Goal: Information Seeking & Learning: Learn about a topic

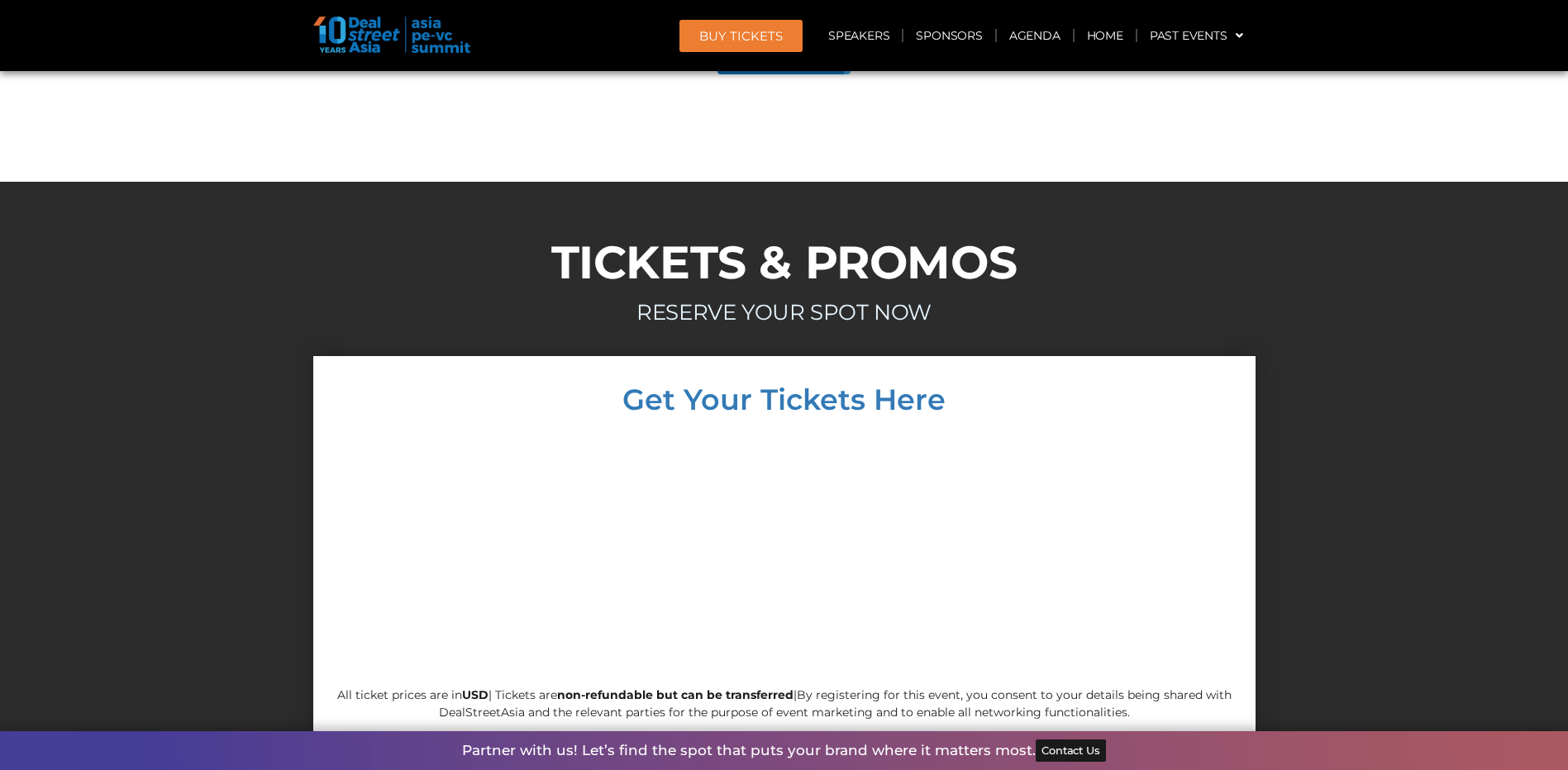
scroll to position [9220, 0]
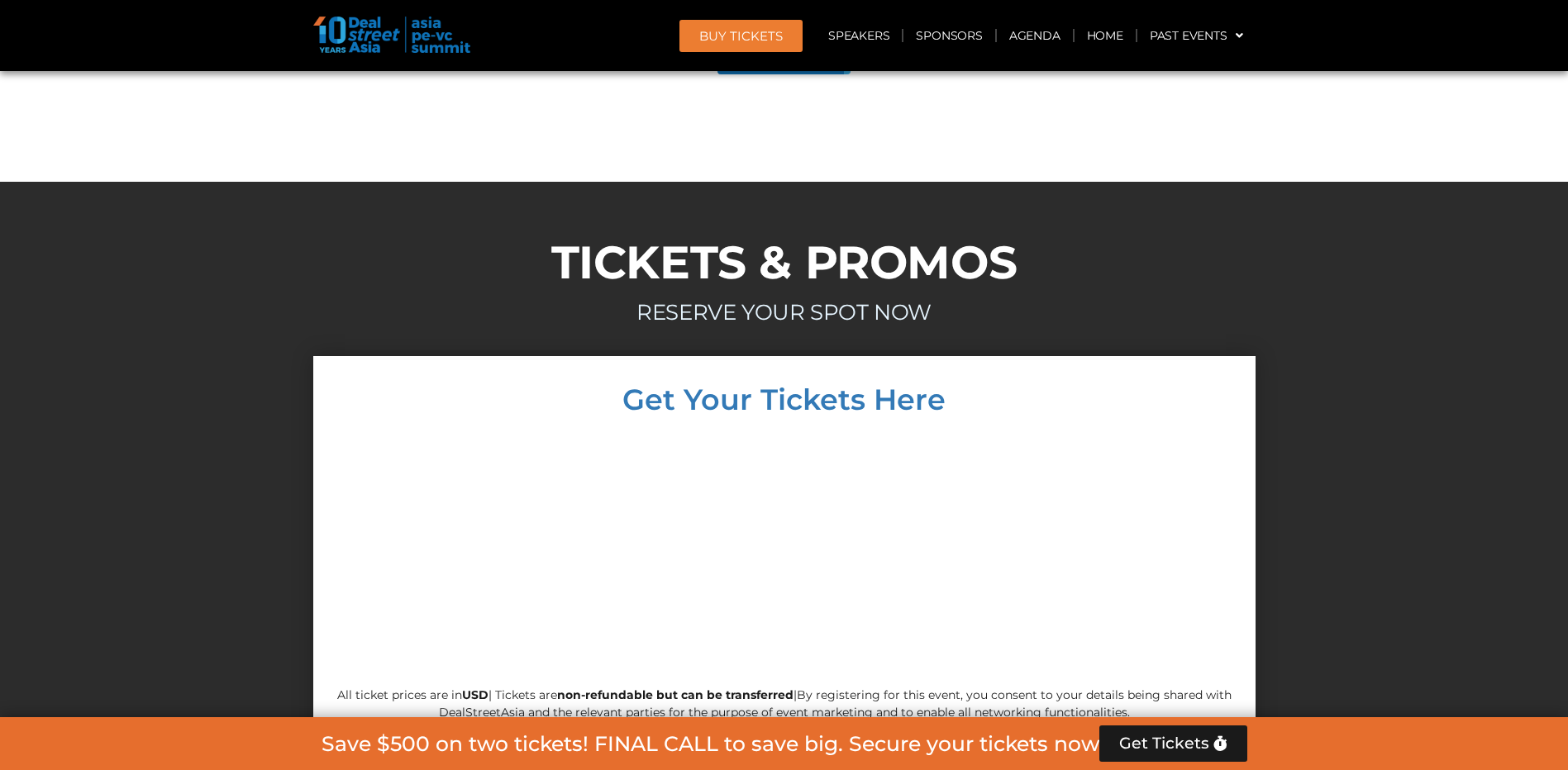
click at [1175, 746] on span "Get Tickets" at bounding box center [1165, 743] width 91 height 17
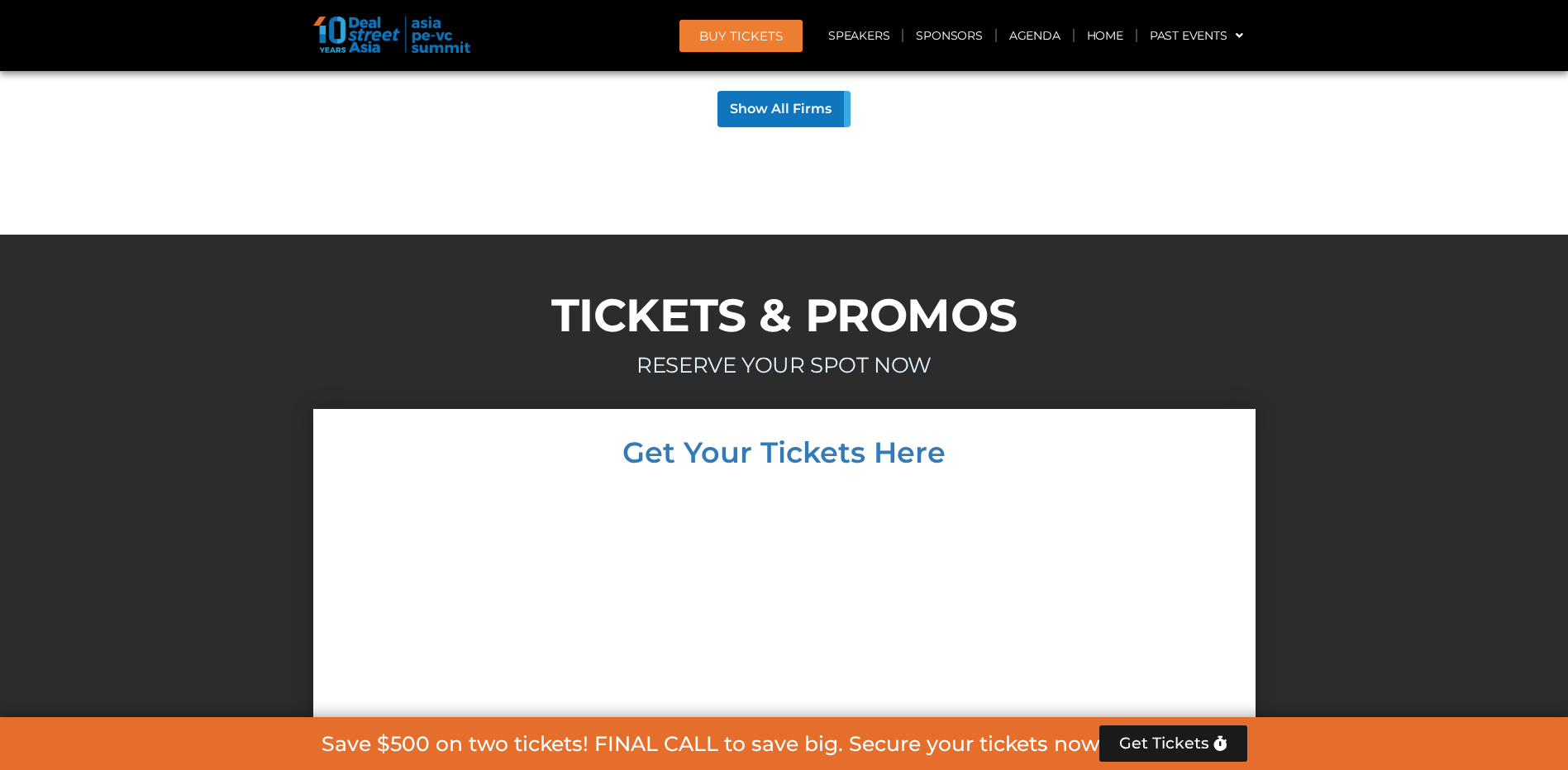
scroll to position [9149, 0]
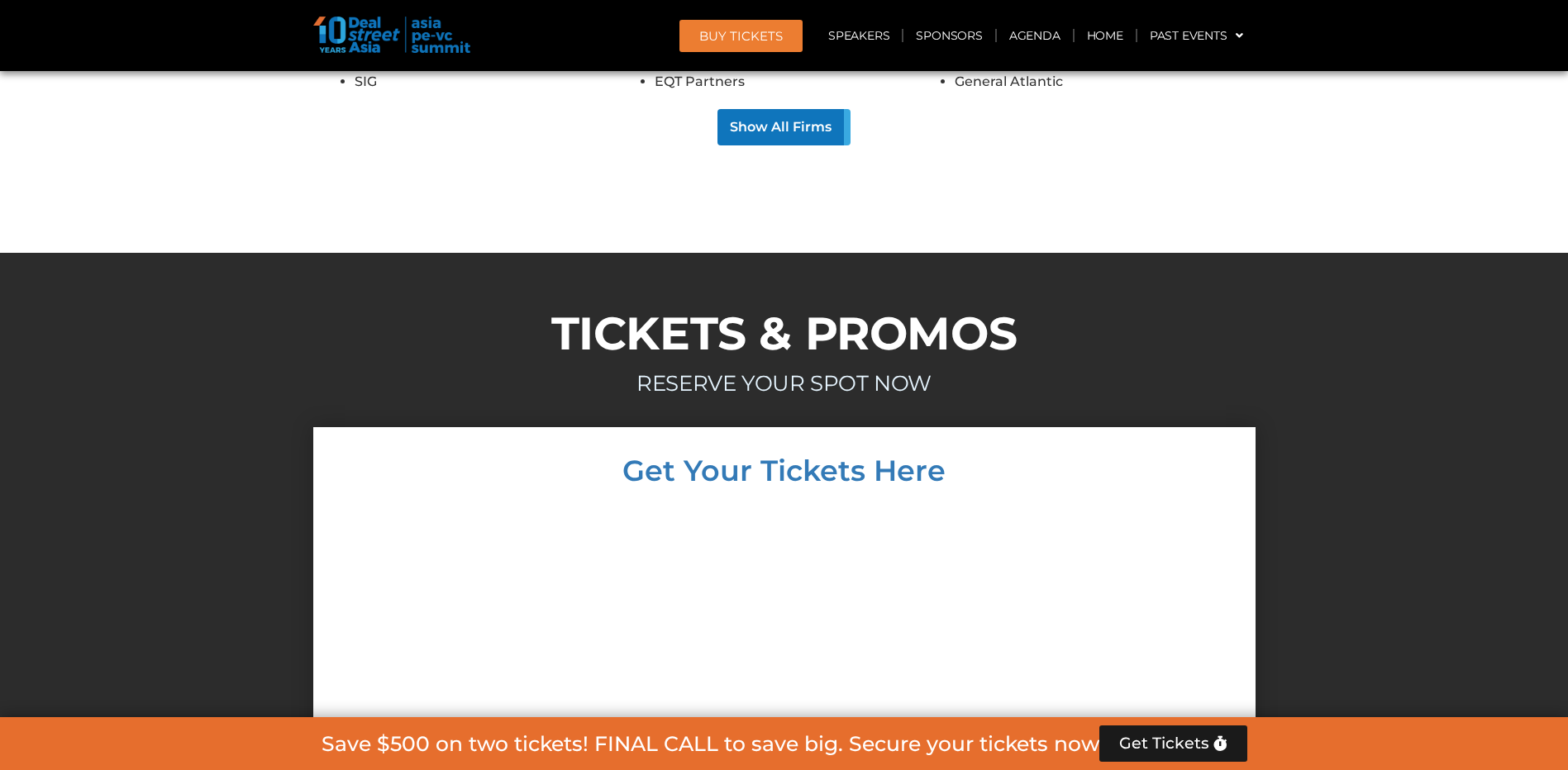
click at [1175, 746] on span "Get Tickets" at bounding box center [1165, 743] width 91 height 17
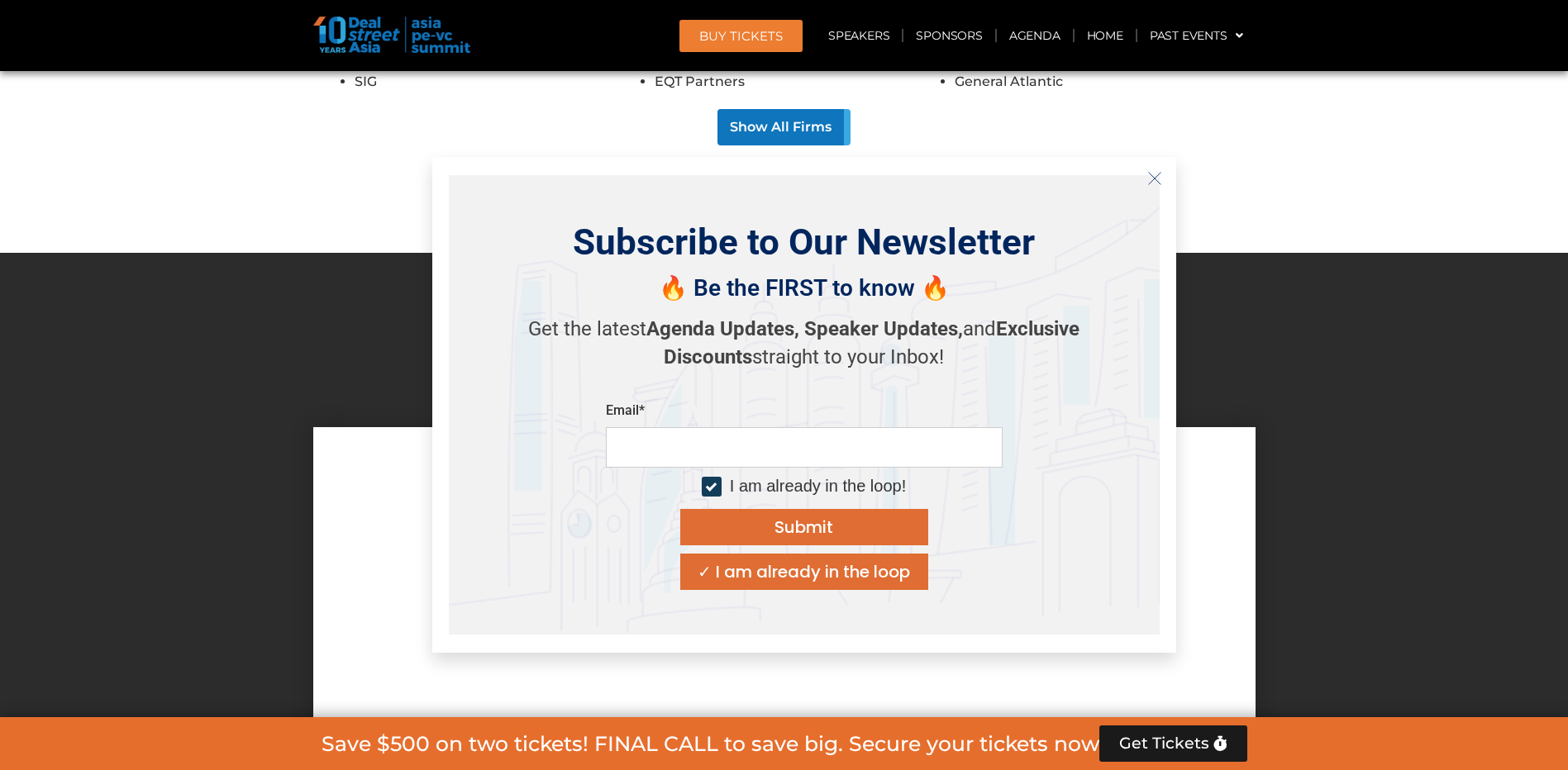
click at [1157, 179] on icon "Close" at bounding box center [1154, 178] width 15 height 15
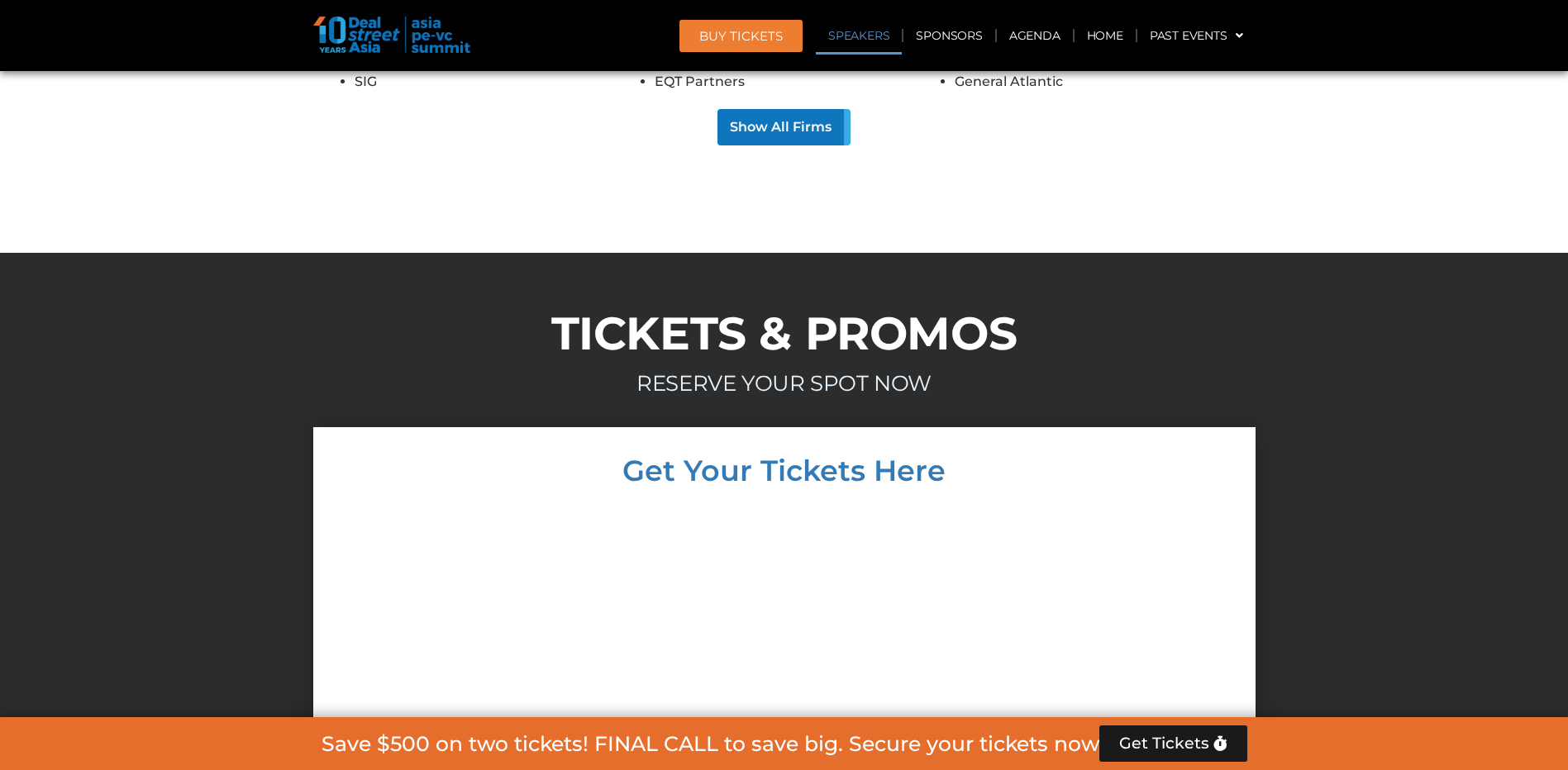
click at [863, 37] on link "Speakers" at bounding box center [859, 35] width 86 height 38
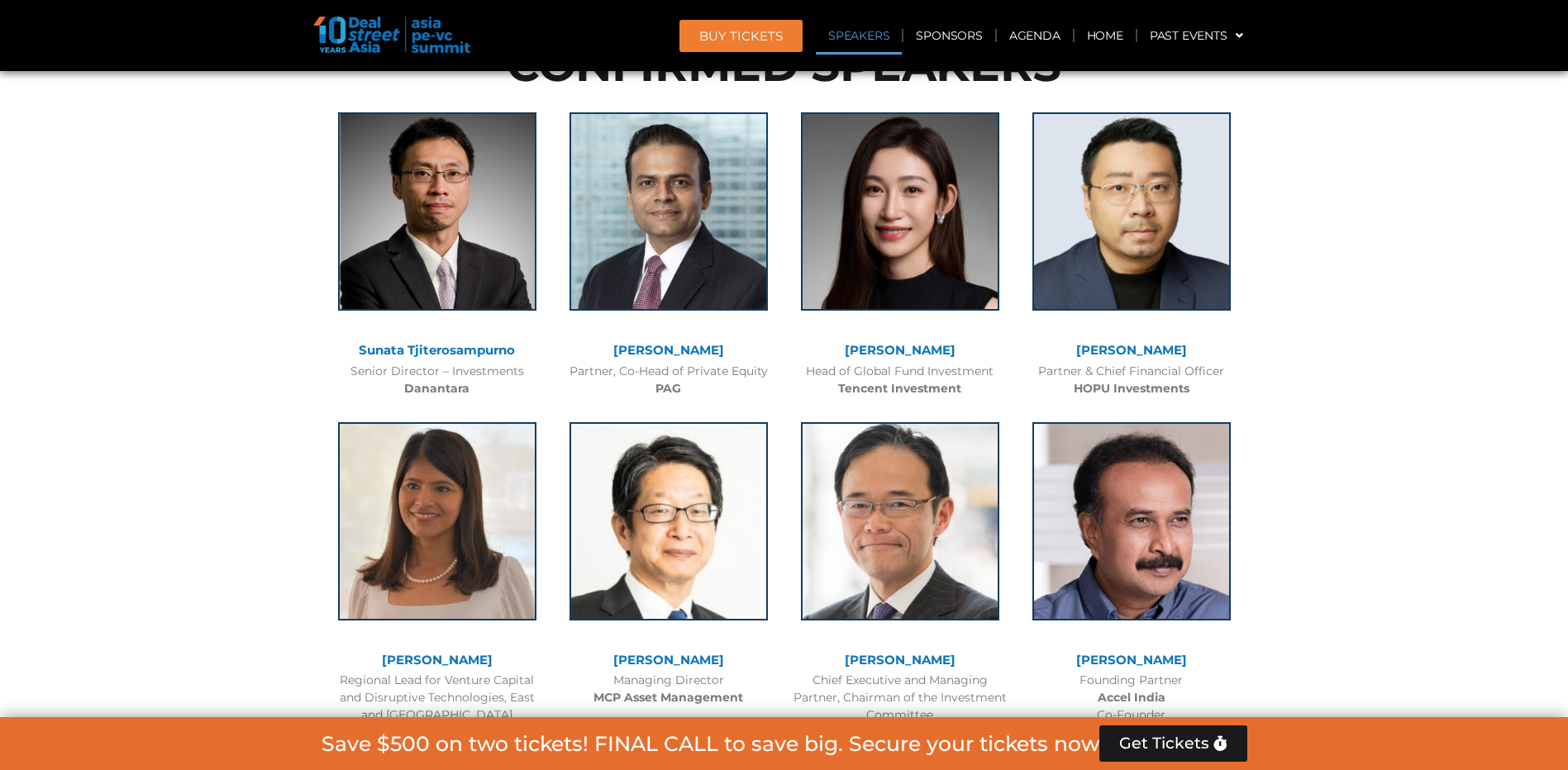
scroll to position [1647, 0]
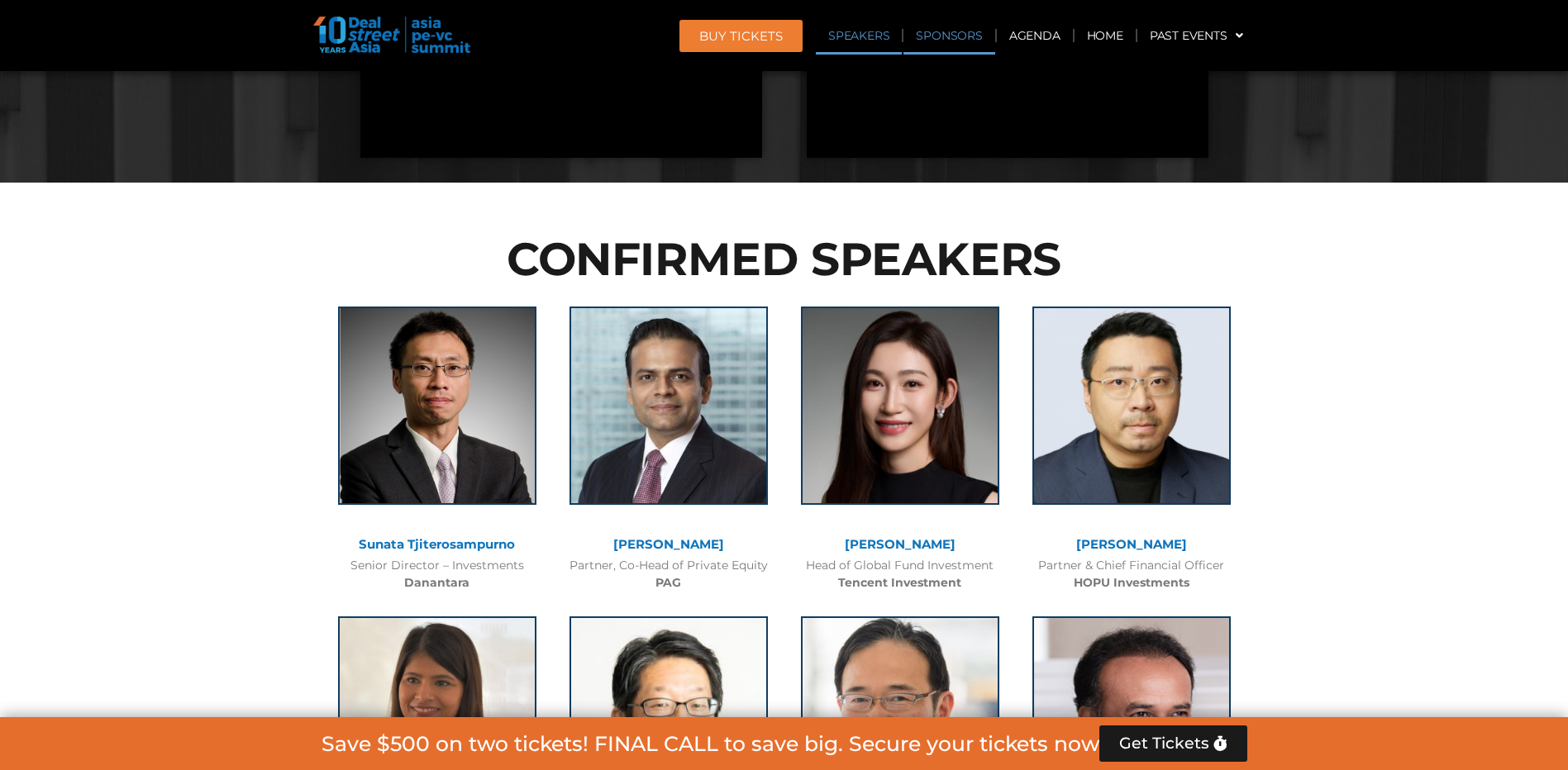
click at [981, 42] on link "Sponsors" at bounding box center [949, 35] width 91 height 38
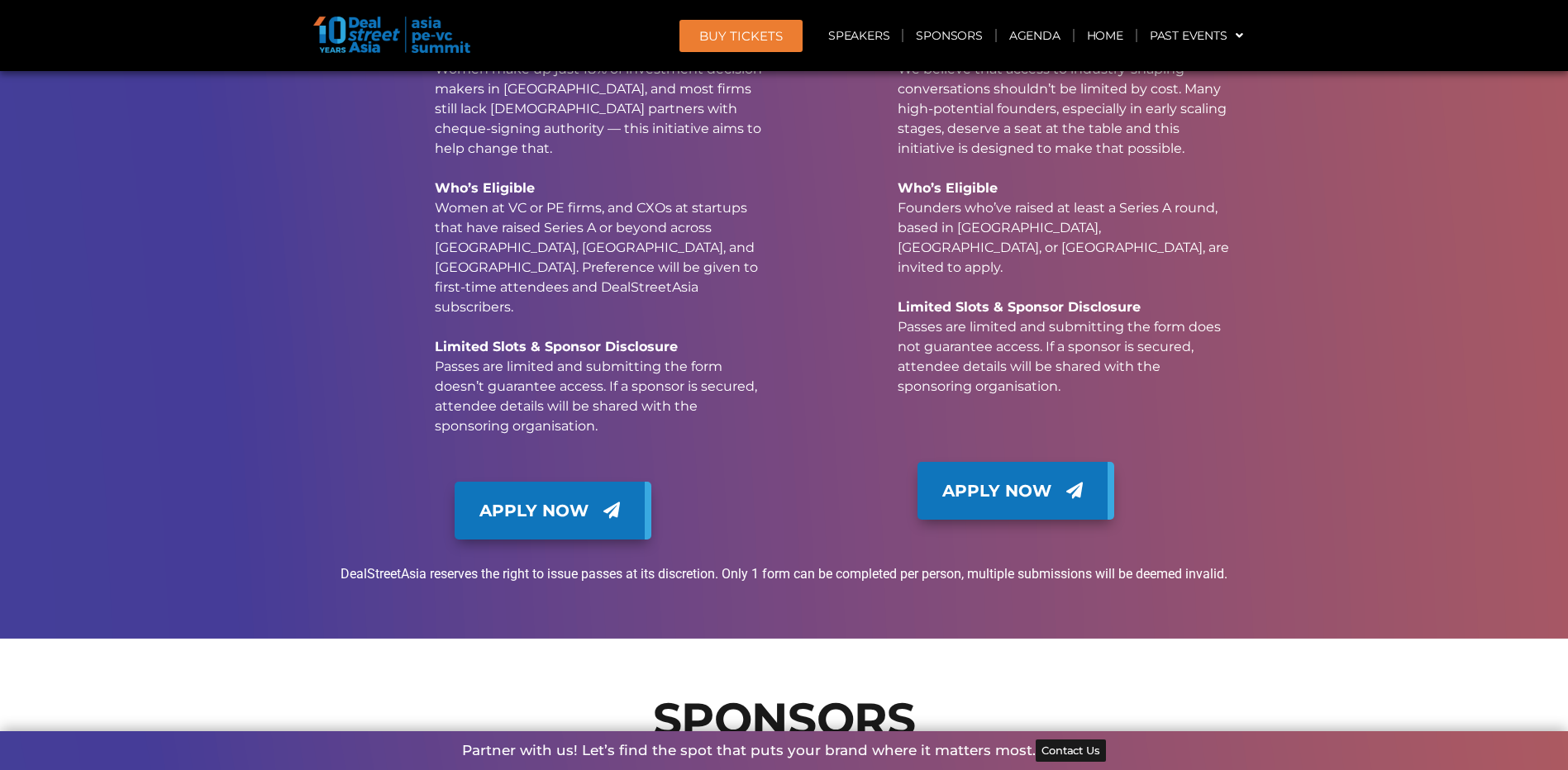
scroll to position [13944, 0]
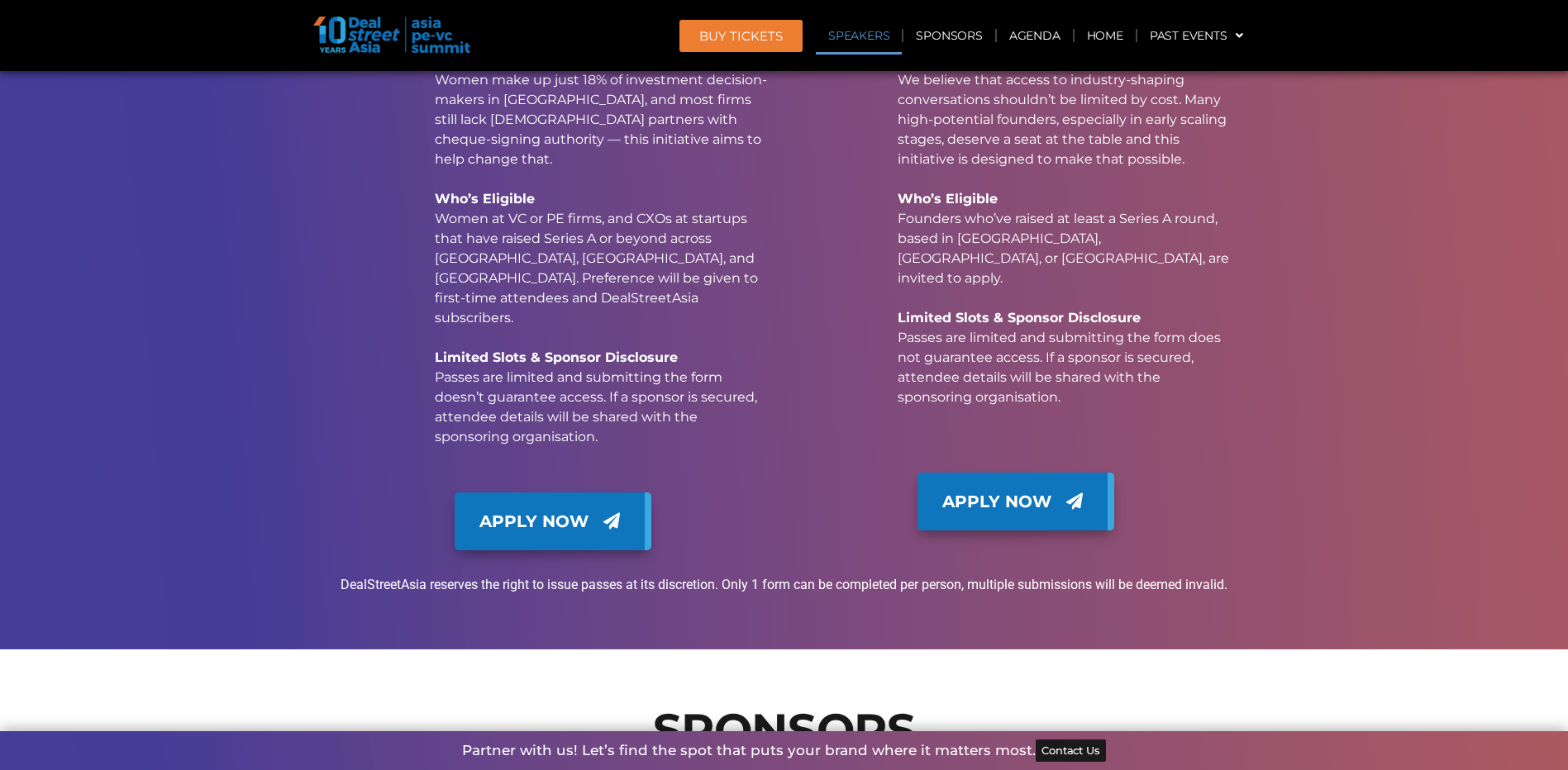
click at [846, 36] on link "Speakers" at bounding box center [859, 35] width 86 height 38
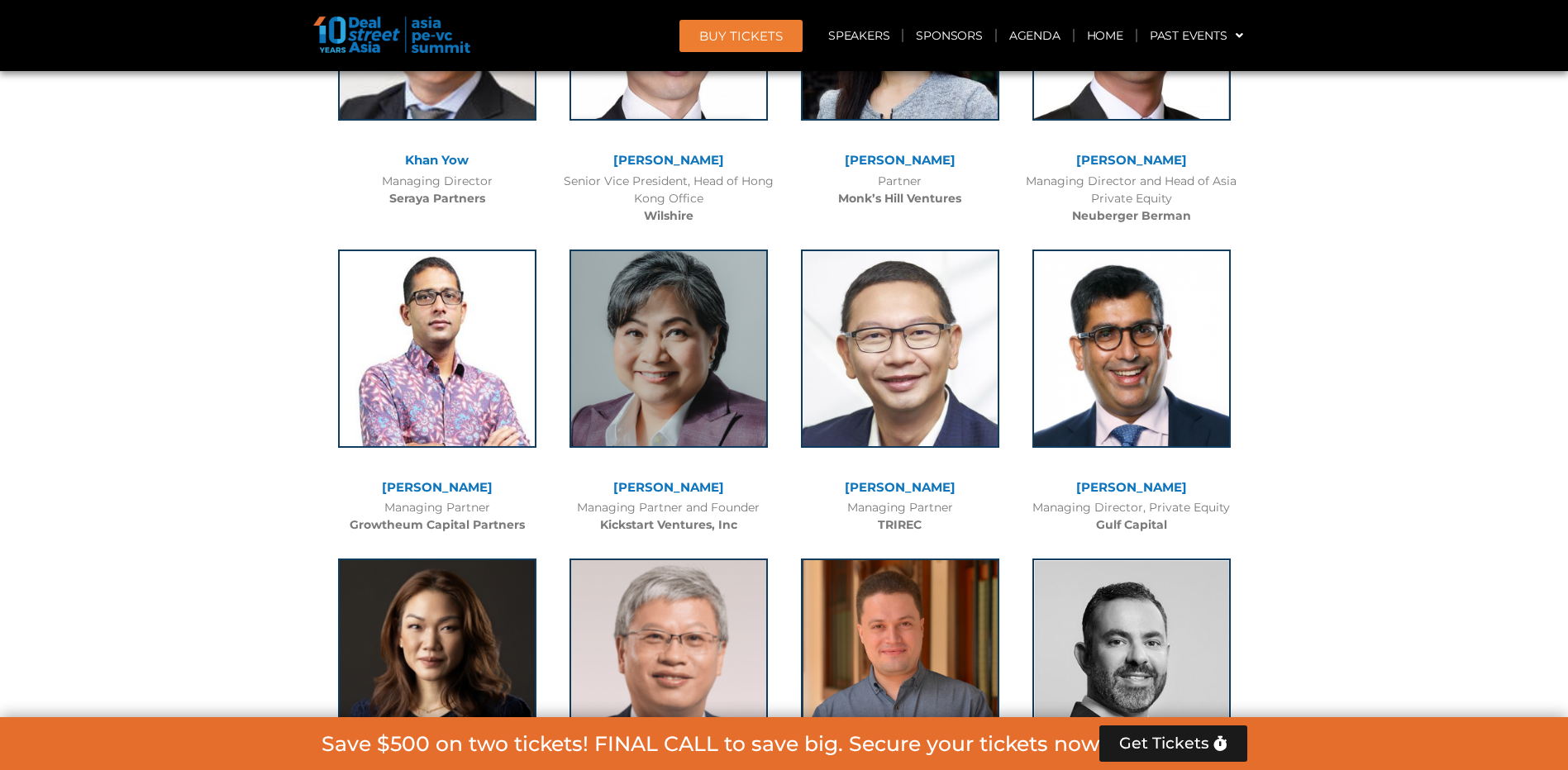
scroll to position [4127, 0]
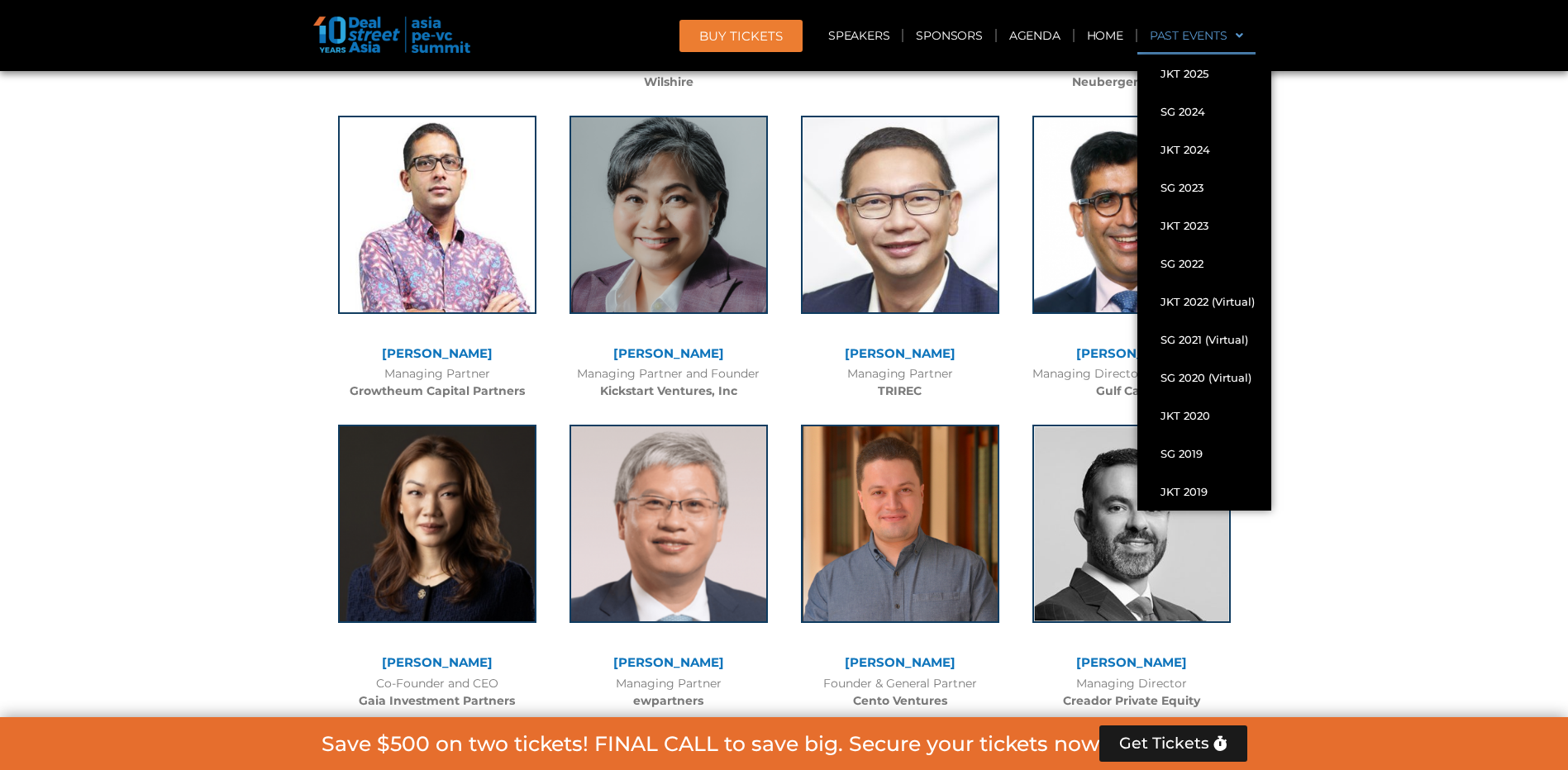
click at [1198, 40] on link "Past Events" at bounding box center [1196, 35] width 118 height 38
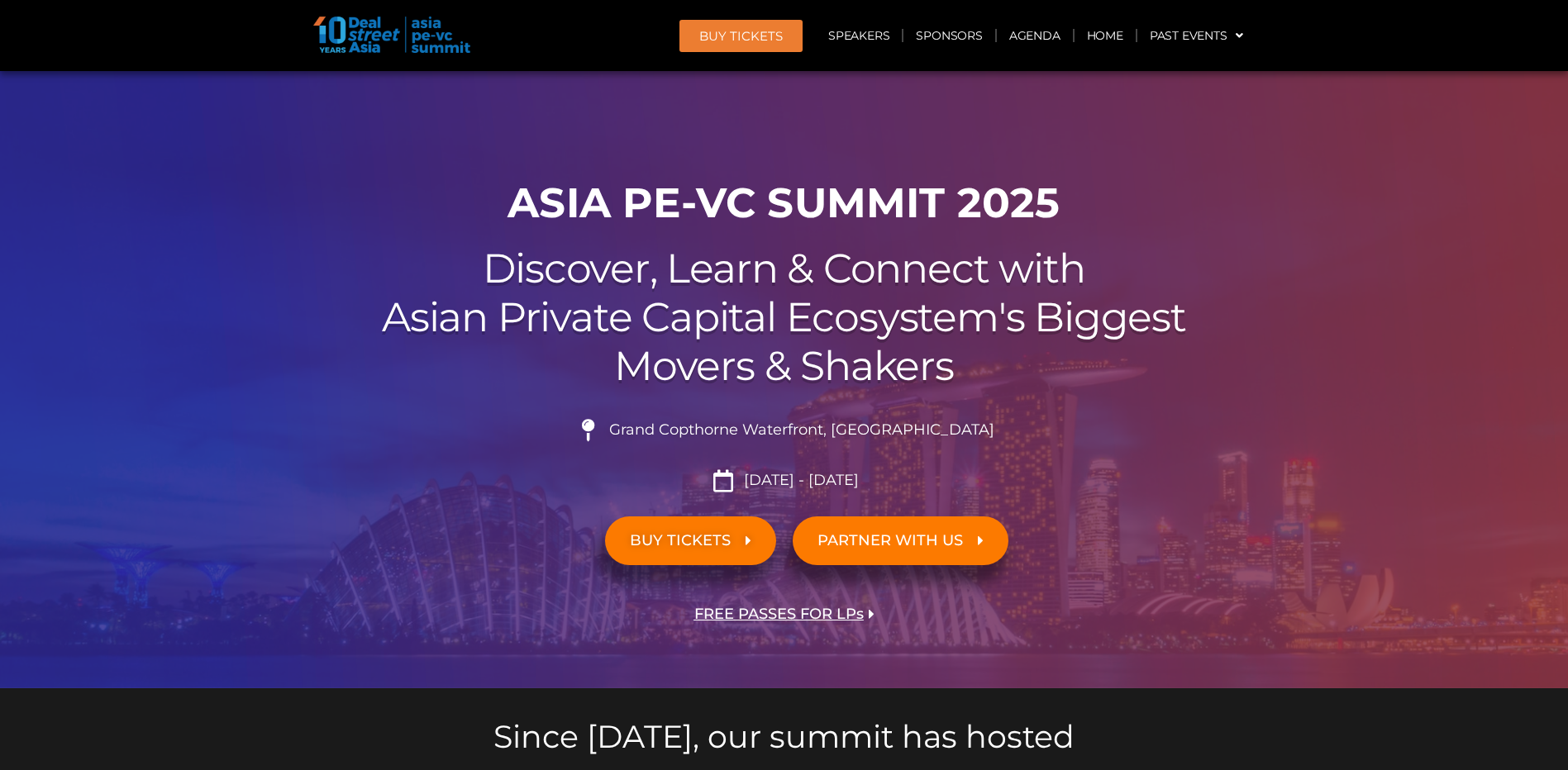
click at [194, 490] on div at bounding box center [784, 380] width 1568 height 617
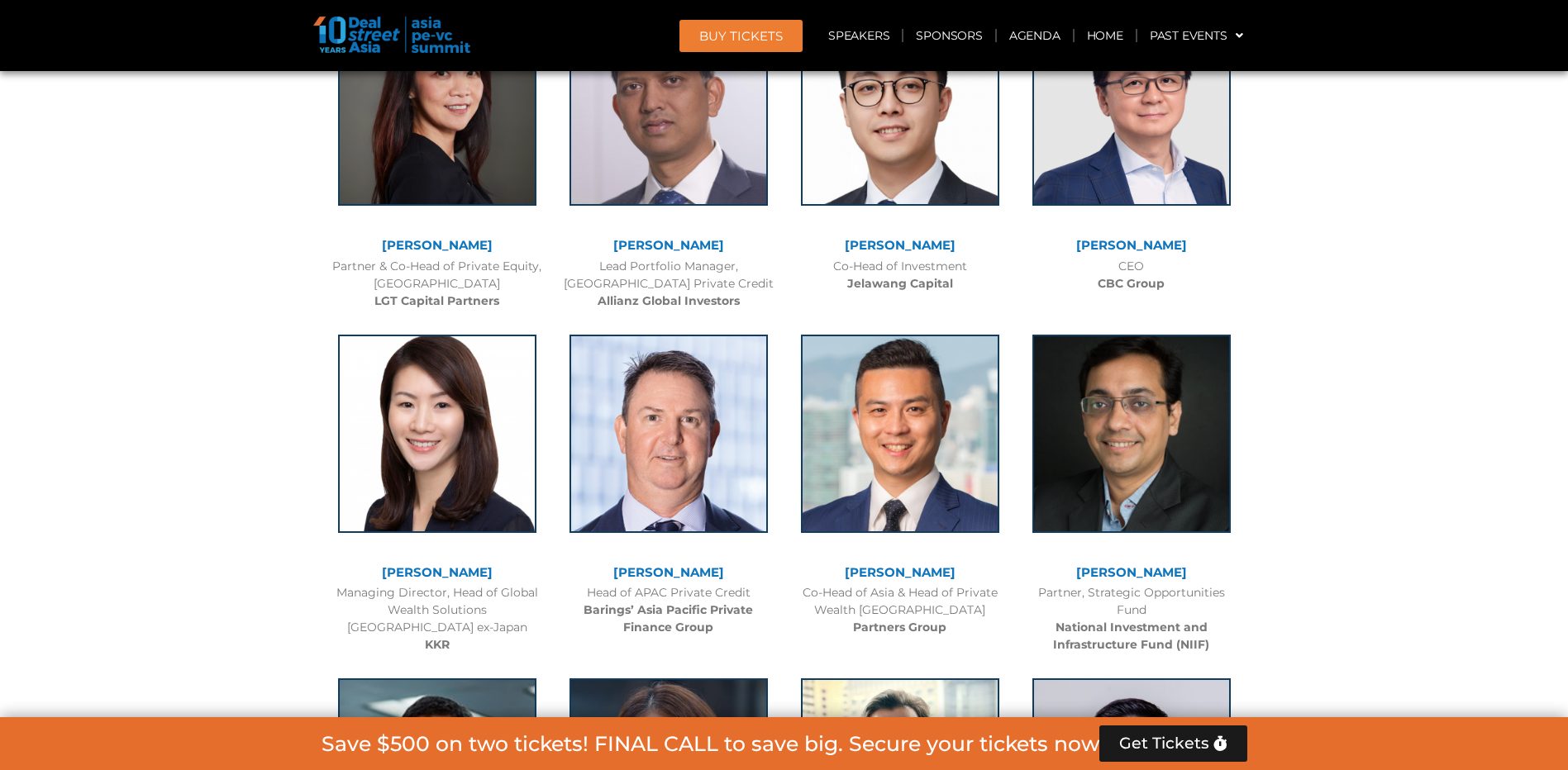
scroll to position [2644, 0]
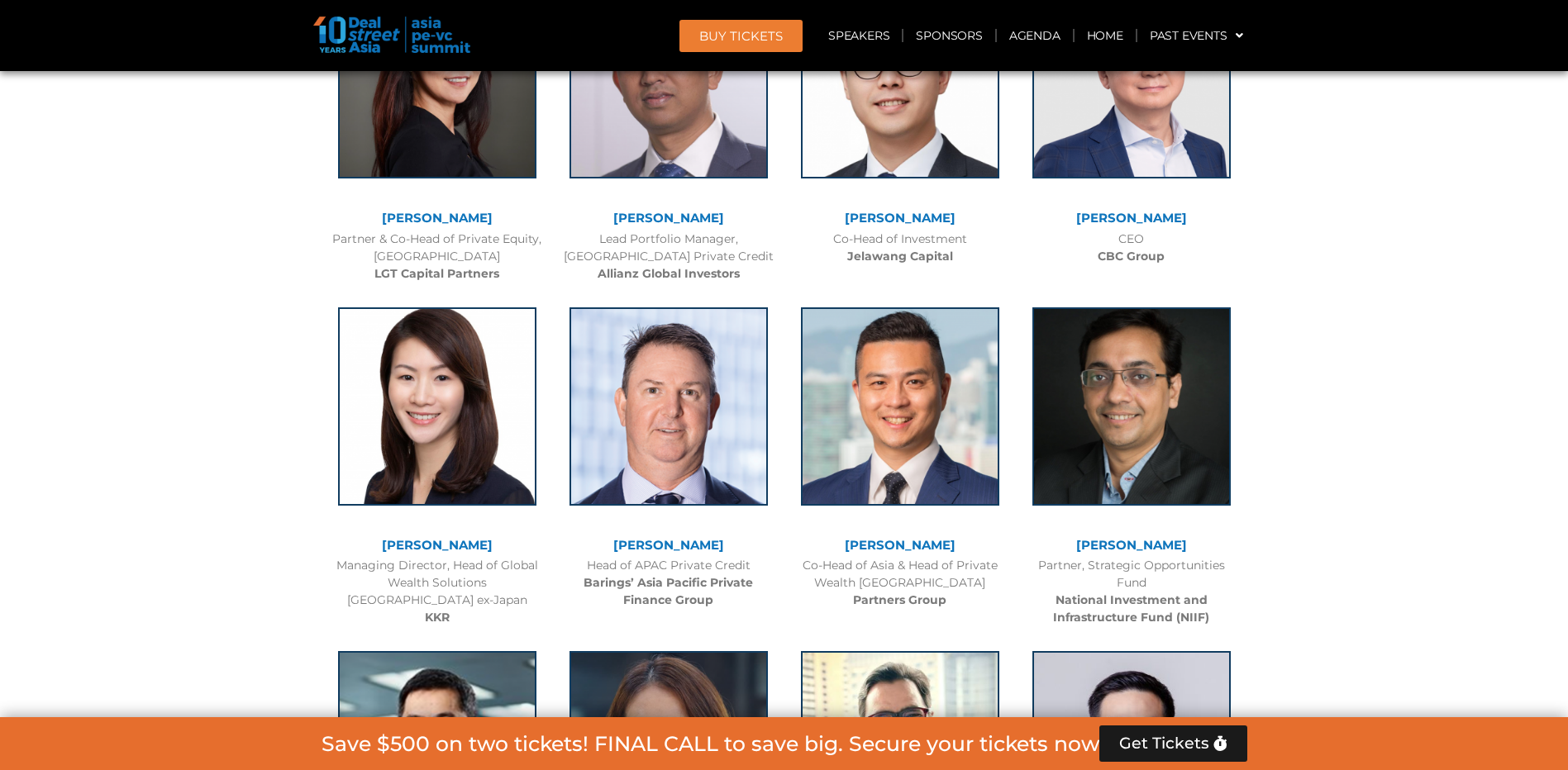
drag, startPoint x: 500, startPoint y: 544, endPoint x: 374, endPoint y: 546, distance: 126.0
click at [374, 546] on div "[PERSON_NAME]" at bounding box center [437, 546] width 215 height 14
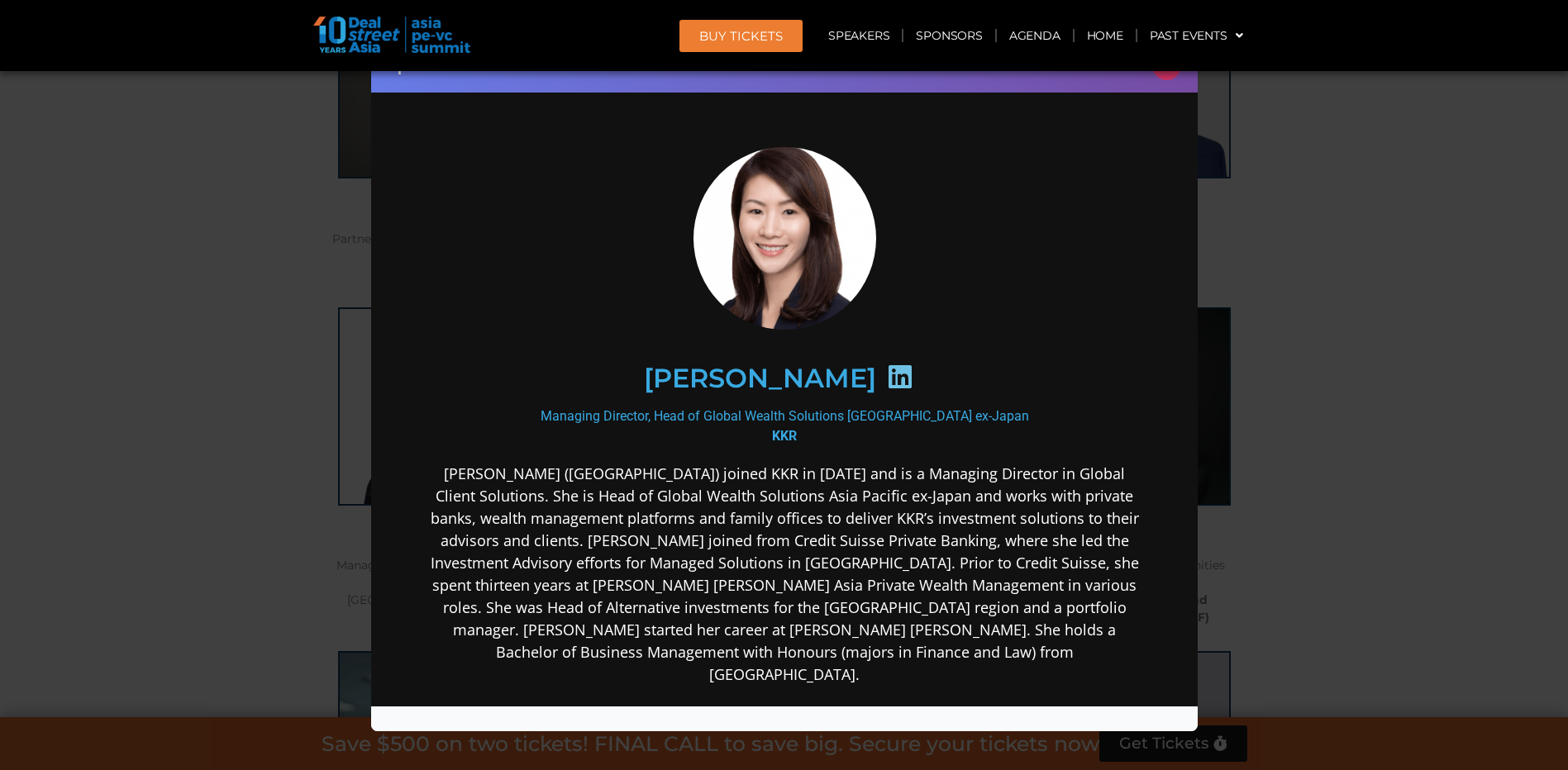
scroll to position [0, 0]
click at [1168, 74] on button "×" at bounding box center [1167, 66] width 29 height 29
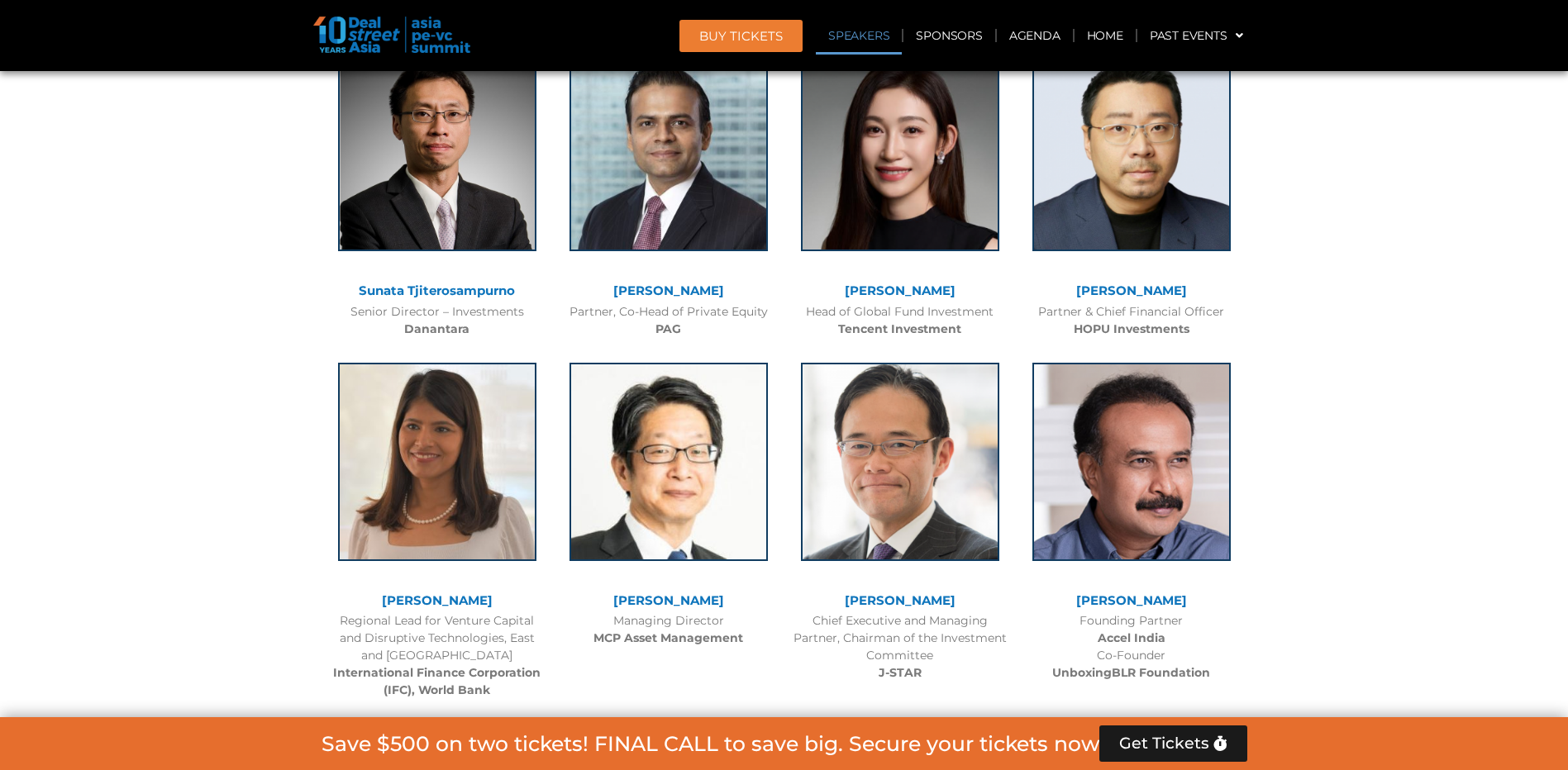
scroll to position [1653, 0]
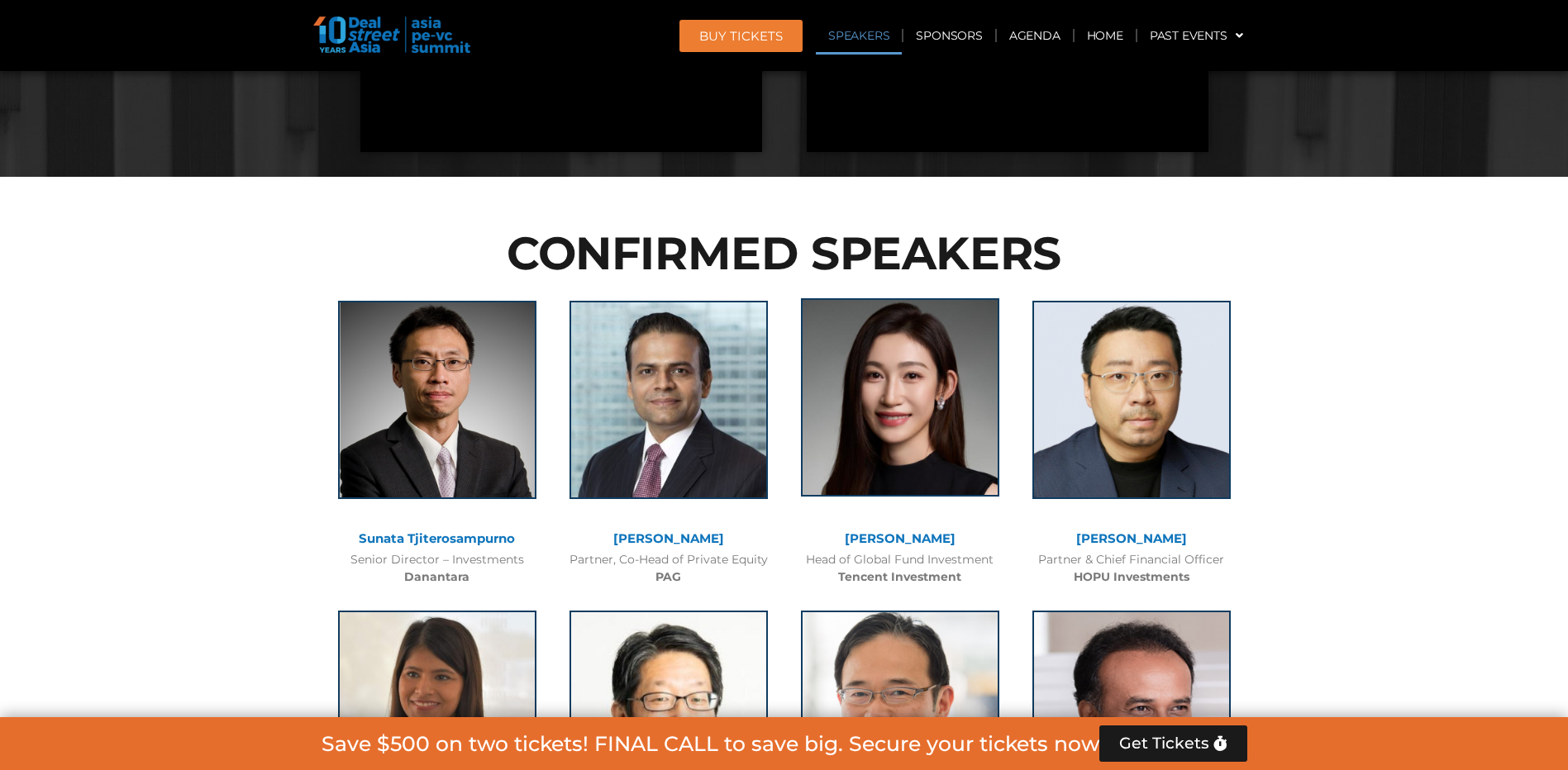
click at [892, 478] on img at bounding box center [901, 397] width 199 height 199
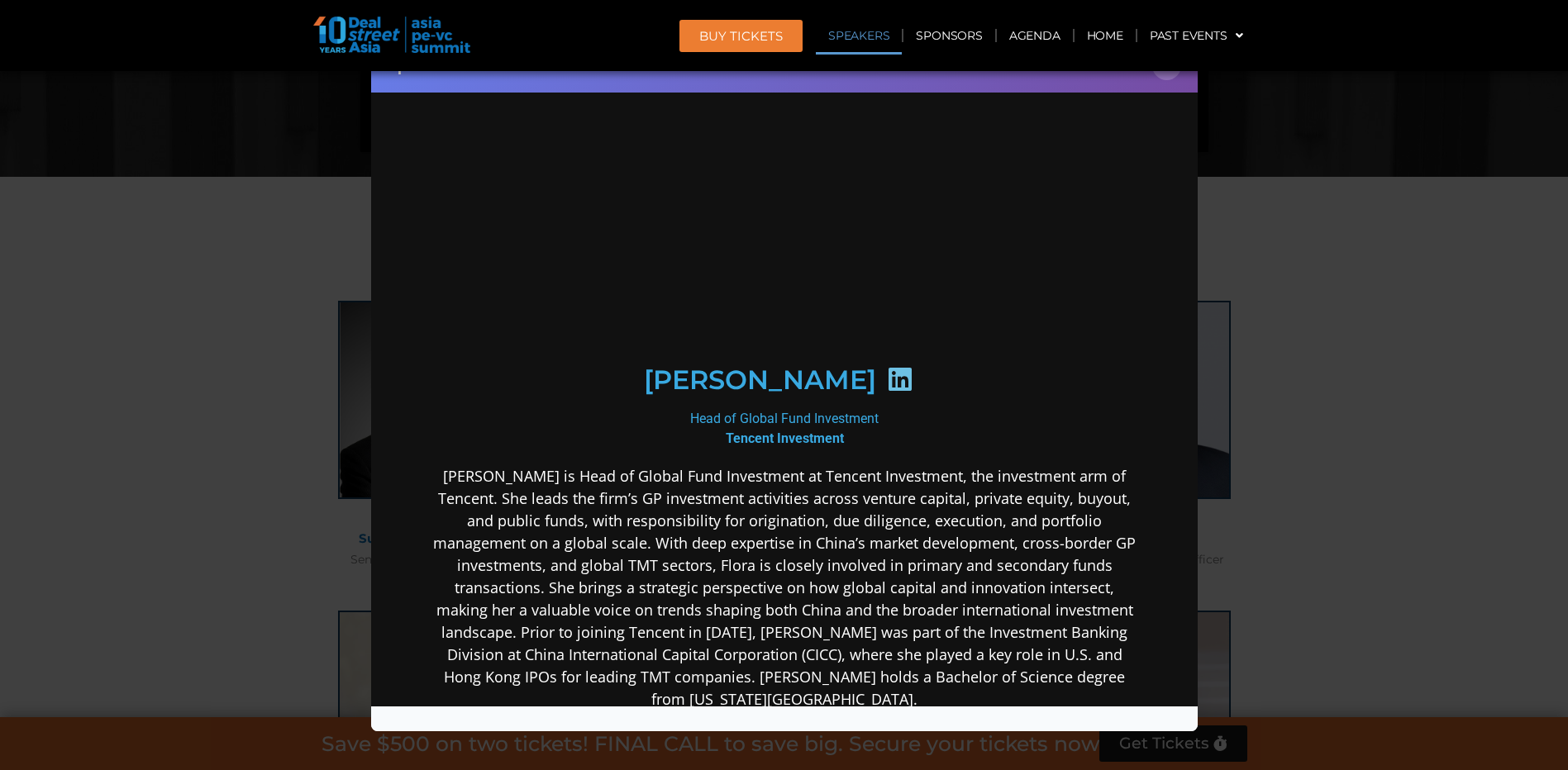
scroll to position [0, 0]
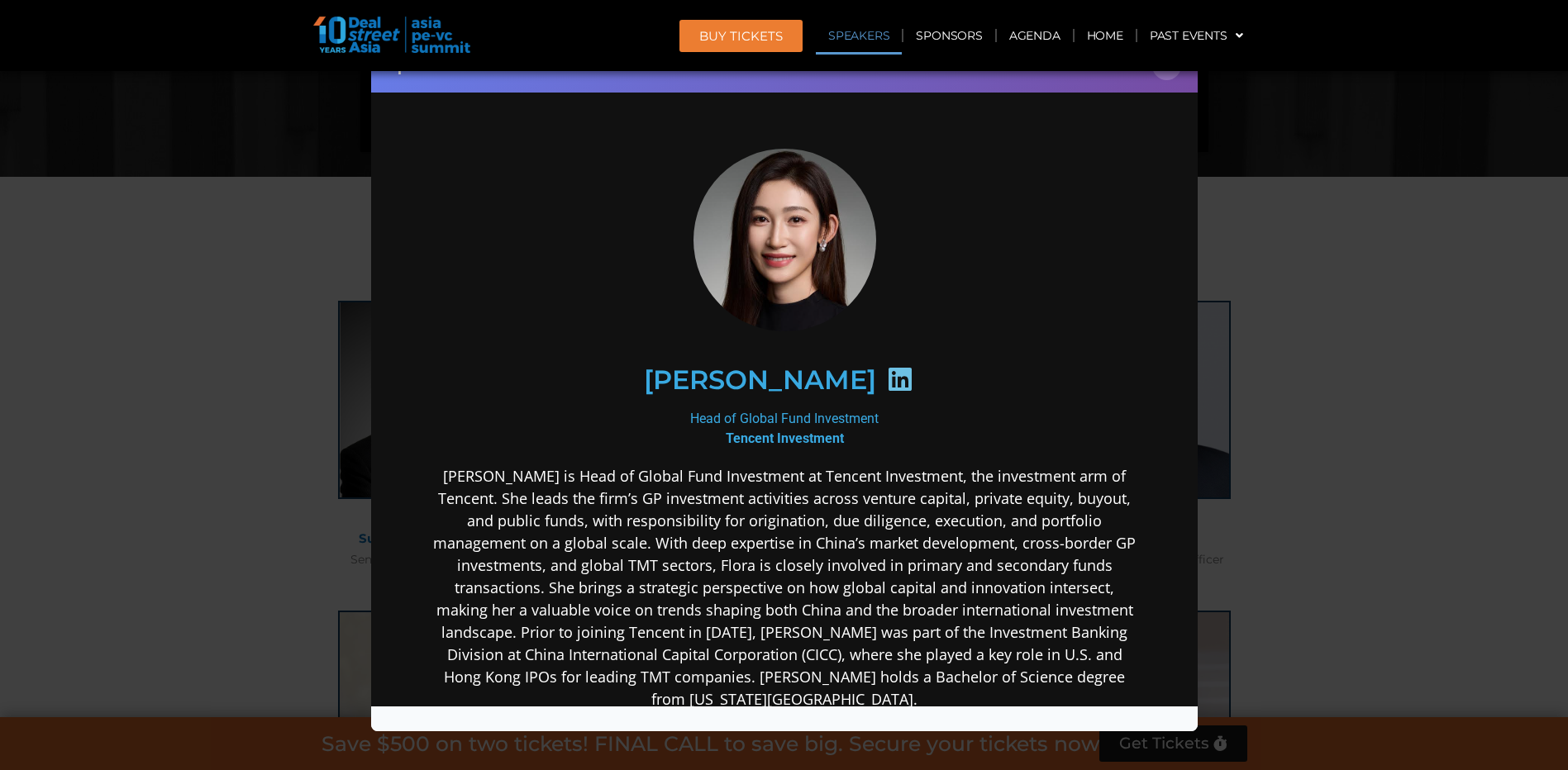
click at [886, 381] on icon at bounding box center [900, 379] width 27 height 27
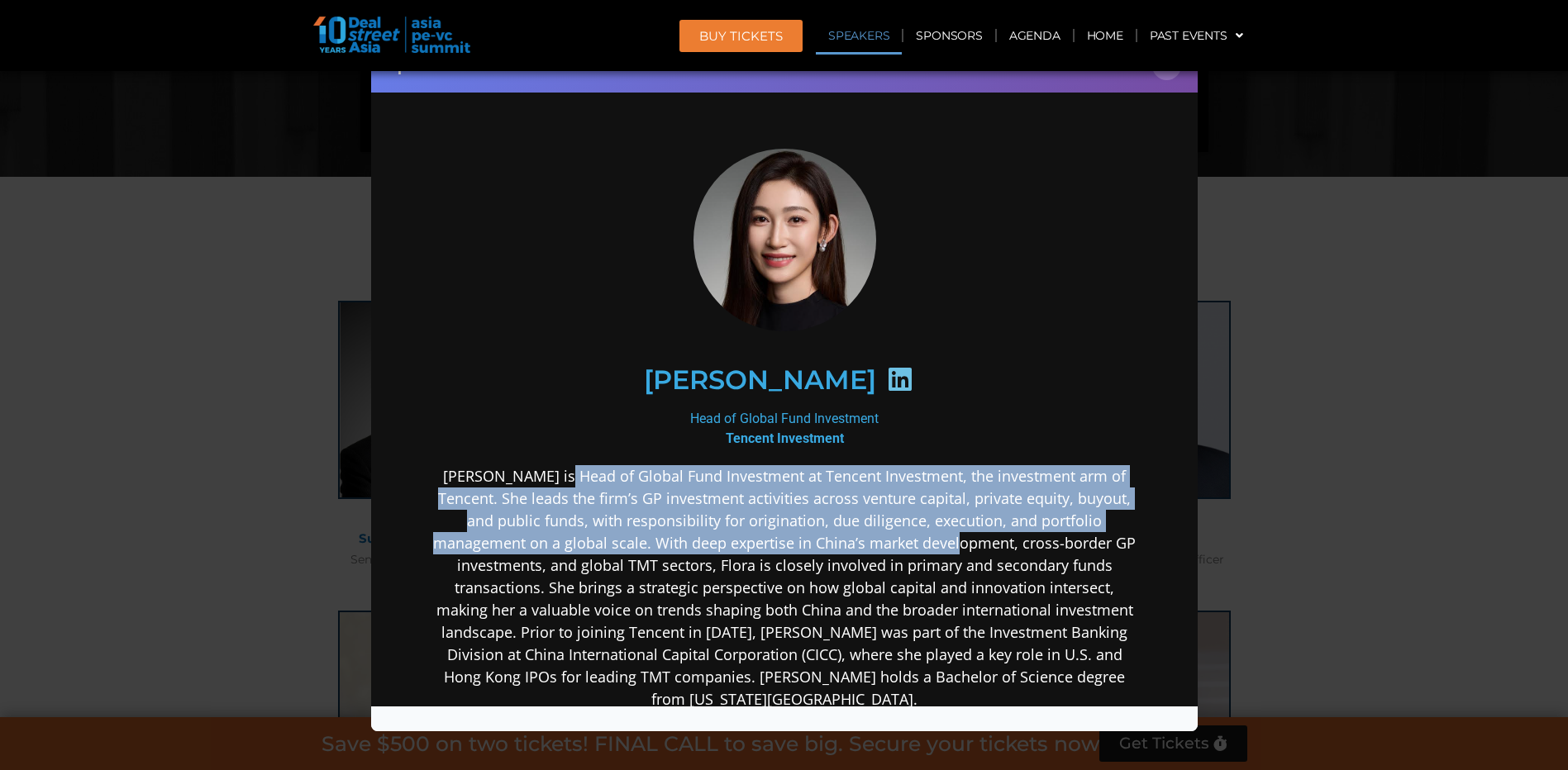
drag, startPoint x: 547, startPoint y: 477, endPoint x: 865, endPoint y: 542, distance: 324.6
click at [865, 542] on p "[PERSON_NAME] is Head of Global Fund Investment at Tencent Investment, the inve…" at bounding box center [784, 587] width 714 height 246
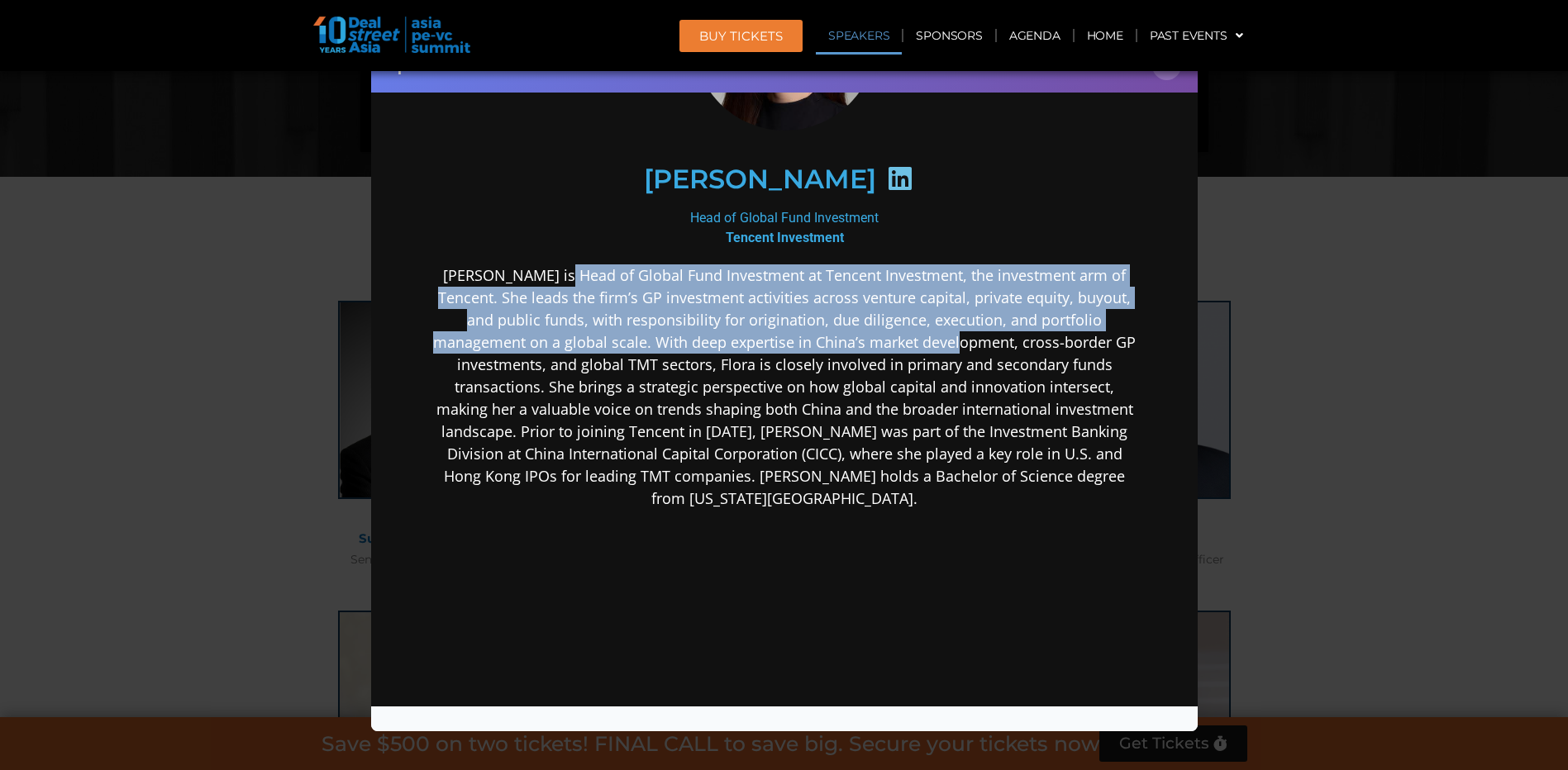
scroll to position [248, 0]
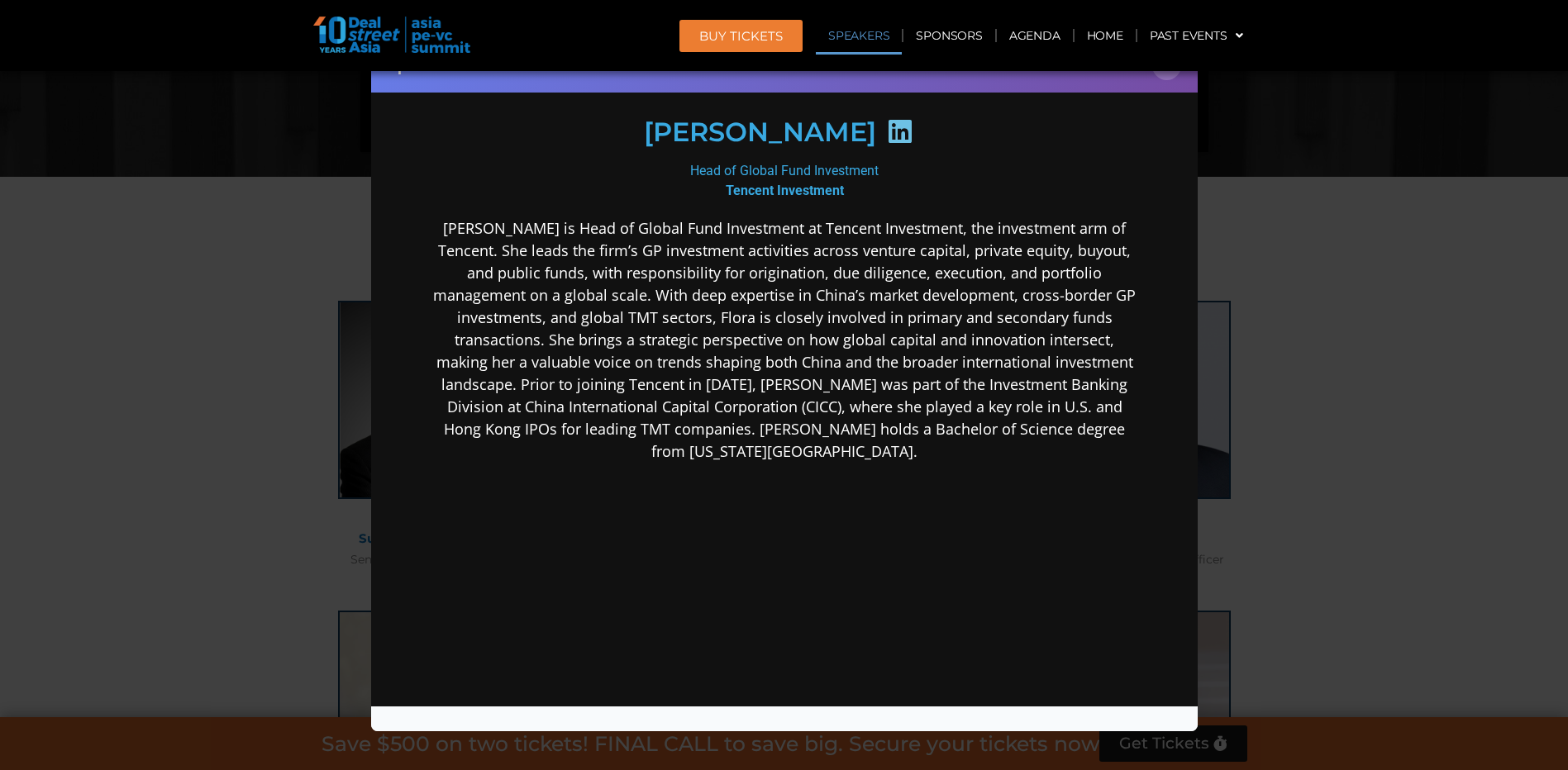
click at [850, 518] on div "[PERSON_NAME] is Head of Global Fund Investment at Tencent Investment, the inve…" at bounding box center [784, 469] width 714 height 507
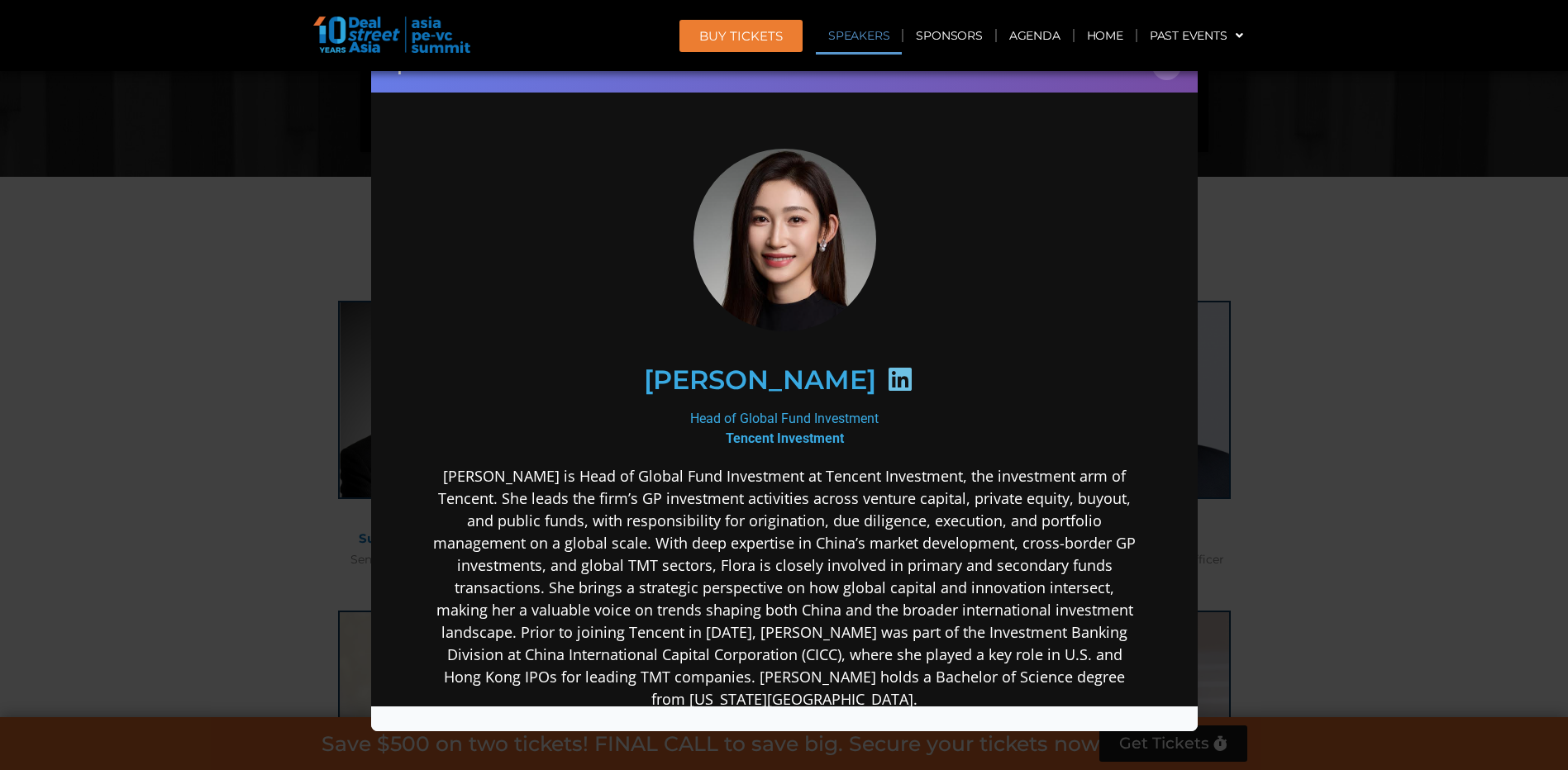
click at [886, 381] on icon at bounding box center [900, 379] width 27 height 27
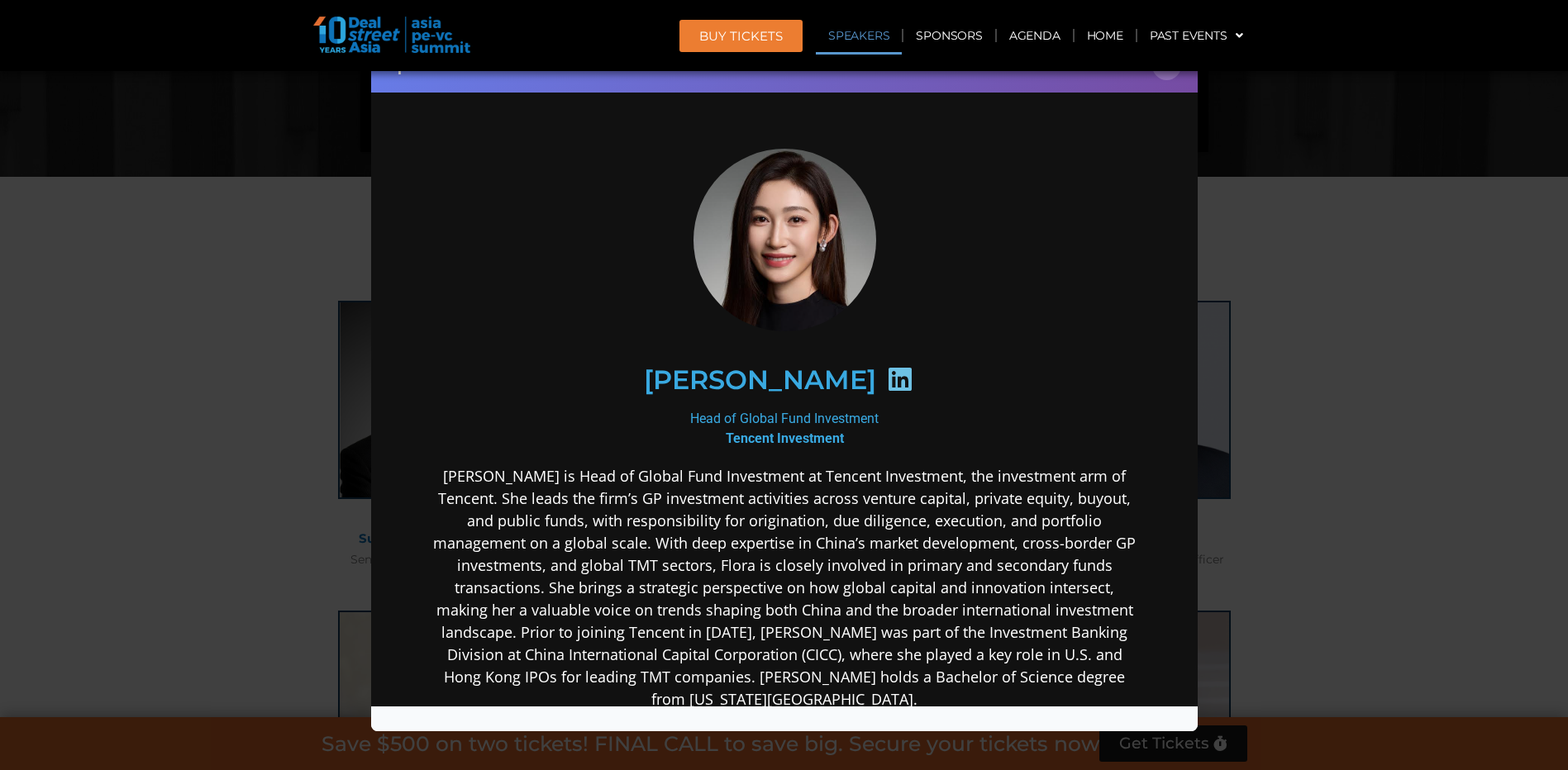
click at [886, 381] on icon at bounding box center [900, 379] width 27 height 27
click at [1166, 72] on button "×" at bounding box center [1167, 66] width 29 height 29
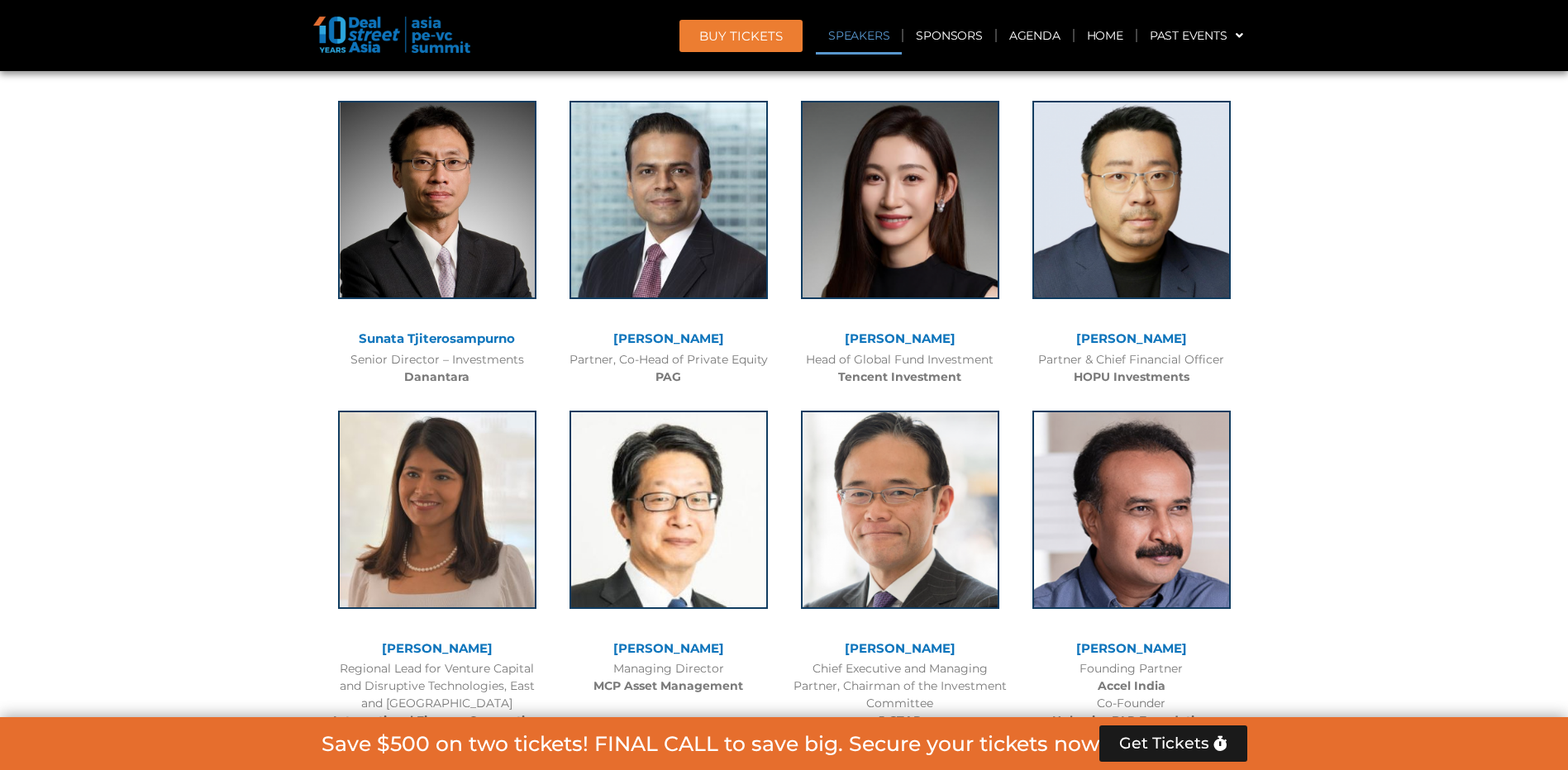
scroll to position [1901, 0]
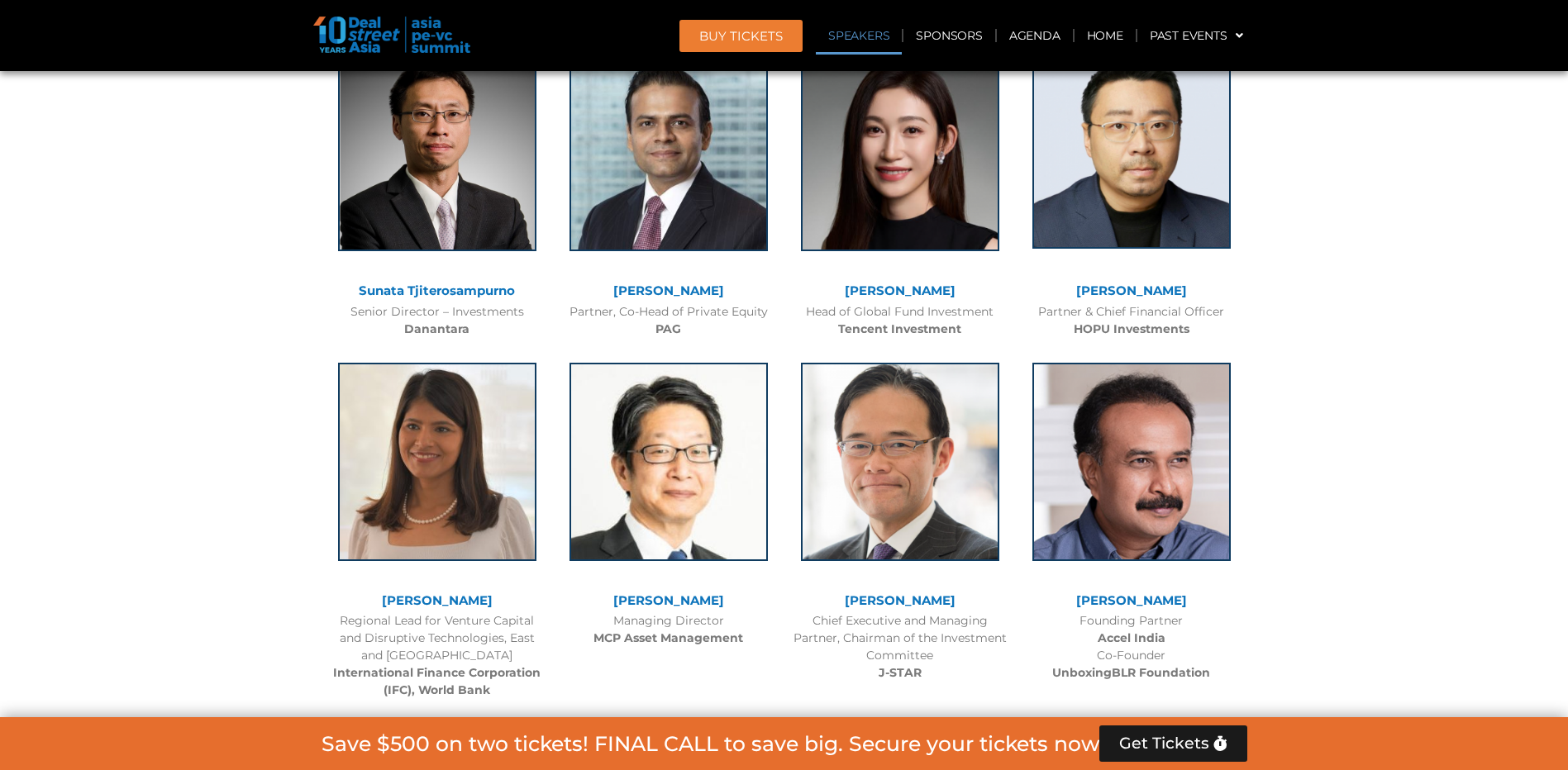
click at [1153, 227] on img at bounding box center [1132, 150] width 199 height 199
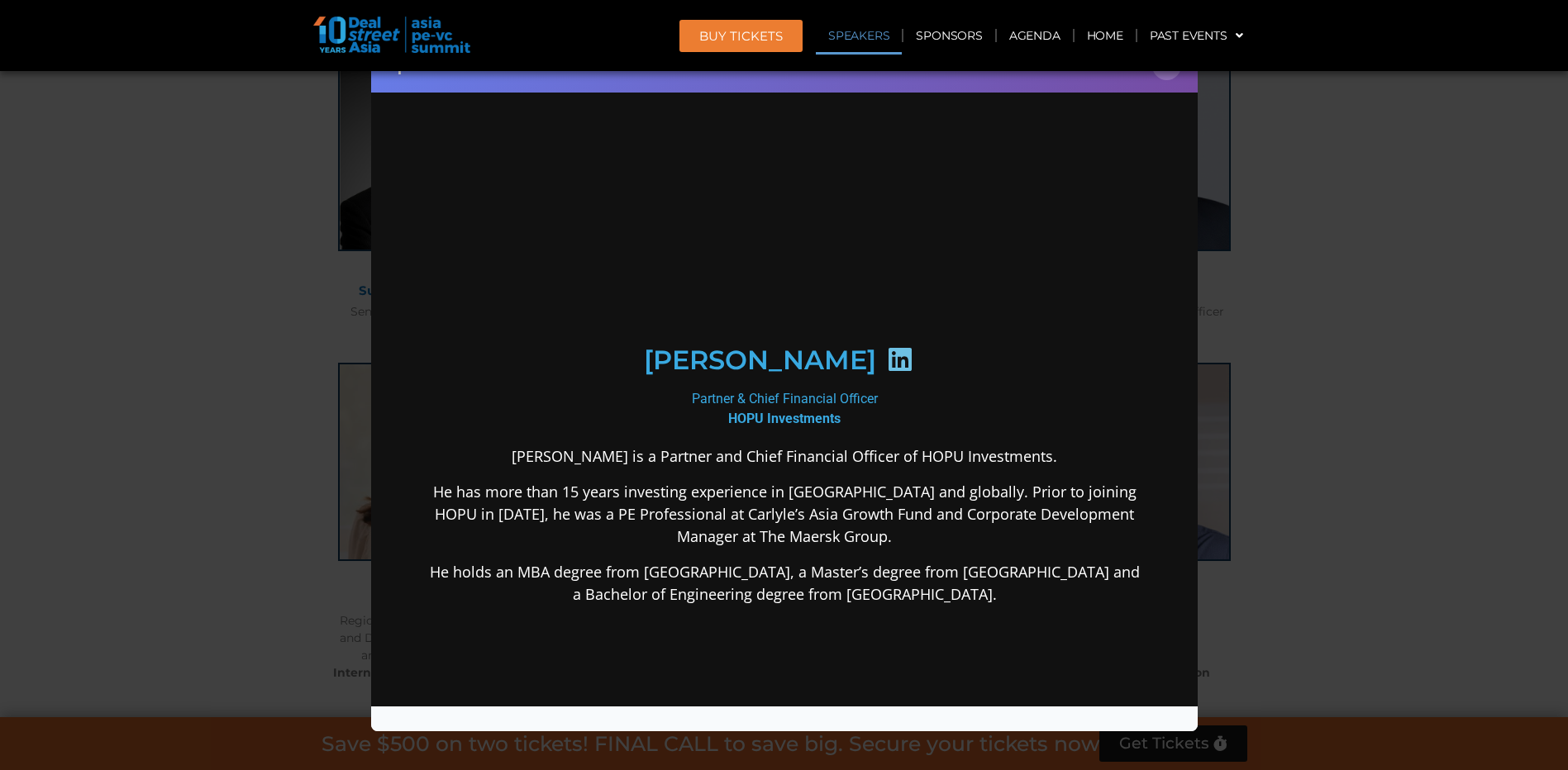
scroll to position [0, 0]
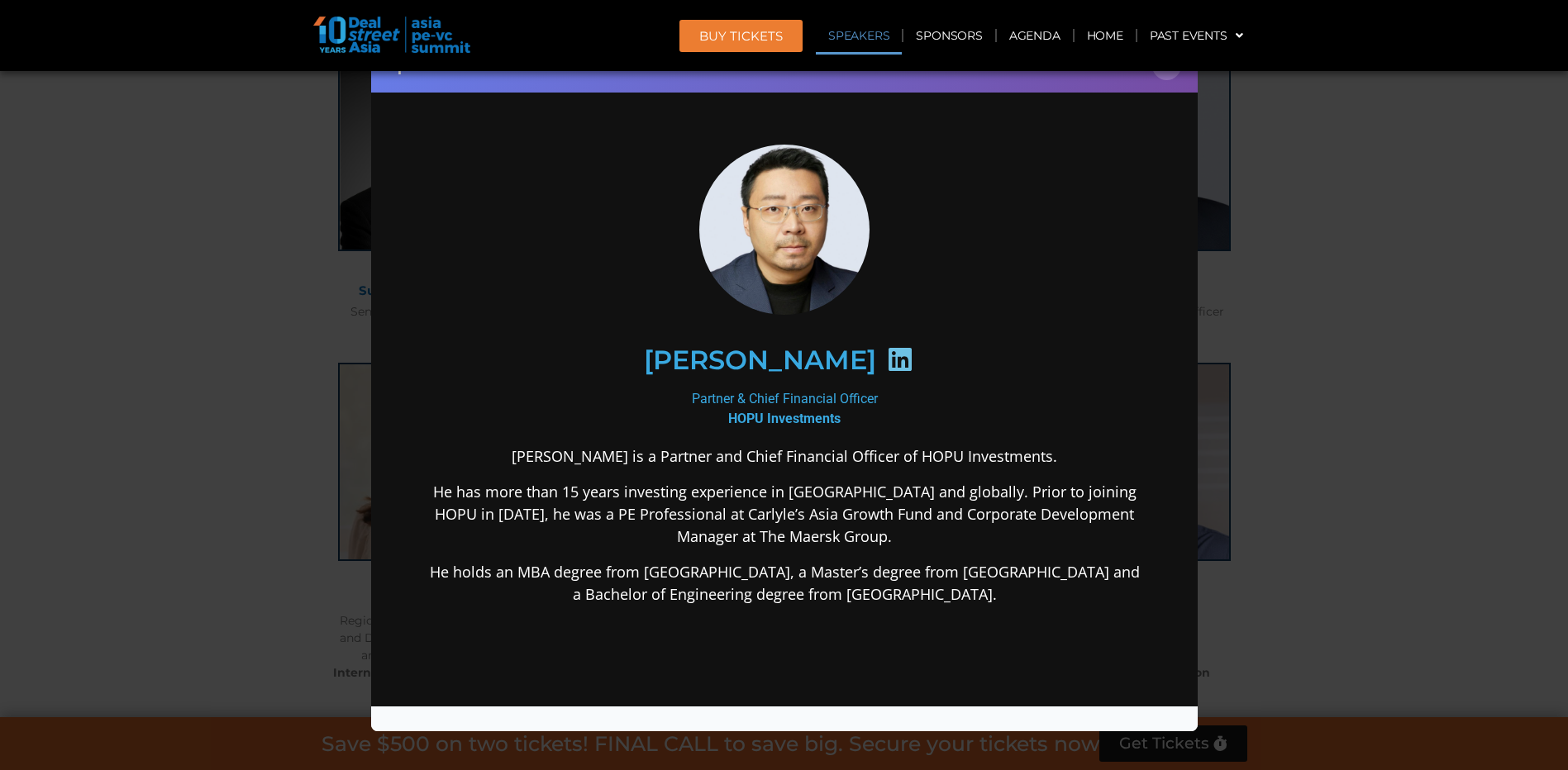
click at [886, 354] on icon at bounding box center [900, 358] width 27 height 27
click at [1168, 75] on button "×" at bounding box center [1167, 66] width 29 height 29
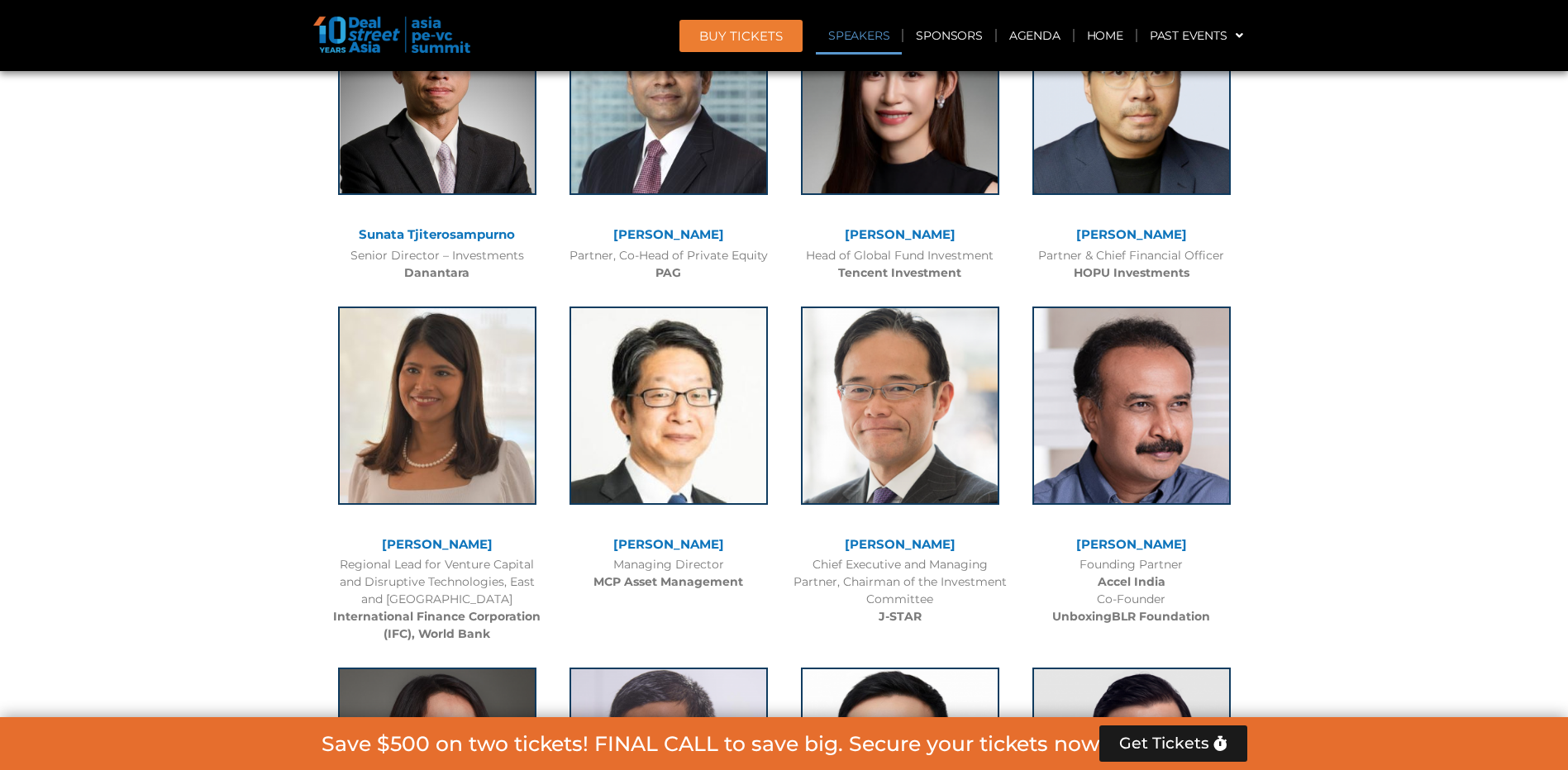
scroll to position [1984, 0]
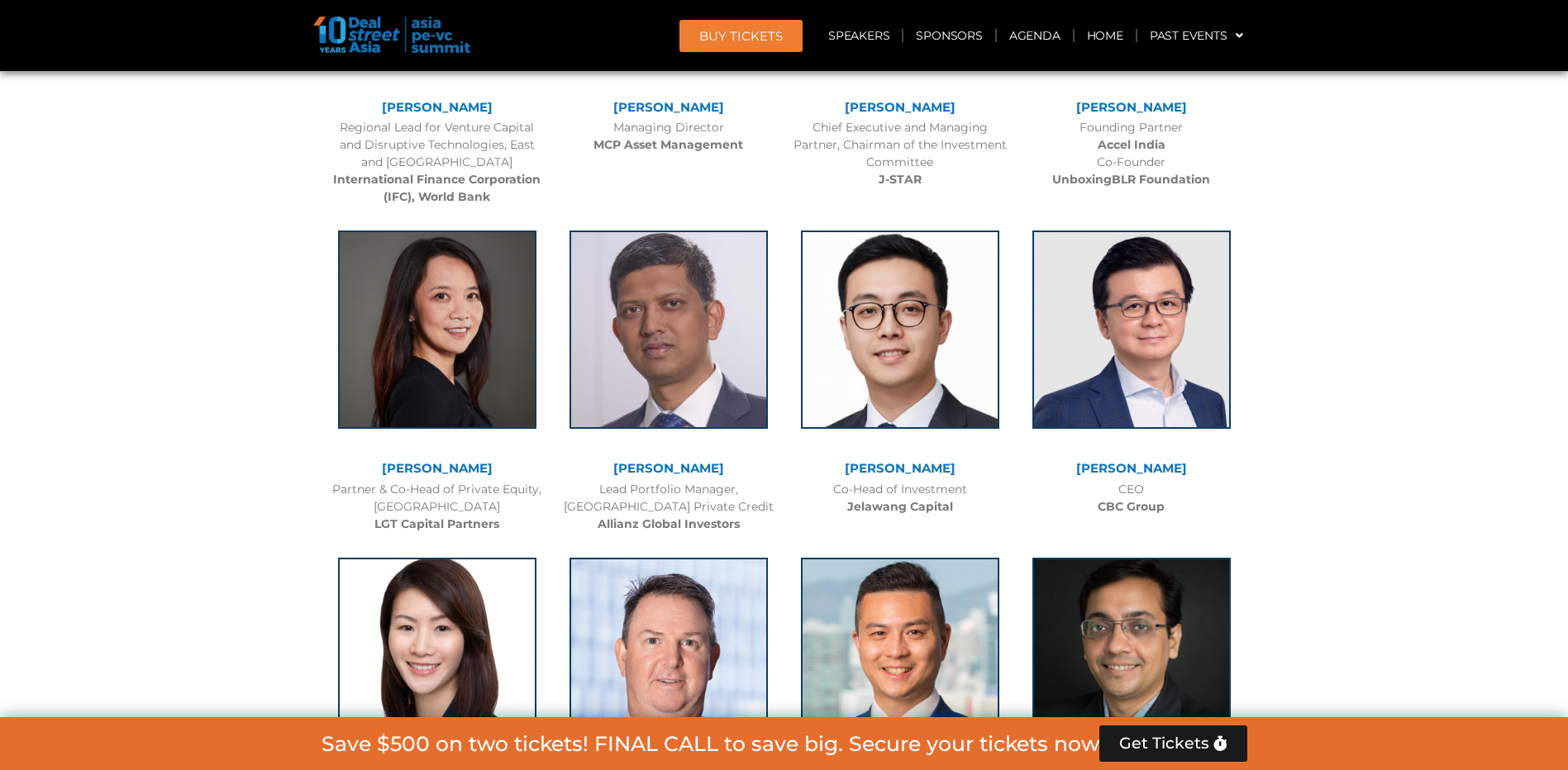
scroll to position [2397, 0]
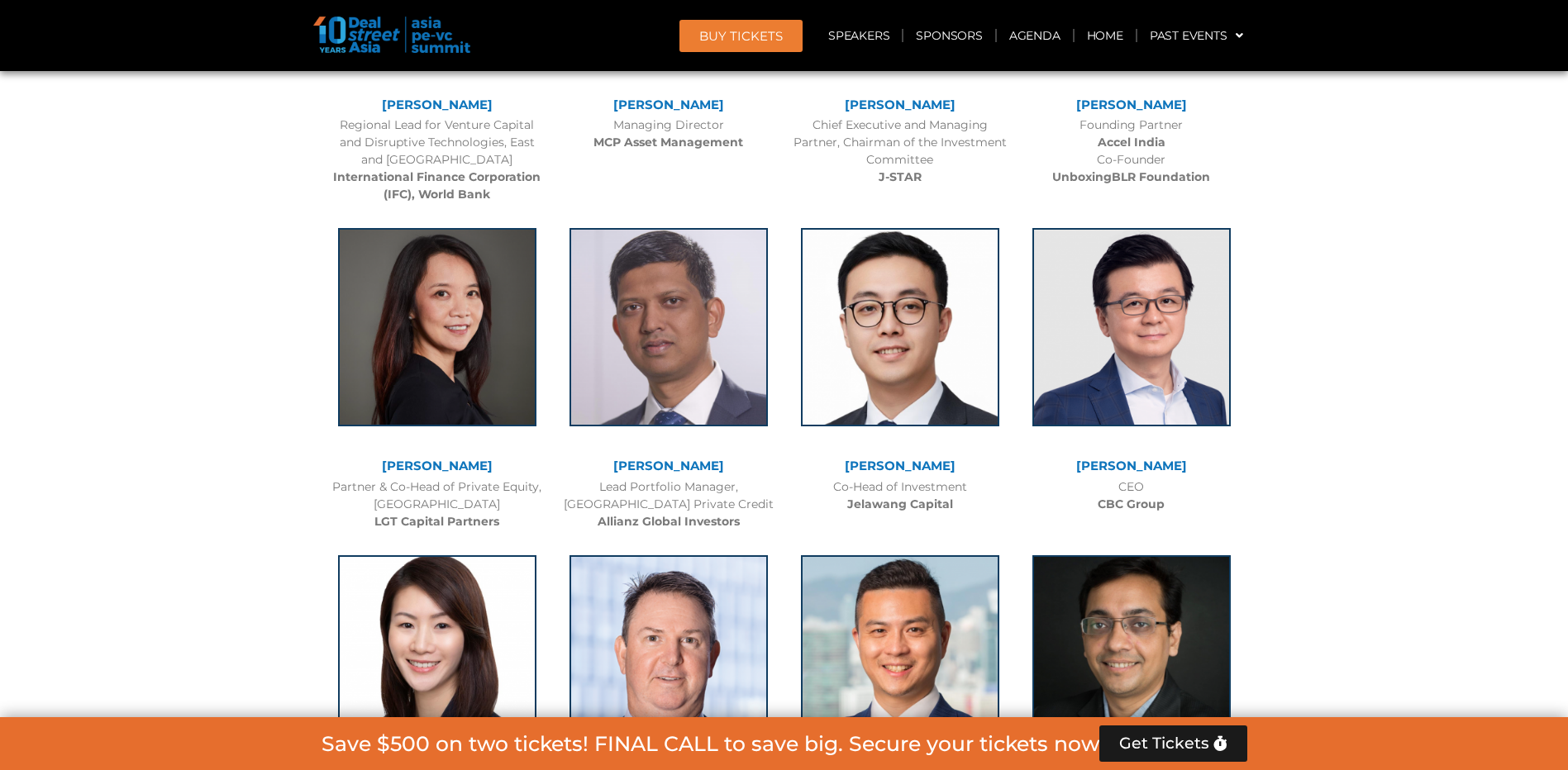
click at [674, 470] on link "[PERSON_NAME]" at bounding box center [668, 466] width 111 height 16
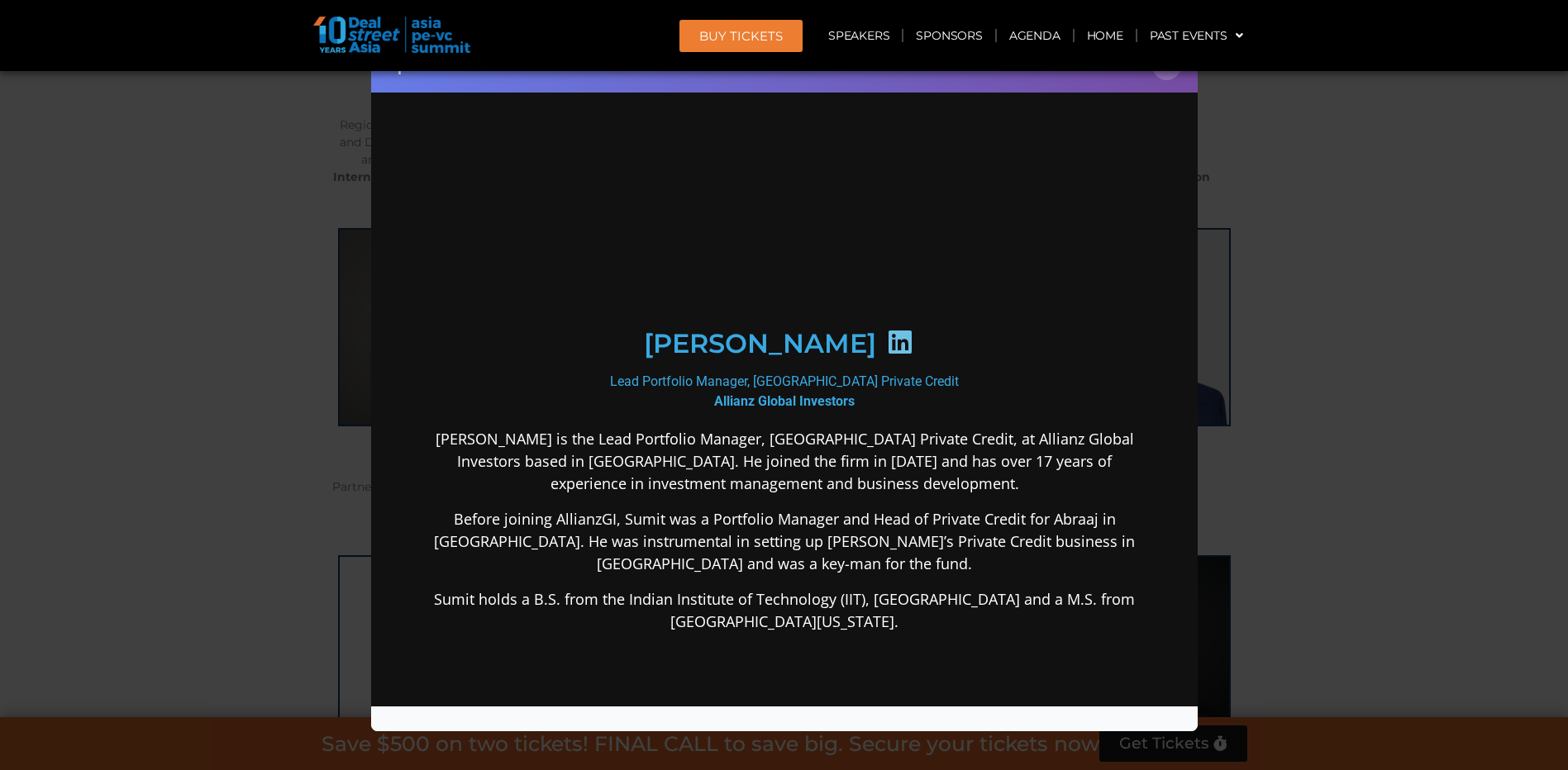
scroll to position [0, 0]
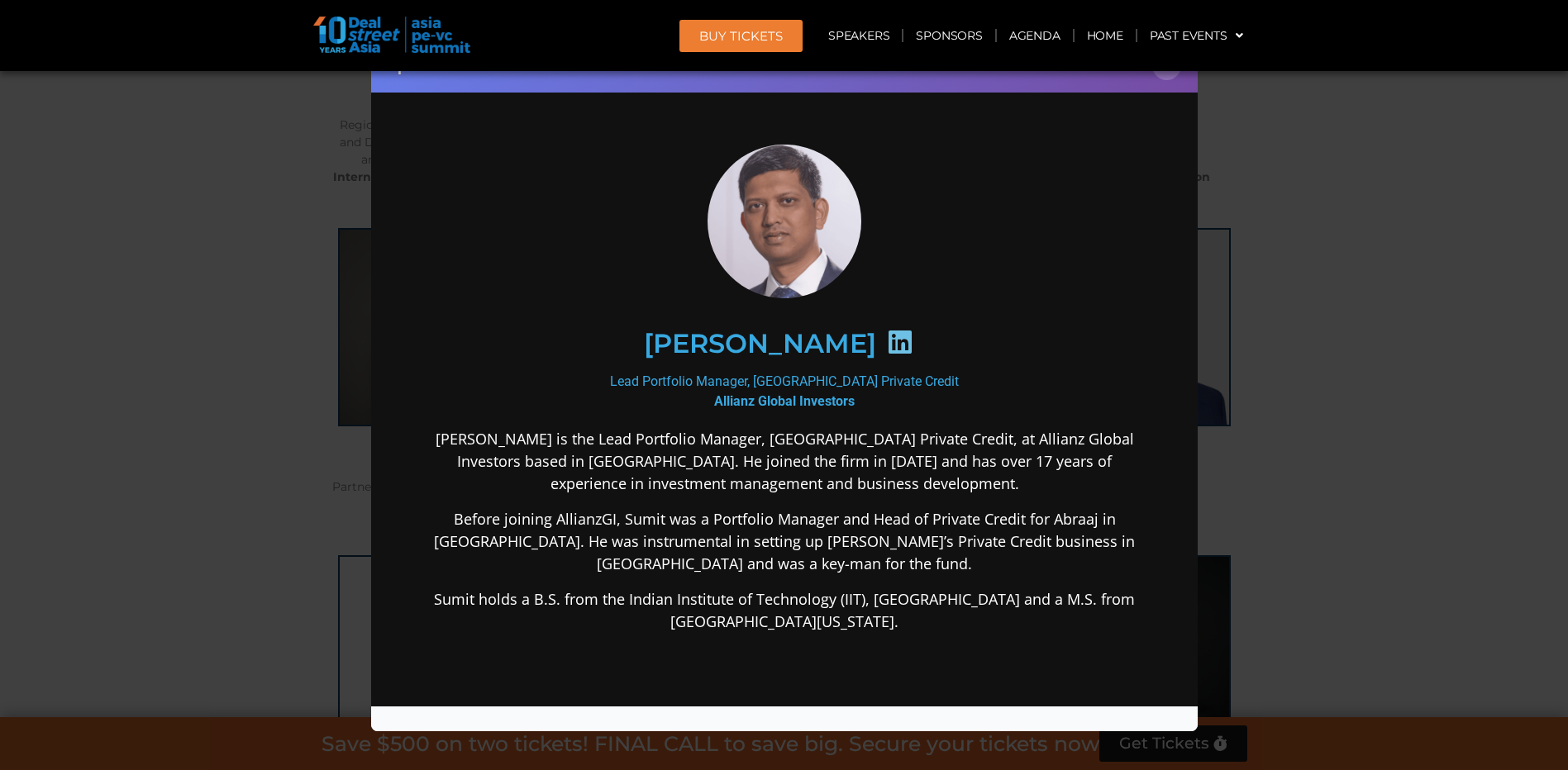
click at [886, 345] on icon at bounding box center [900, 342] width 27 height 27
click at [1170, 72] on button "×" at bounding box center [1167, 66] width 29 height 29
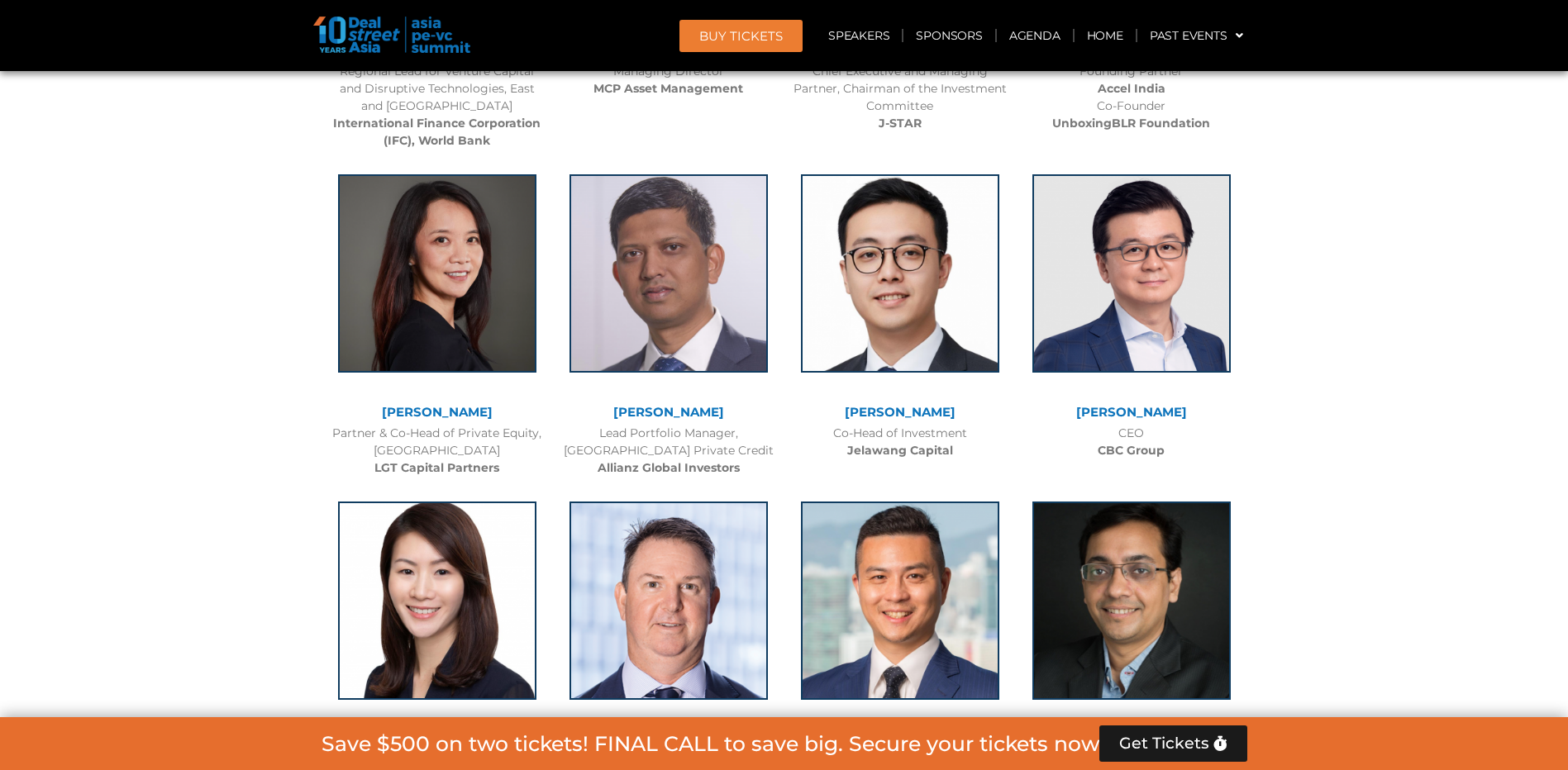
scroll to position [2479, 0]
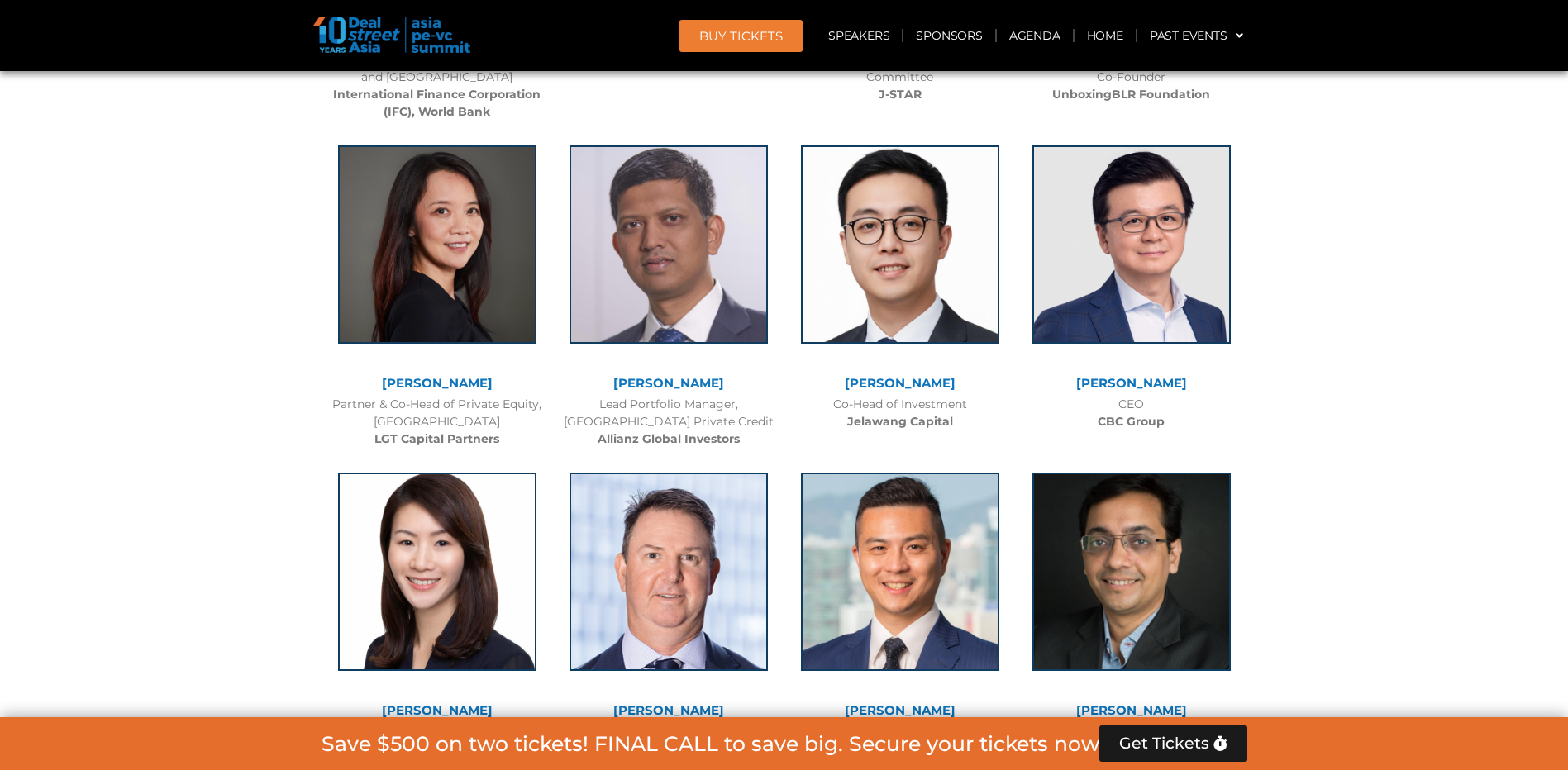
click at [1139, 379] on link "[PERSON_NAME]" at bounding box center [1131, 383] width 111 height 16
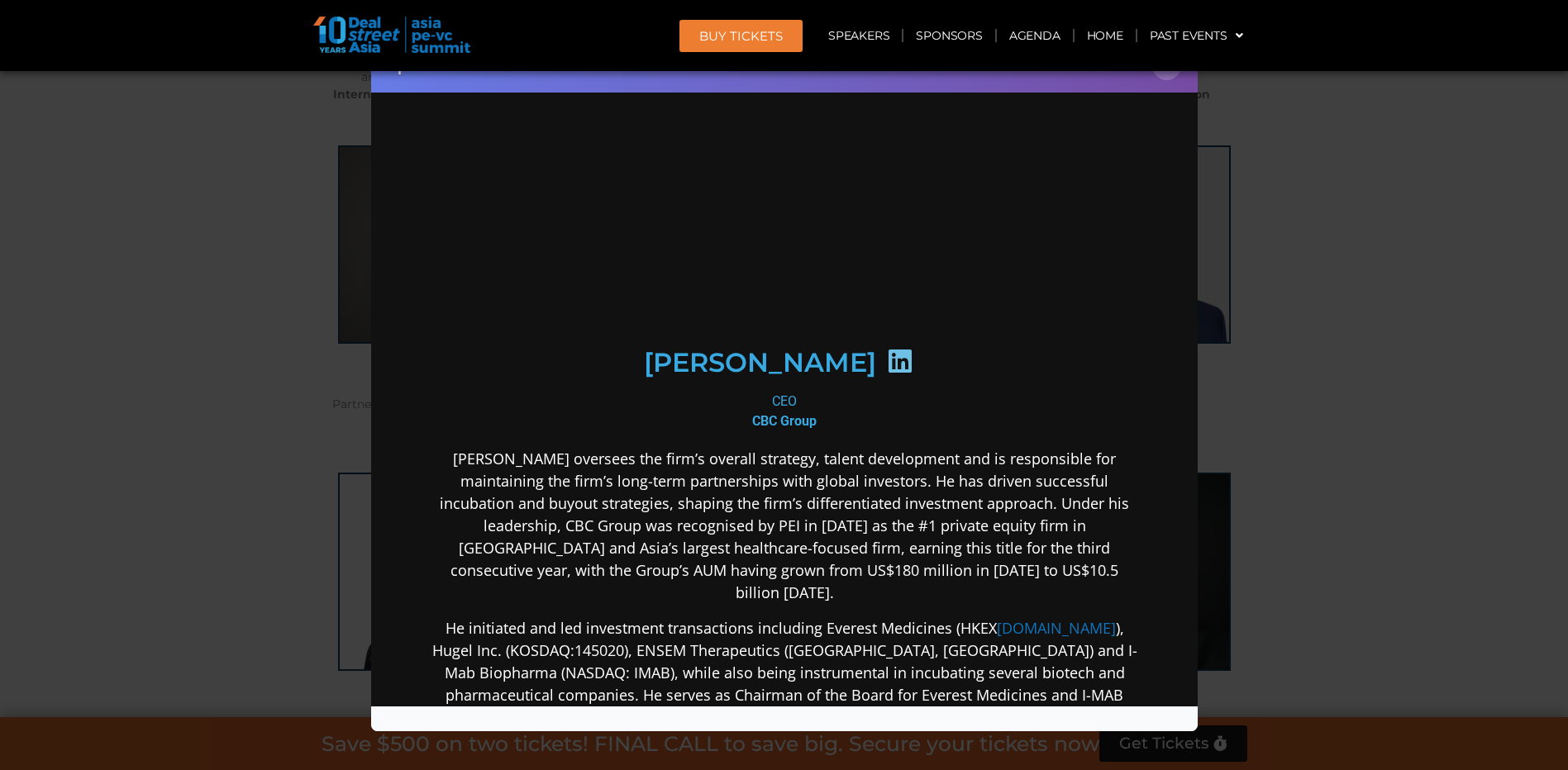
scroll to position [0, 0]
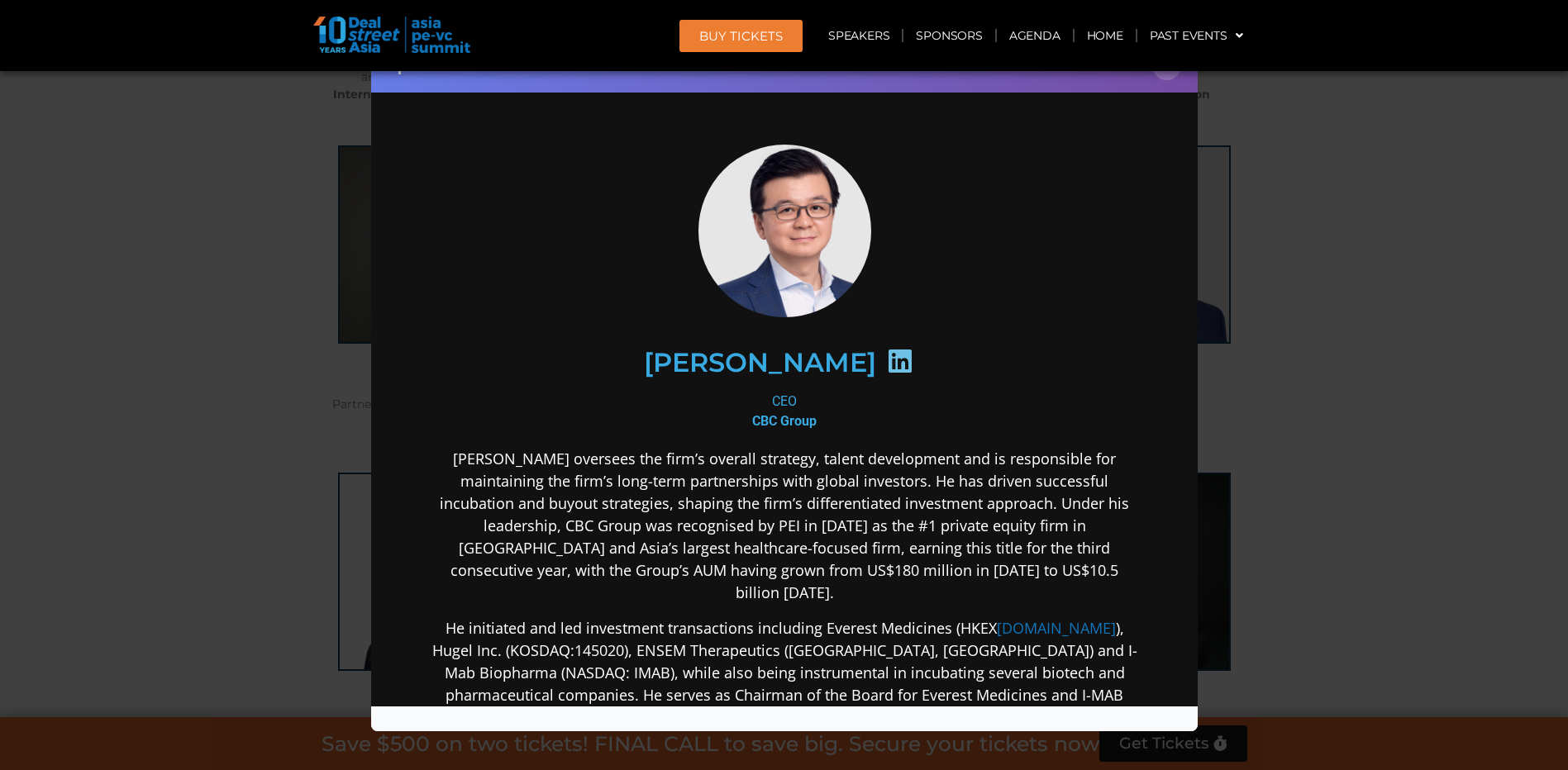
click at [886, 357] on icon at bounding box center [900, 360] width 27 height 27
click at [1163, 72] on button "×" at bounding box center [1167, 66] width 29 height 29
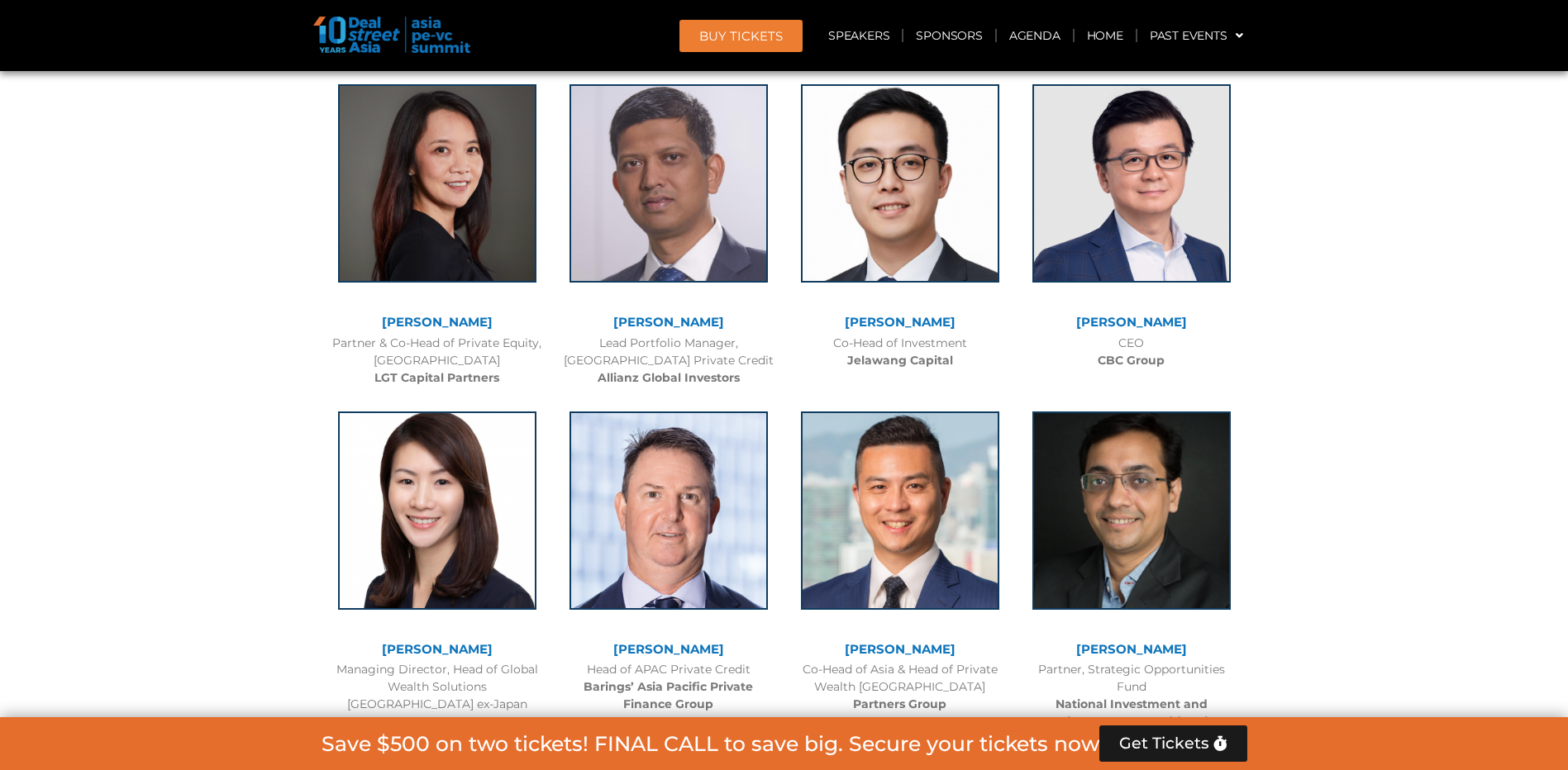
scroll to position [2728, 0]
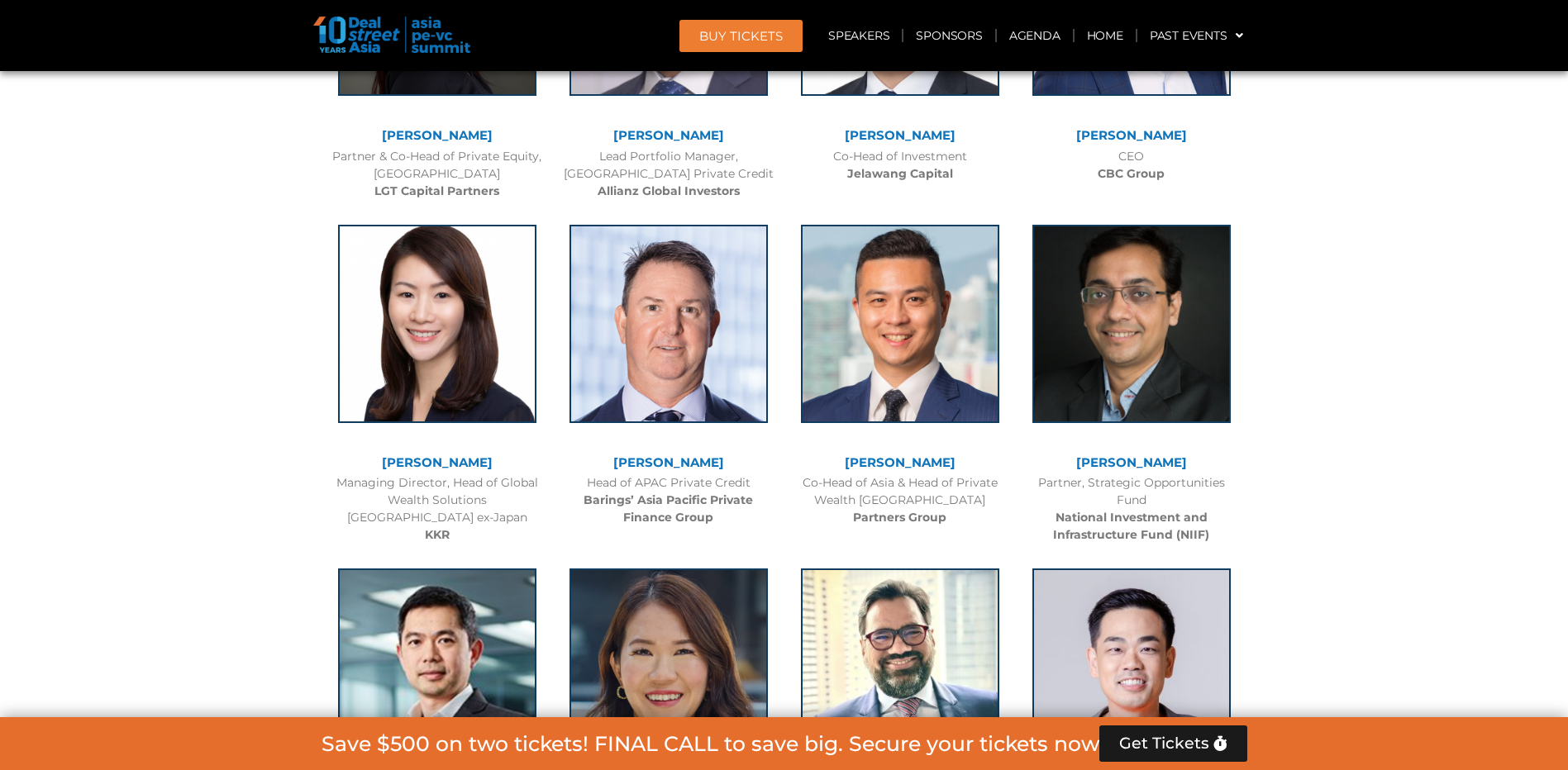
click at [462, 457] on link "[PERSON_NAME]" at bounding box center [437, 462] width 111 height 16
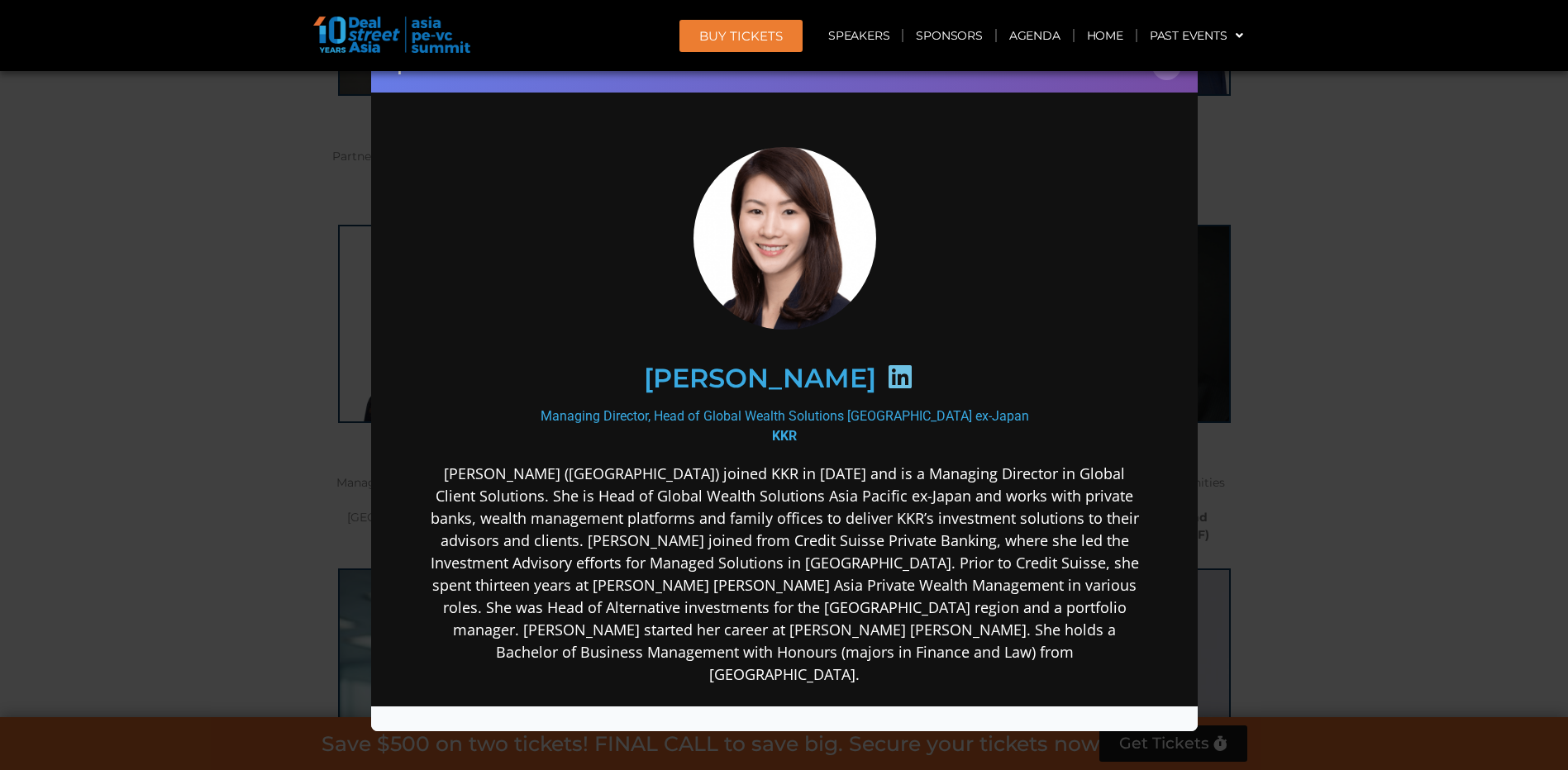
scroll to position [0, 0]
click at [913, 369] on icon at bounding box center [900, 376] width 27 height 27
click at [1171, 74] on button "×" at bounding box center [1167, 66] width 29 height 29
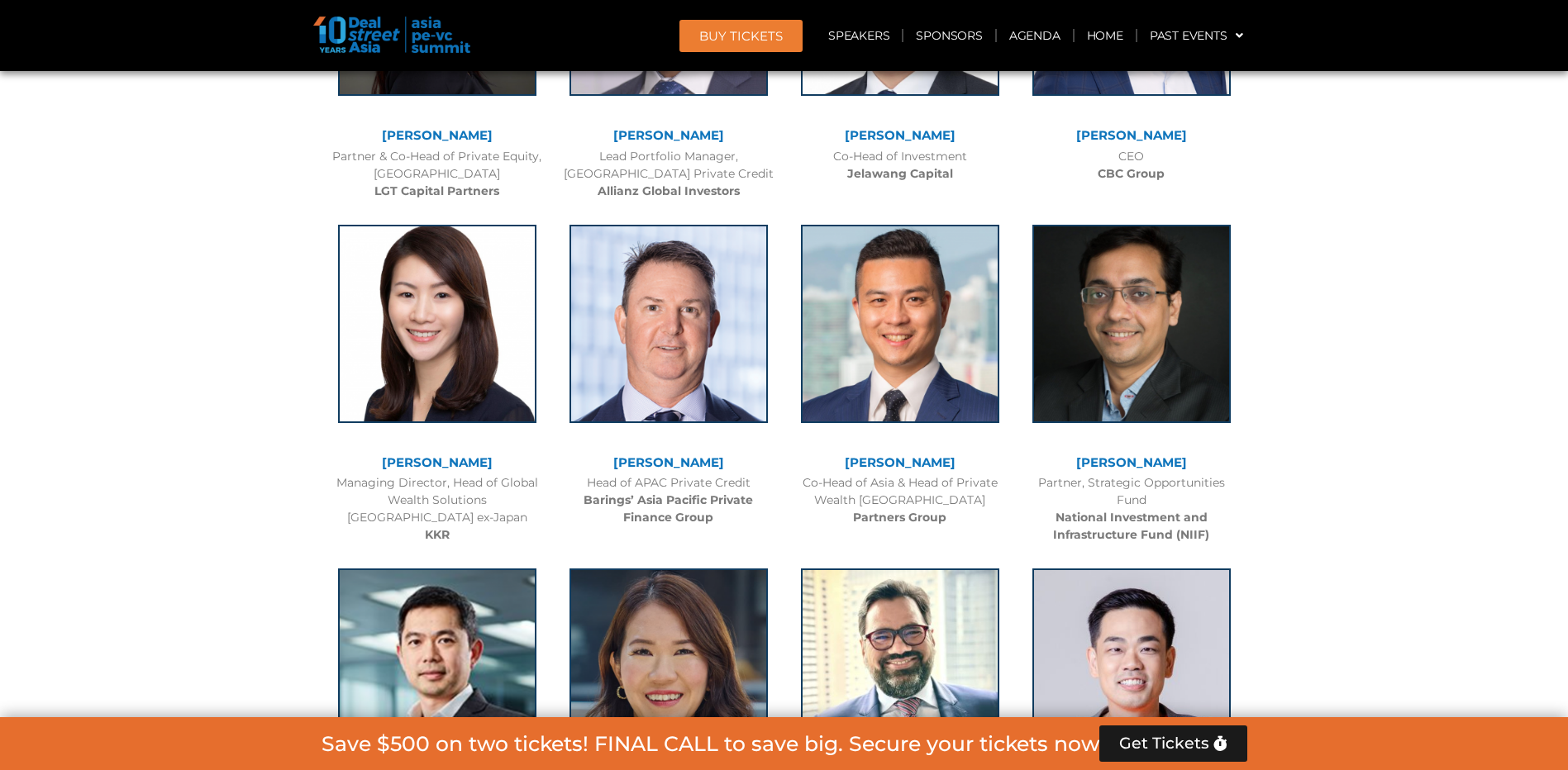
click at [696, 460] on link "[PERSON_NAME]" at bounding box center [668, 462] width 111 height 16
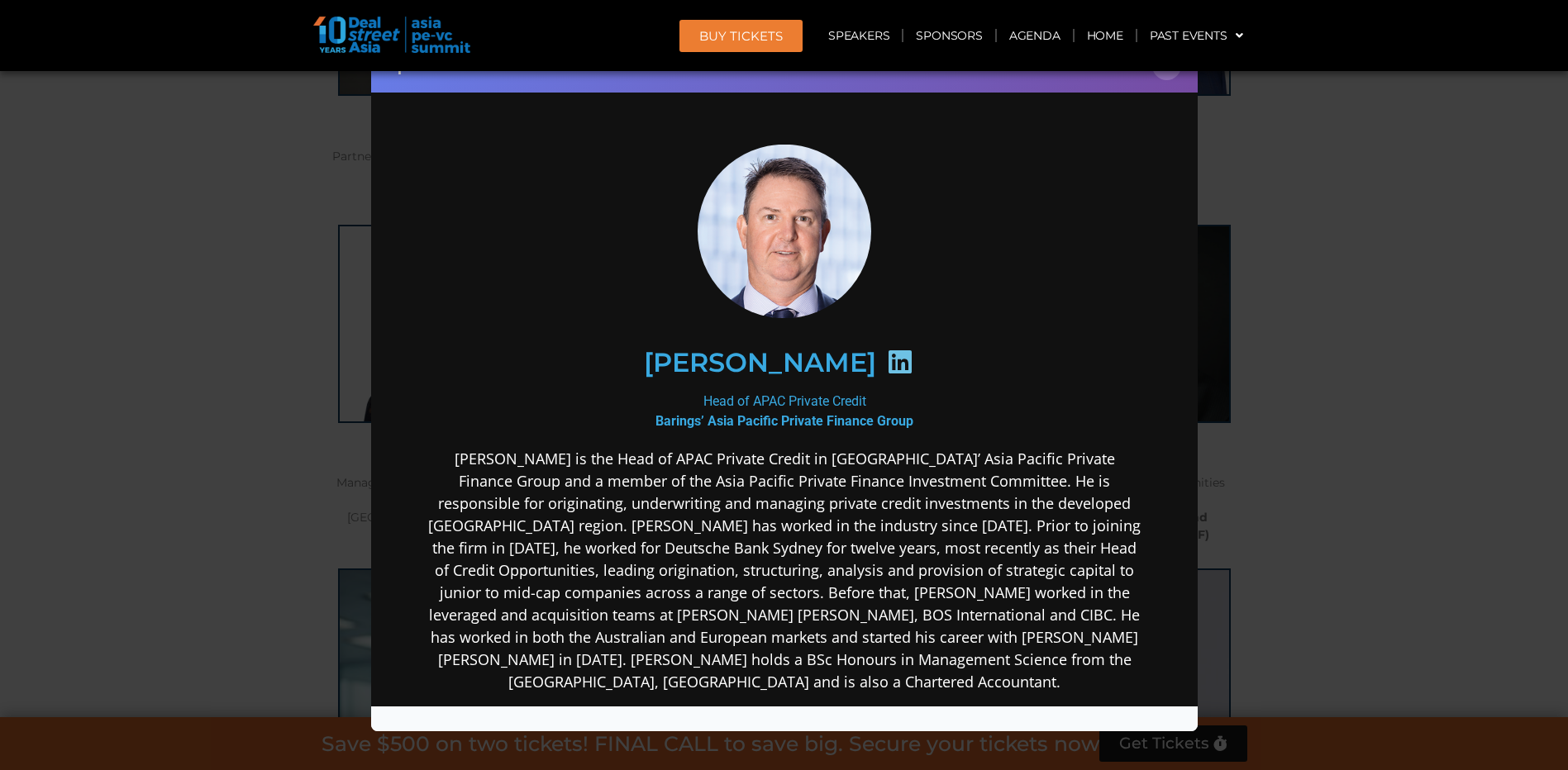
click at [886, 363] on icon at bounding box center [900, 361] width 27 height 27
click at [1172, 73] on button "×" at bounding box center [1167, 66] width 29 height 29
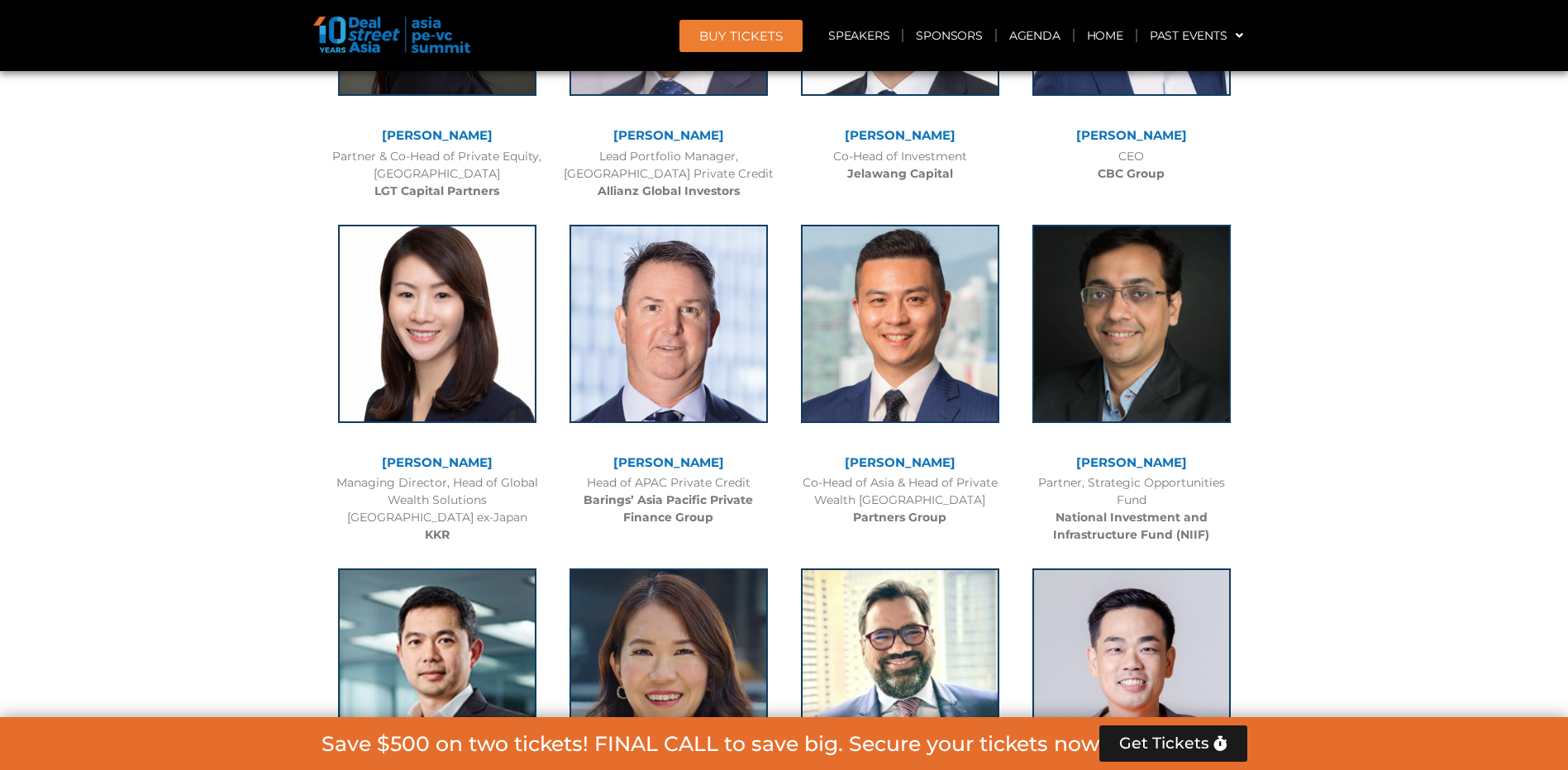
click at [907, 462] on link "[PERSON_NAME]" at bounding box center [900, 462] width 111 height 16
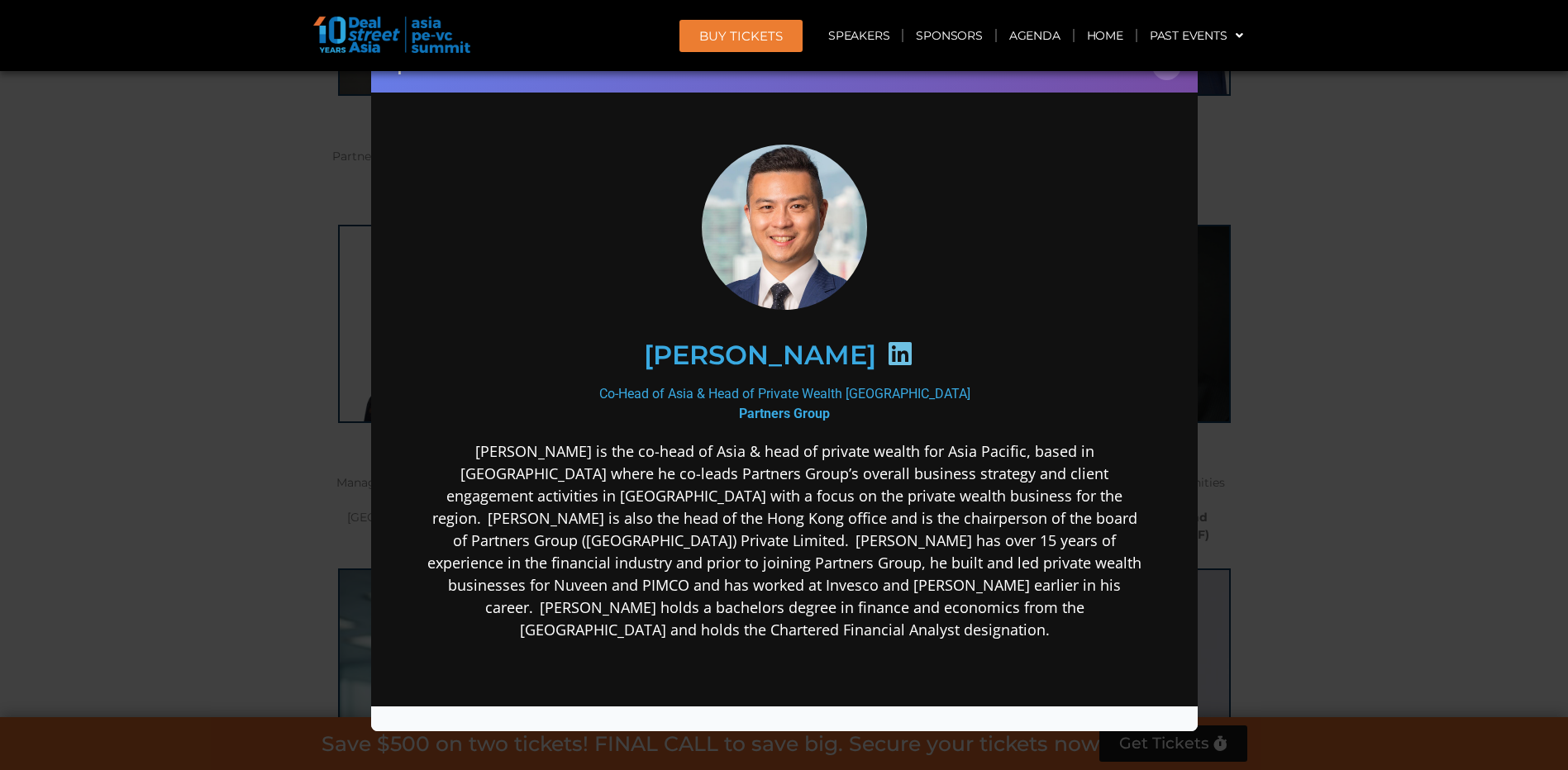
click at [855, 373] on div "[PERSON_NAME]" at bounding box center [784, 354] width 643 height 85
click at [886, 353] on icon at bounding box center [900, 353] width 27 height 27
click at [1168, 76] on button "×" at bounding box center [1167, 66] width 29 height 29
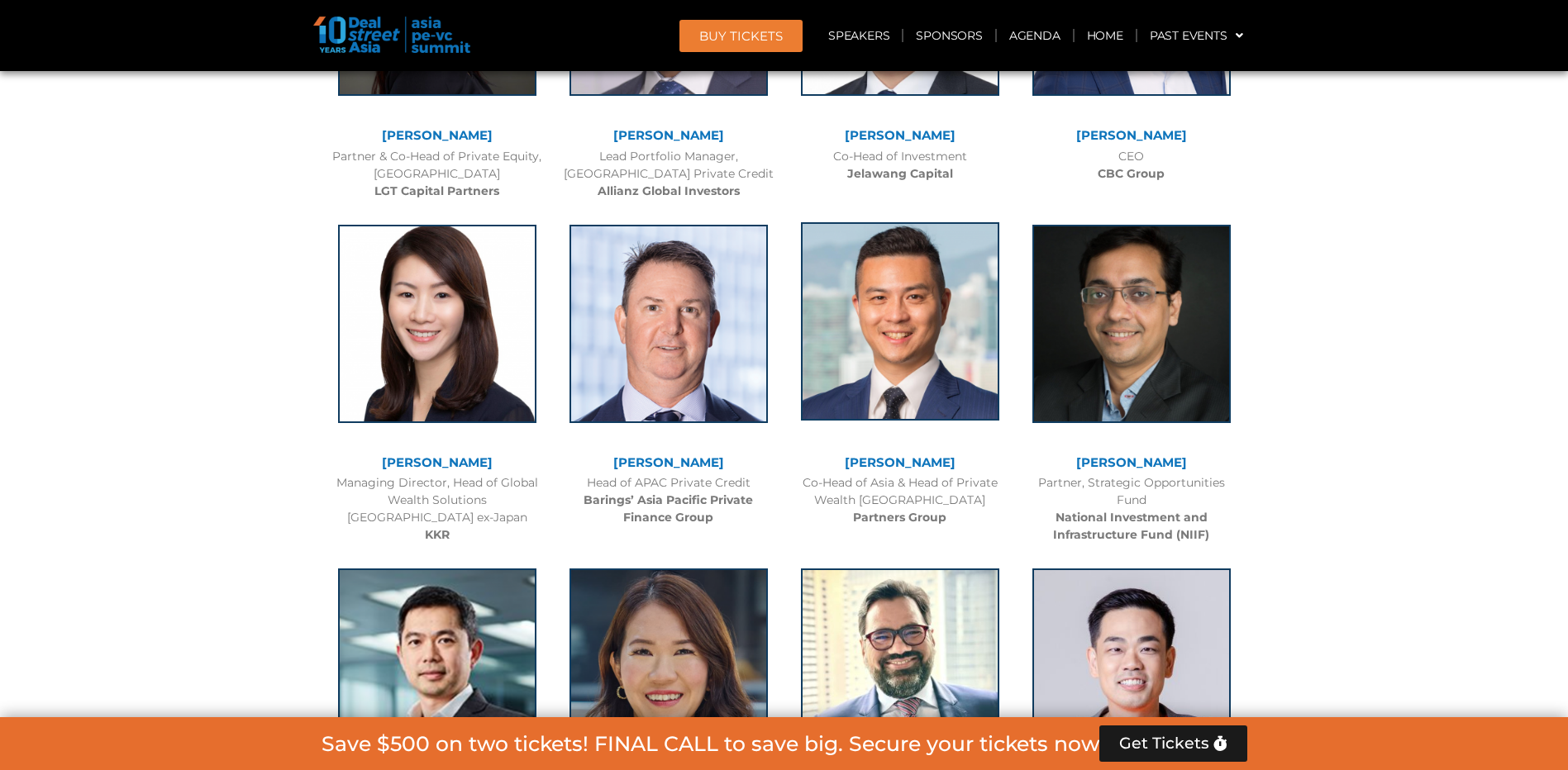
scroll to position [2810, 0]
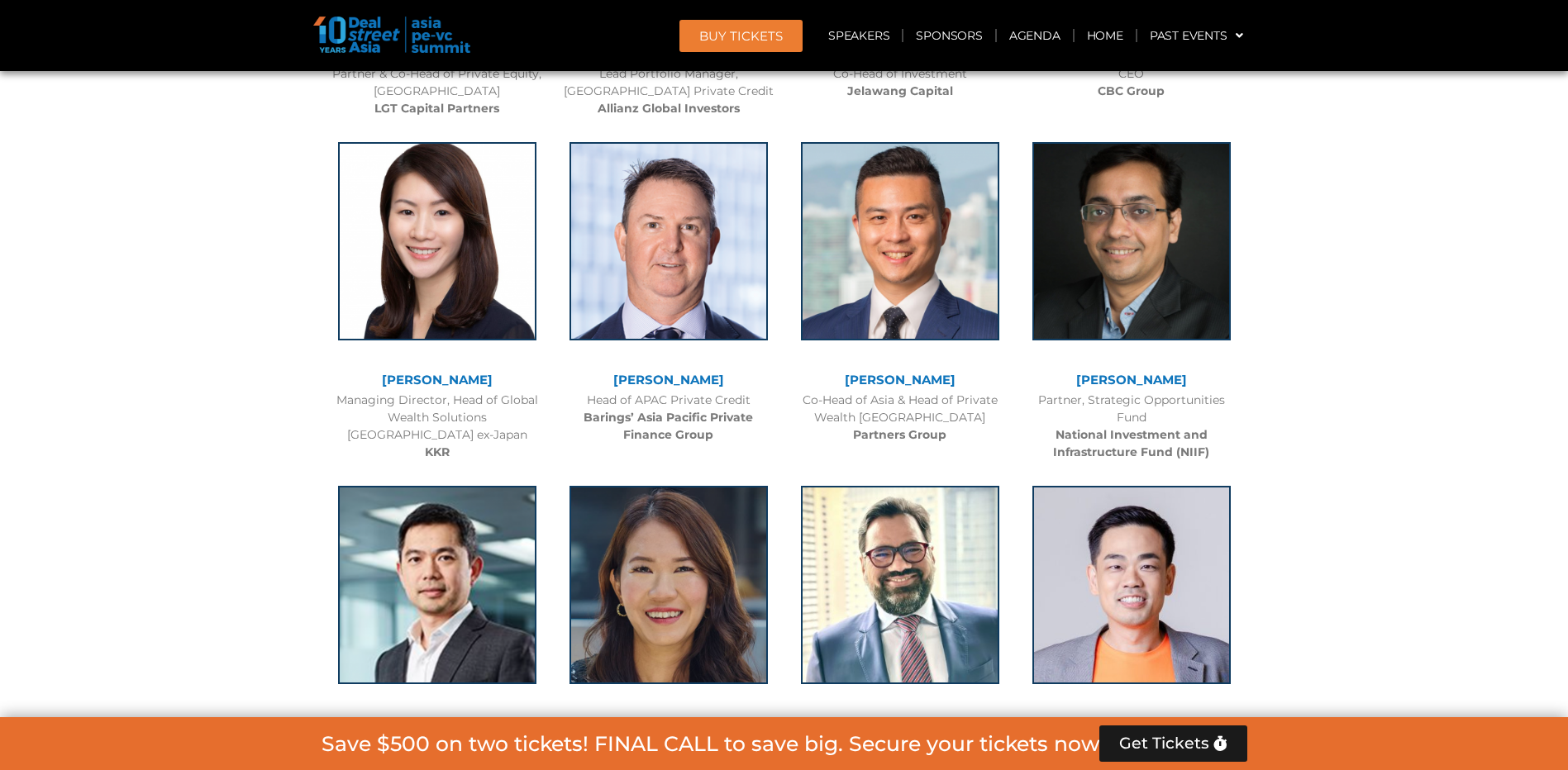
click at [1141, 380] on link "[PERSON_NAME]" at bounding box center [1131, 380] width 111 height 16
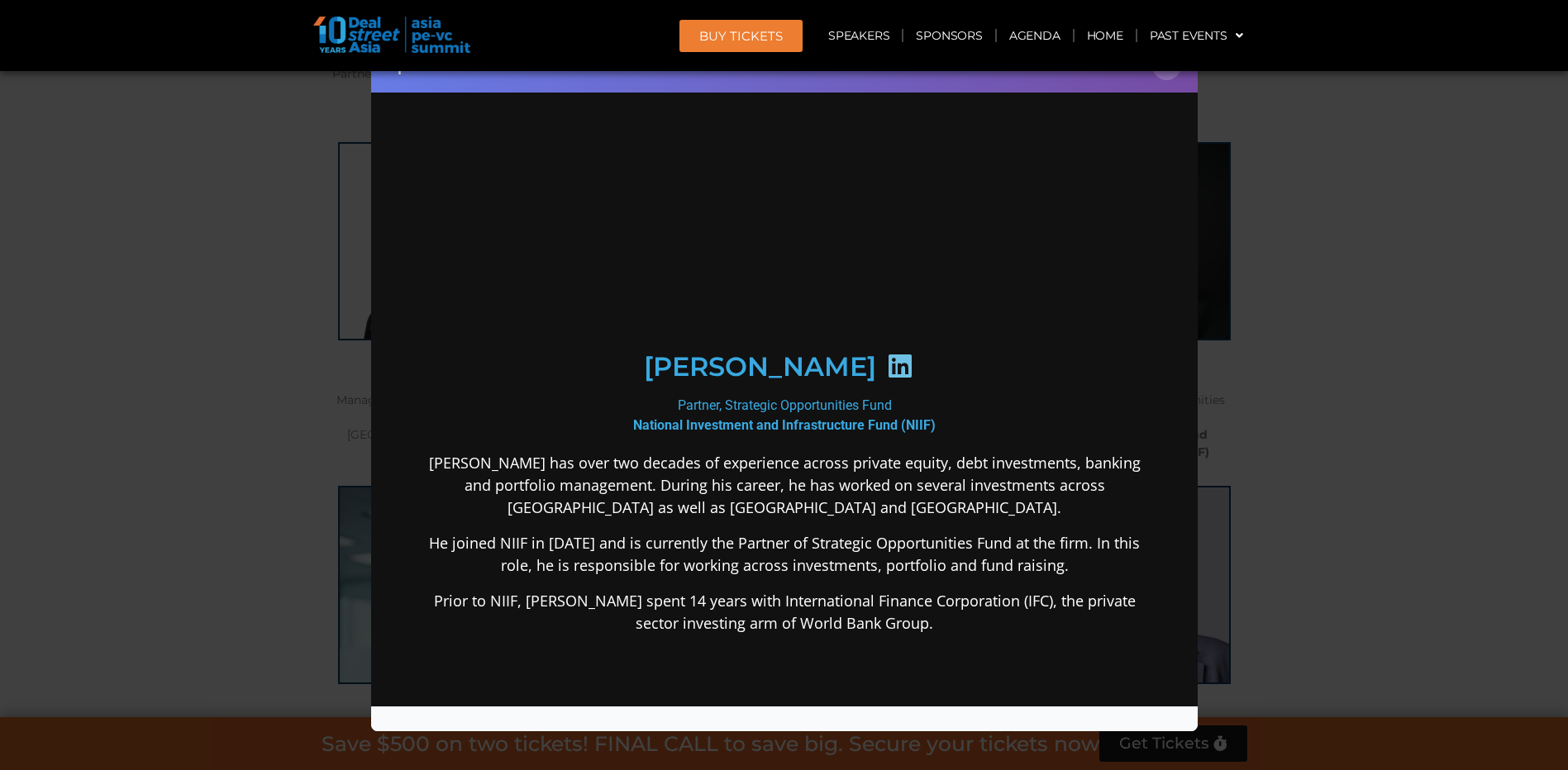
scroll to position [0, 0]
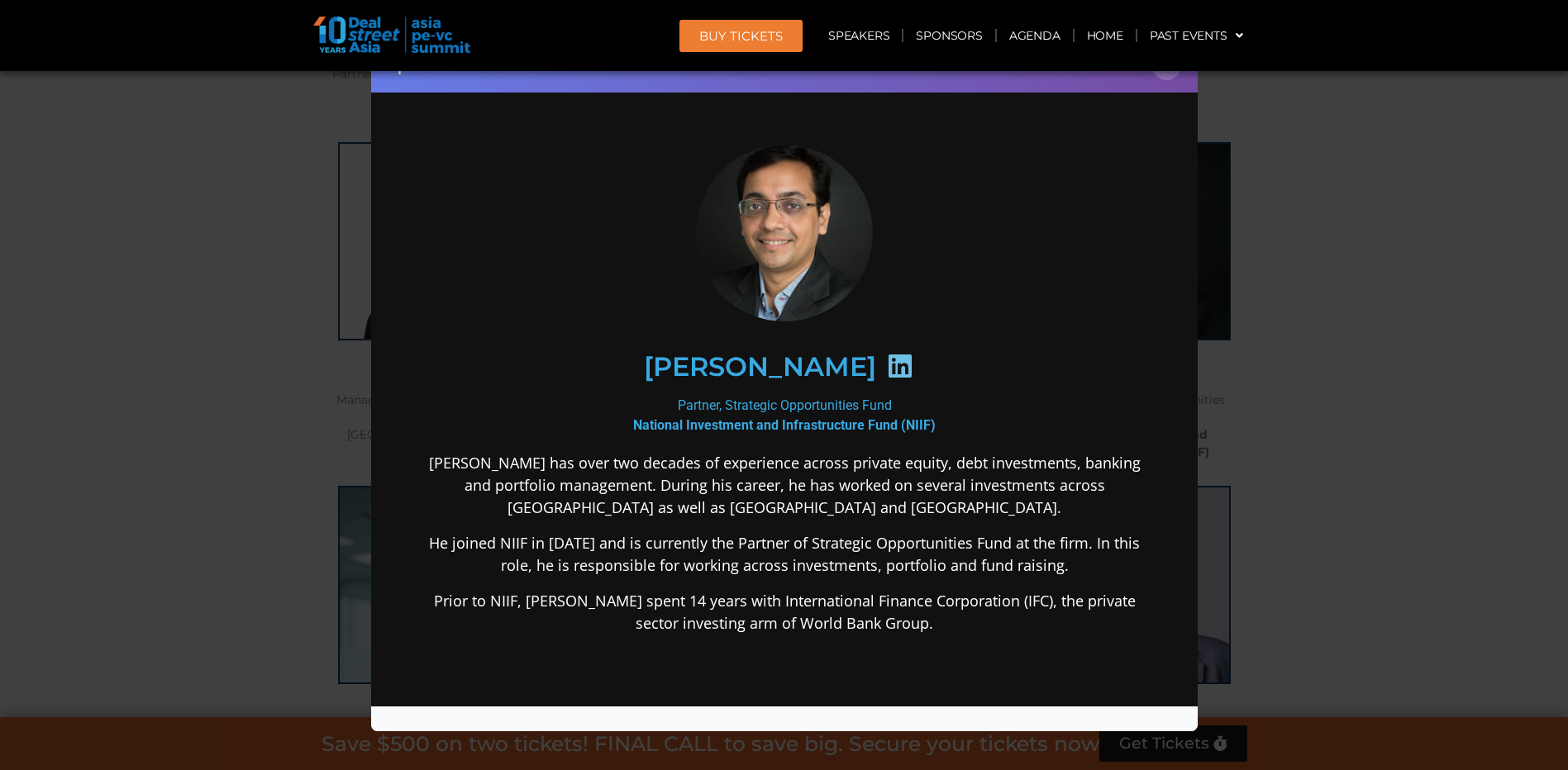
click at [895, 367] on icon at bounding box center [900, 365] width 27 height 27
click at [1165, 76] on button "×" at bounding box center [1167, 66] width 29 height 29
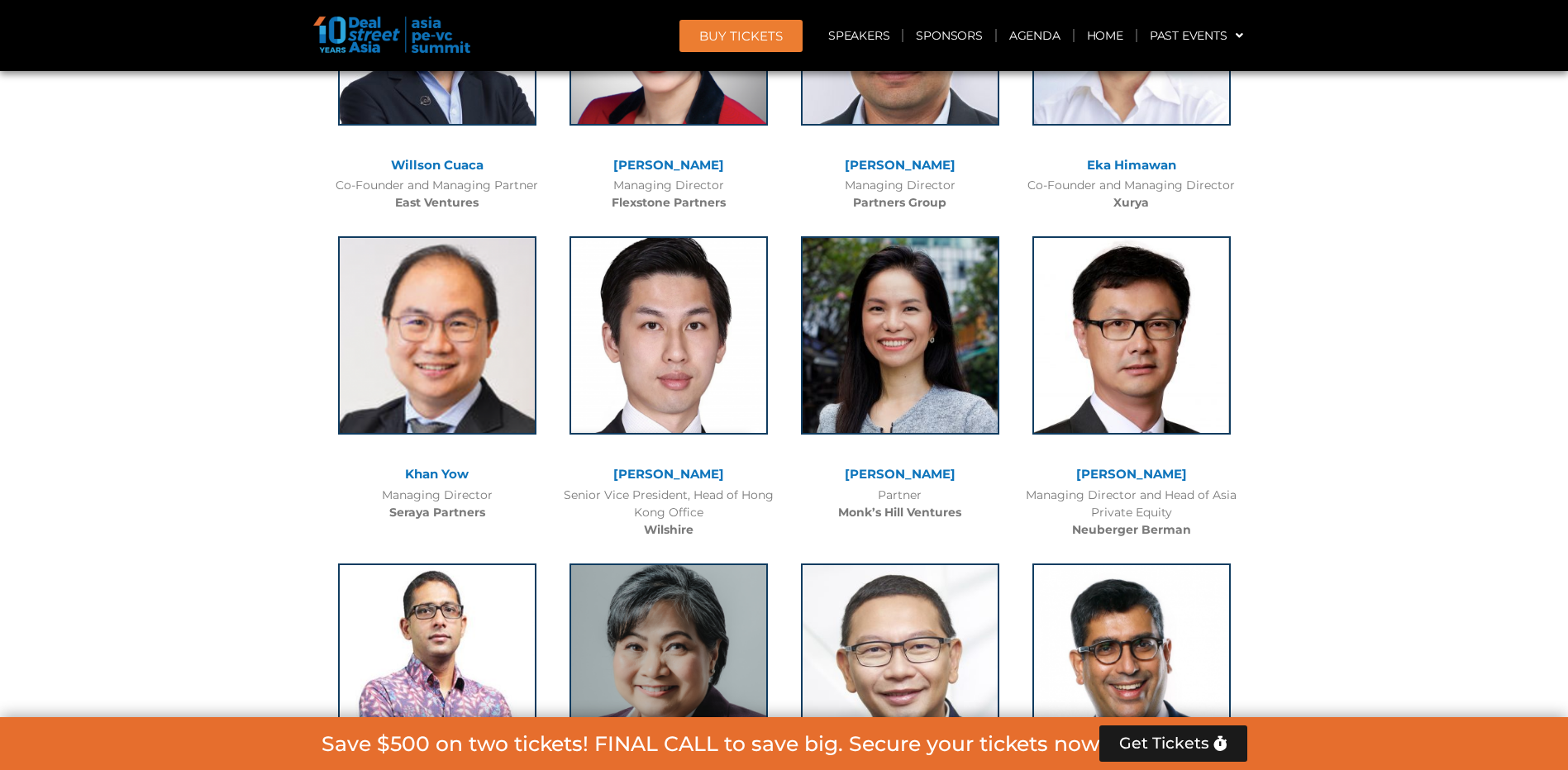
scroll to position [3720, 0]
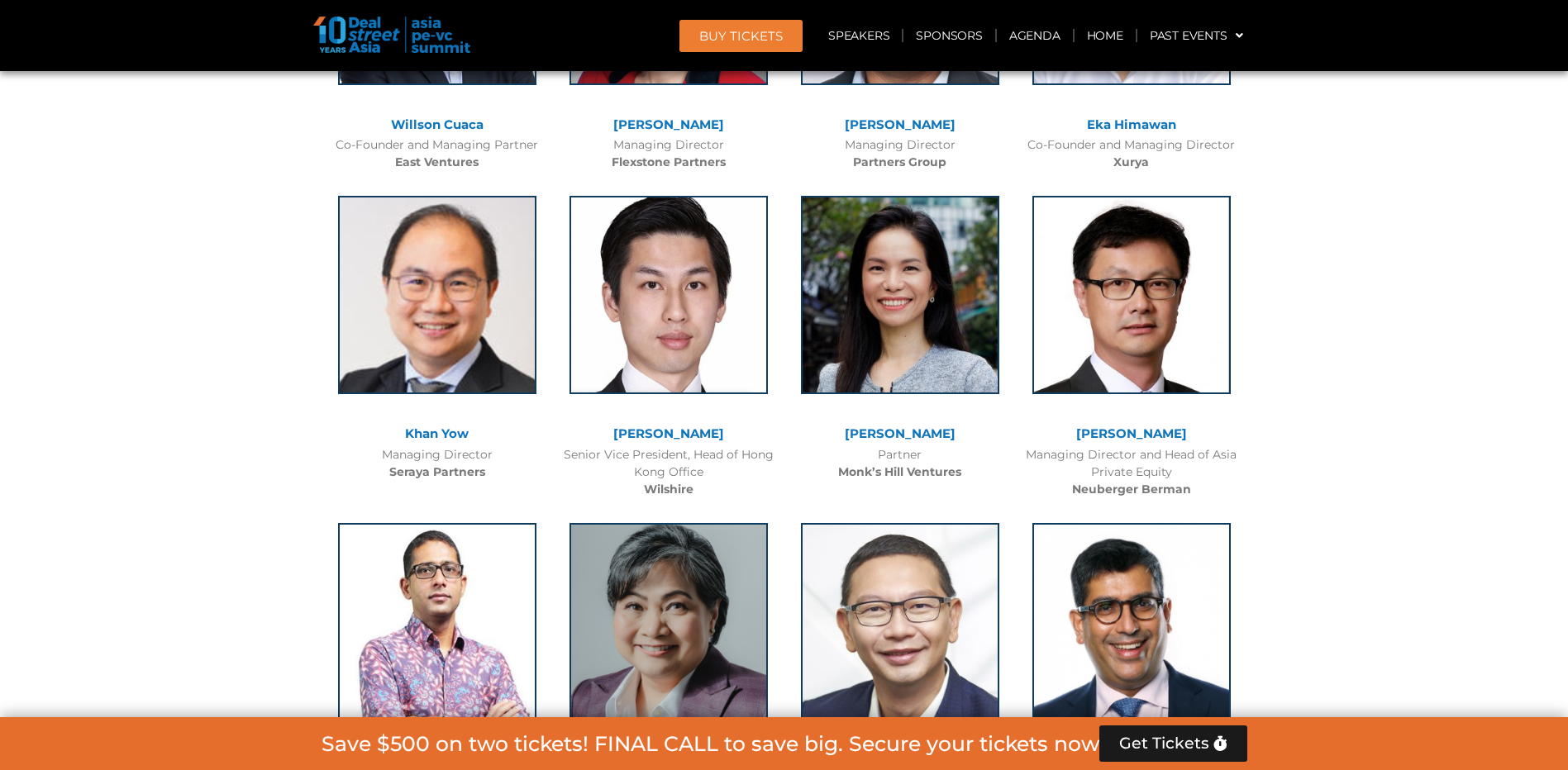
click at [1147, 437] on link "[PERSON_NAME]" at bounding box center [1131, 434] width 111 height 16
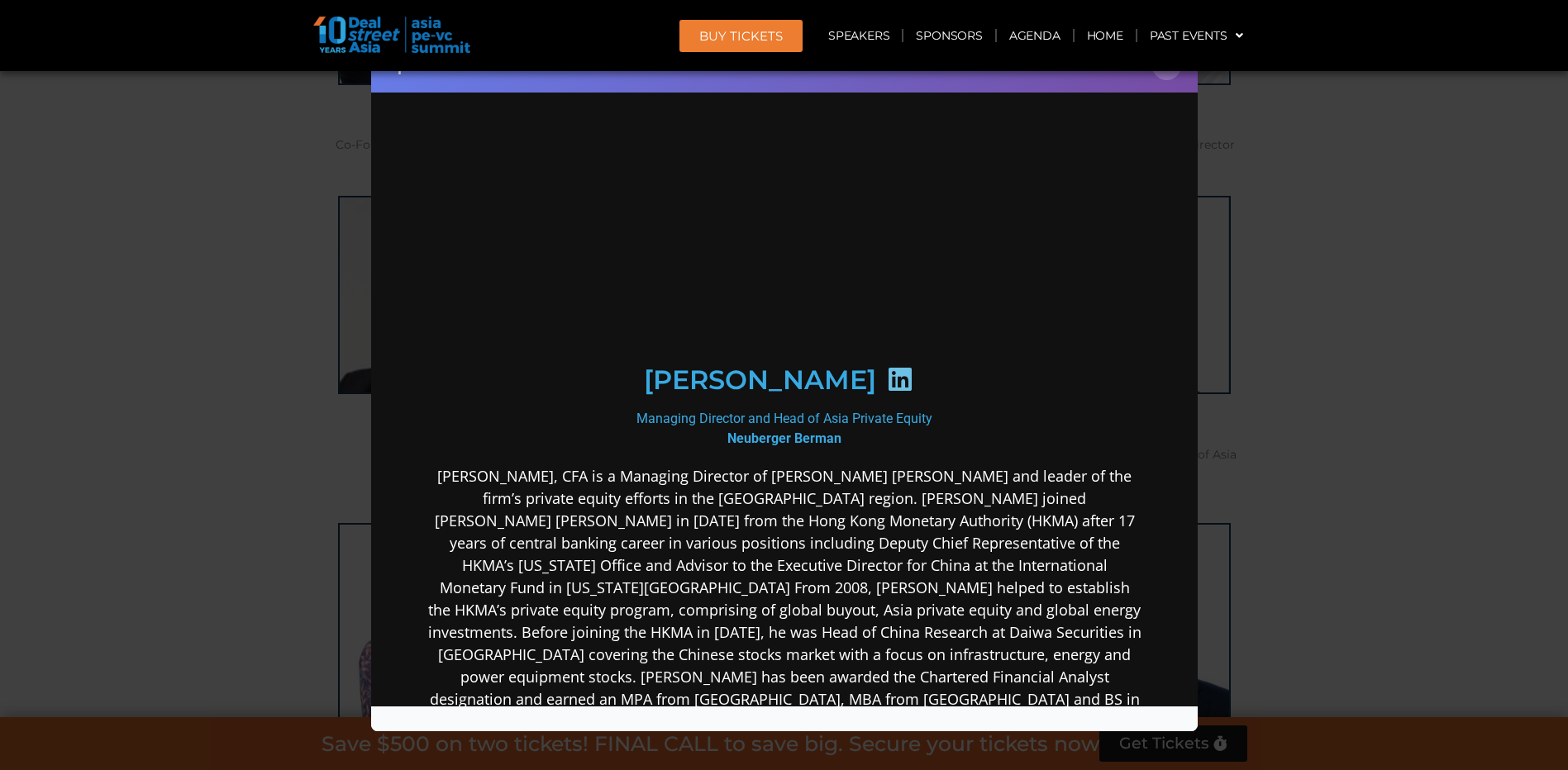
scroll to position [0, 0]
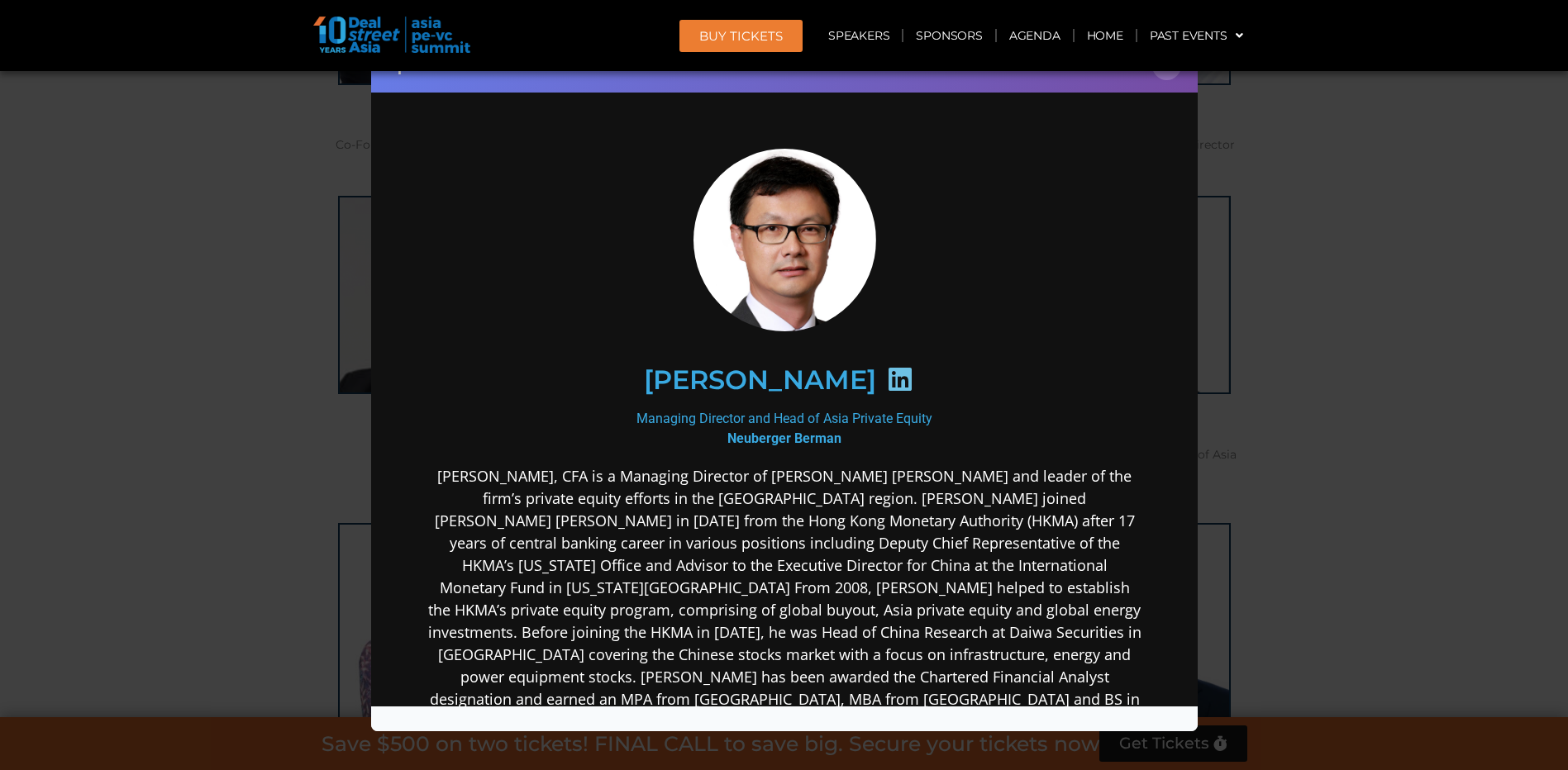
click at [886, 381] on icon at bounding box center [900, 379] width 27 height 27
click at [1164, 69] on header "BUY Tickets Speakers Sponsors Agenda Home Past Events JKT 2025 SG 2024 JKT 2024…" at bounding box center [784, 35] width 1568 height 71
click at [1165, 75] on button "×" at bounding box center [1167, 66] width 29 height 29
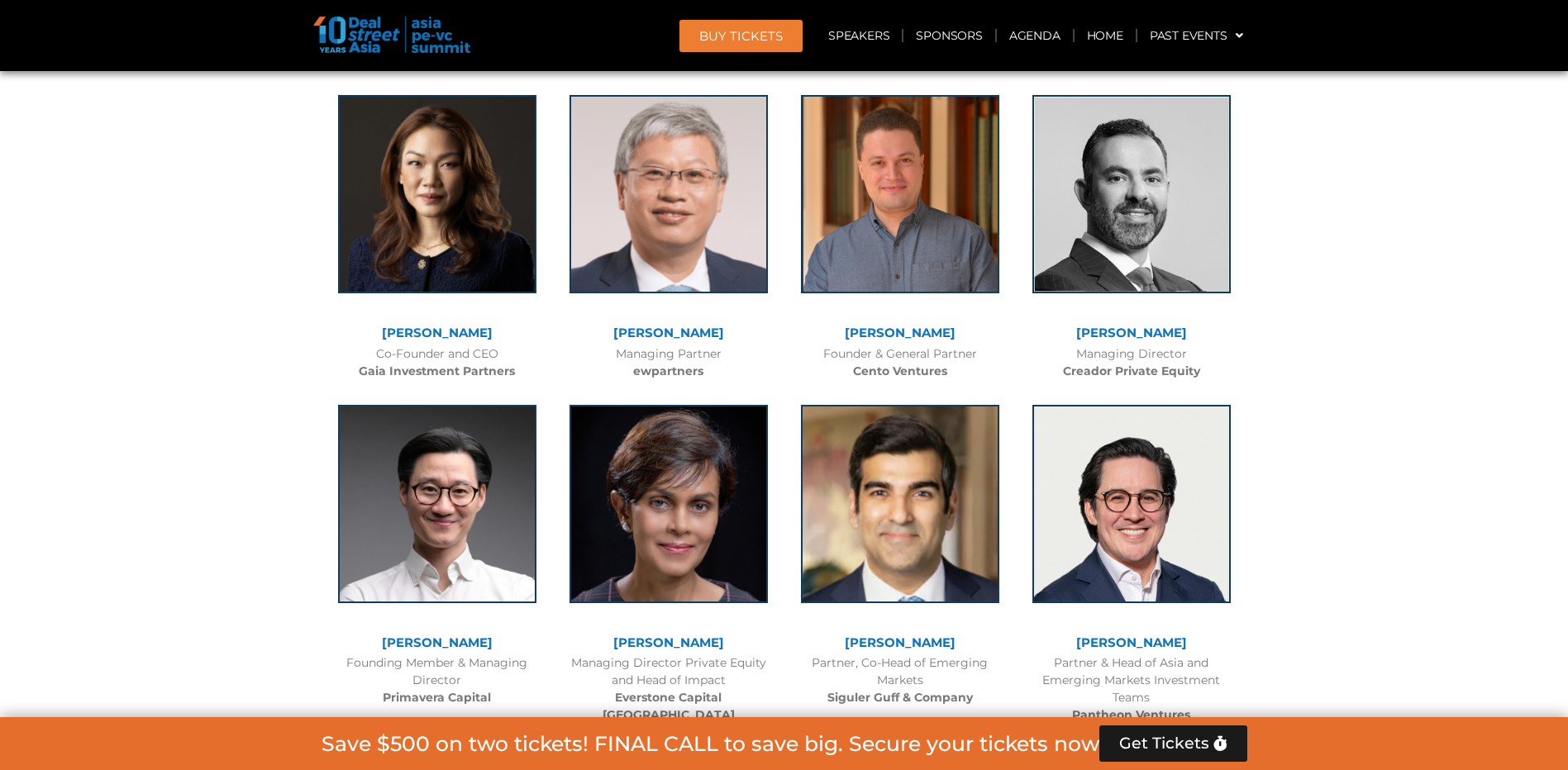
scroll to position [4463, 0]
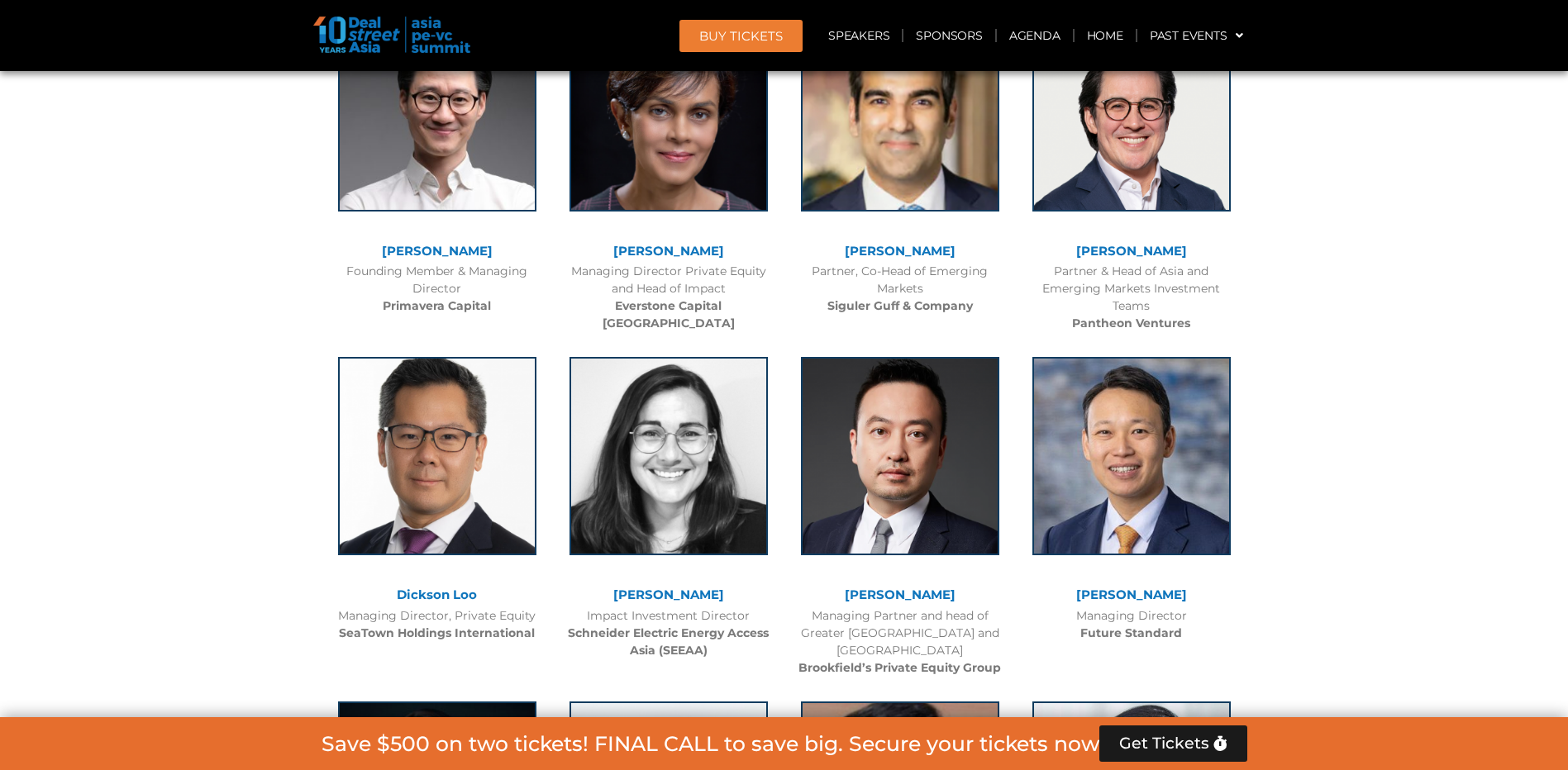
scroll to position [4876, 0]
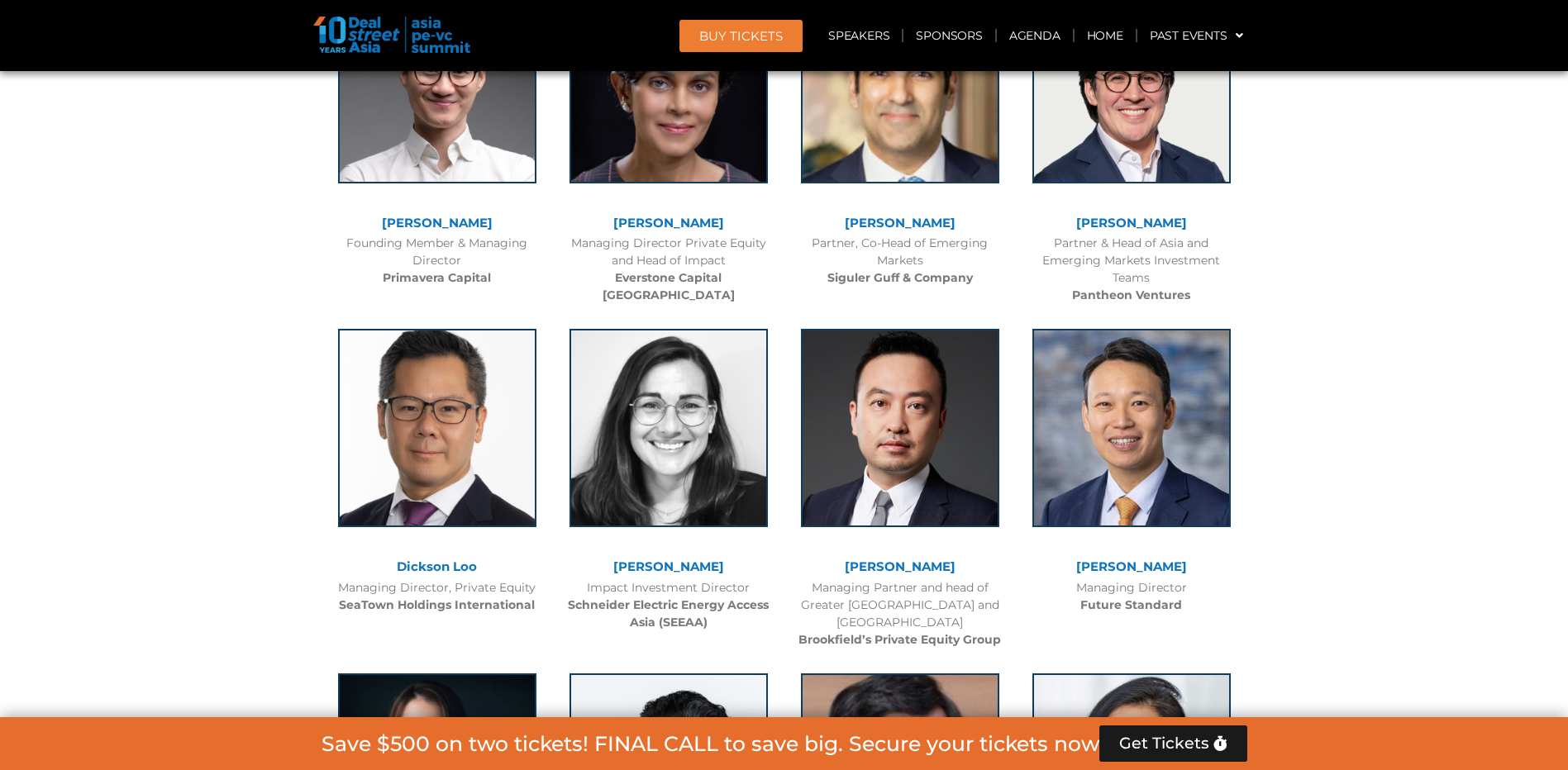
click at [455, 568] on link "Dickson Loo" at bounding box center [437, 567] width 80 height 16
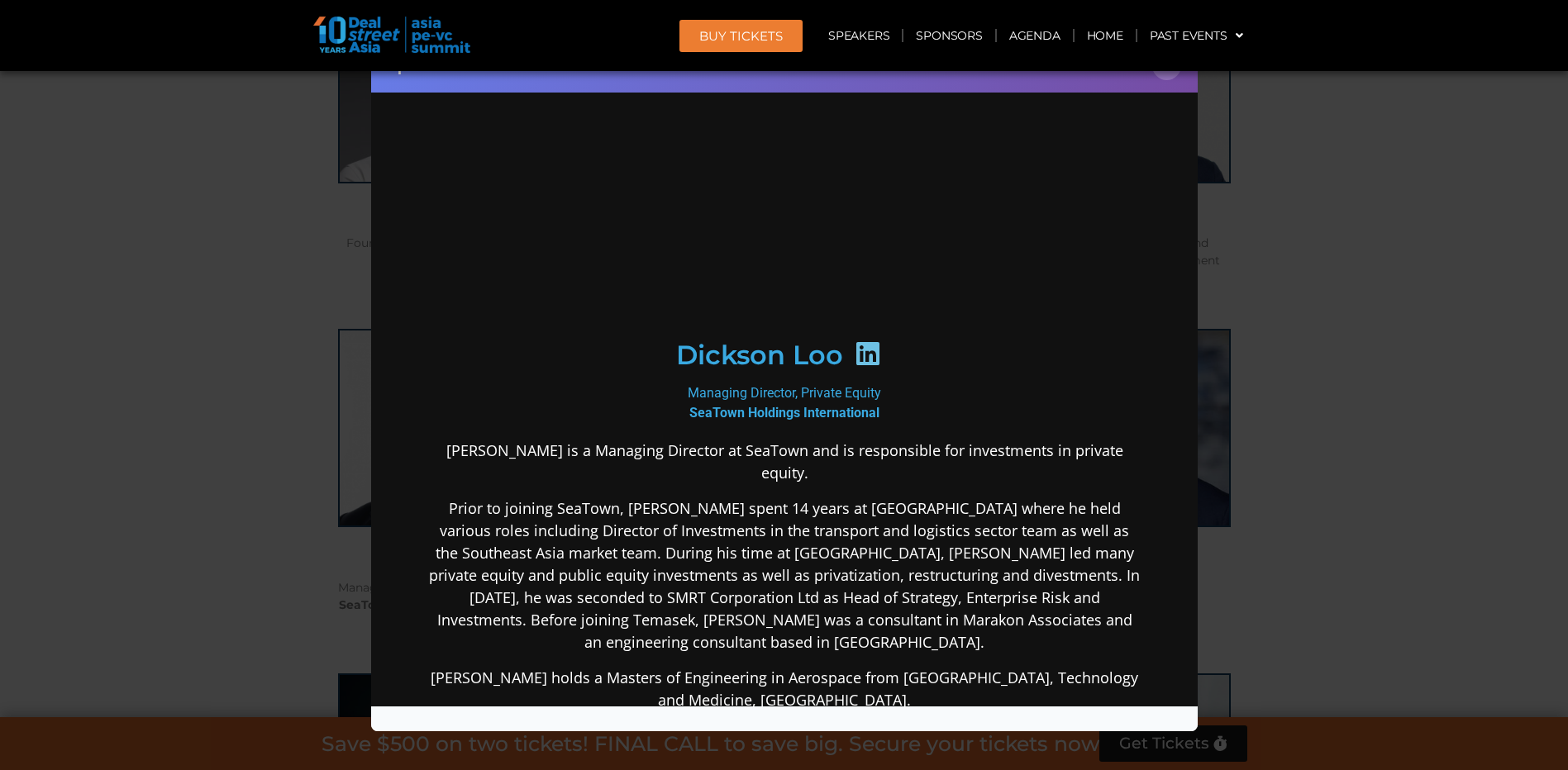
scroll to position [0, 0]
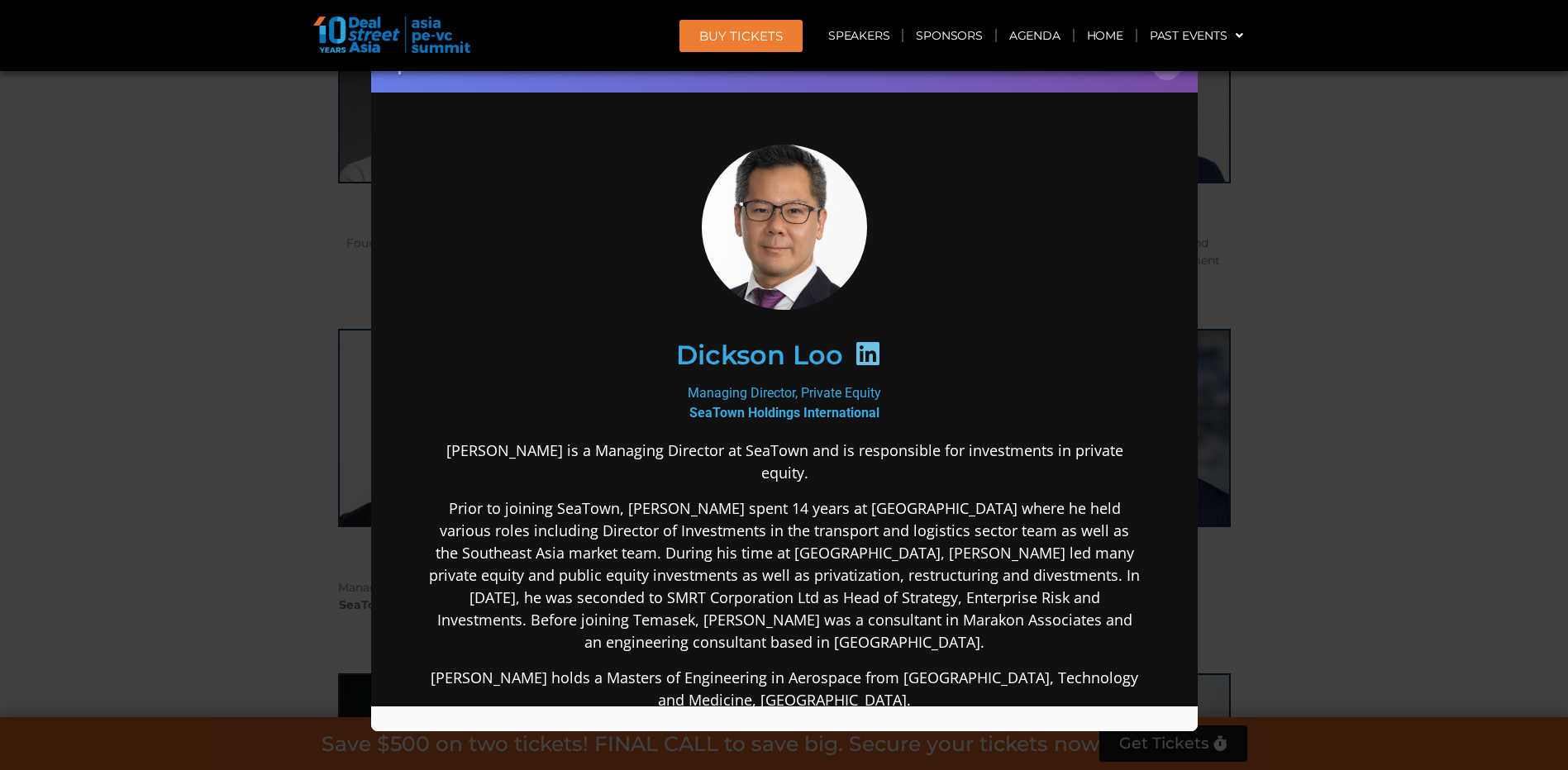
click at [861, 352] on icon at bounding box center [867, 353] width 27 height 27
click at [1161, 74] on button "×" at bounding box center [1167, 66] width 29 height 29
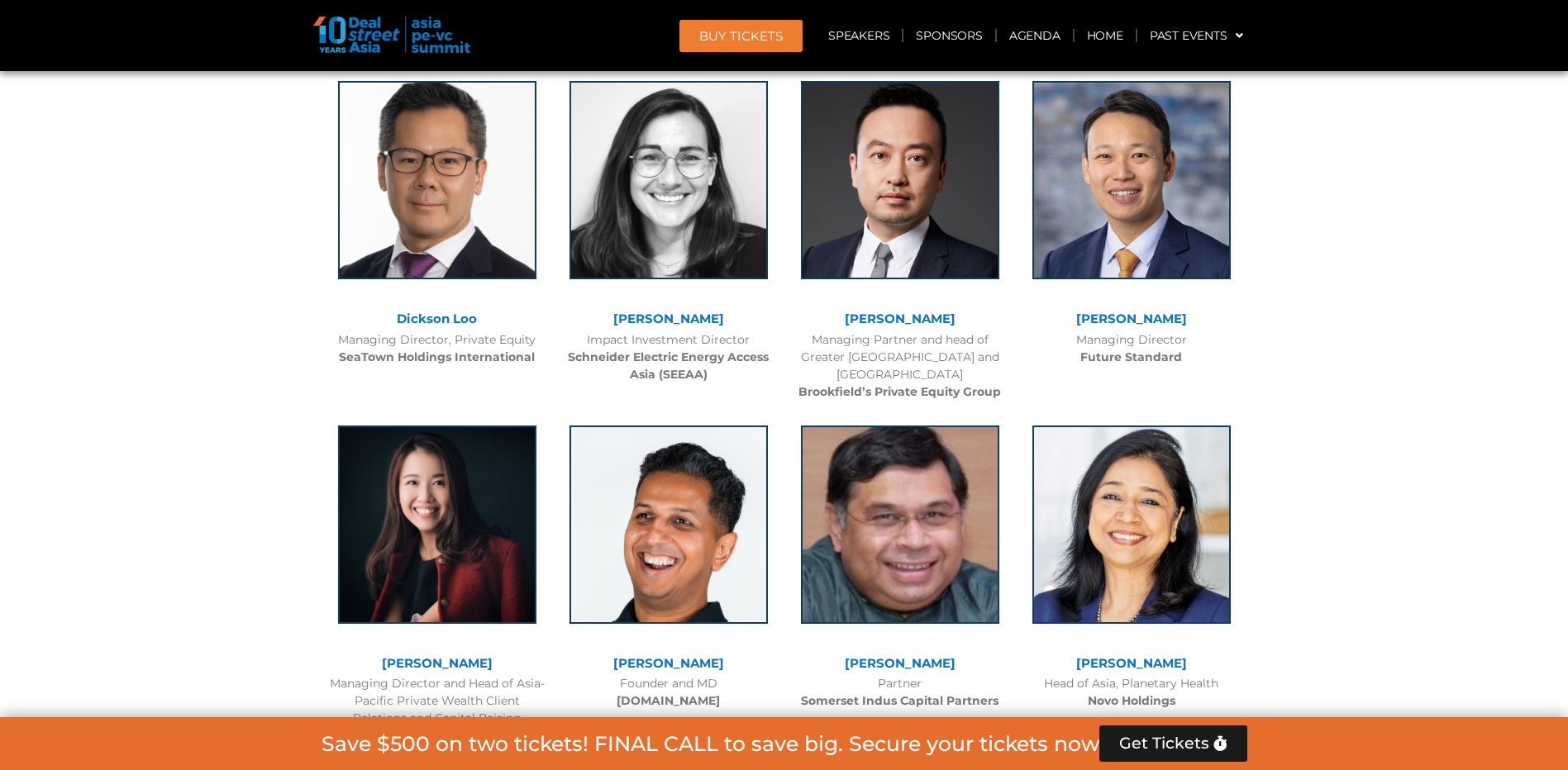
scroll to position [5207, 0]
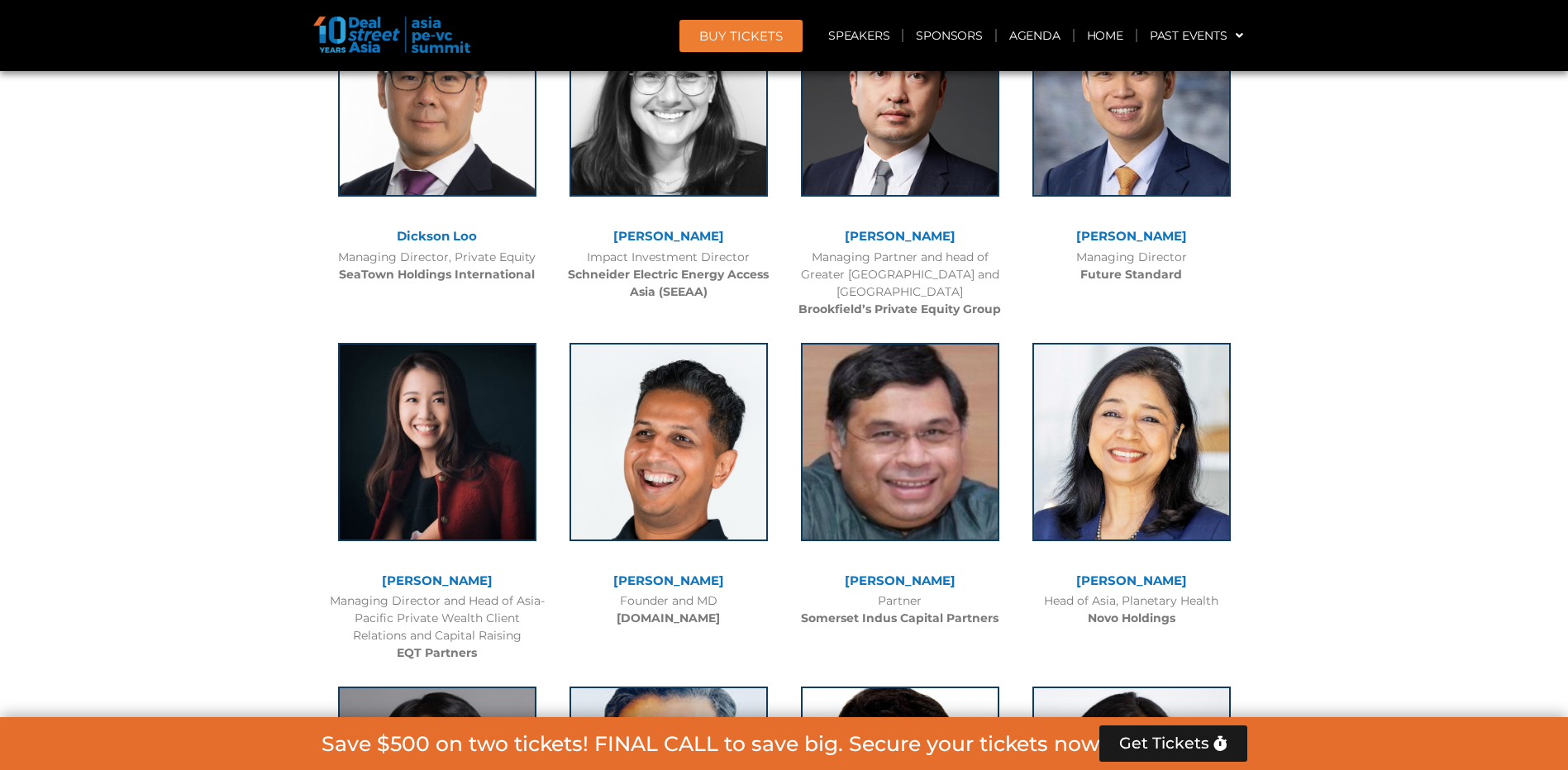
click at [435, 573] on link "[PERSON_NAME]" at bounding box center [437, 581] width 111 height 16
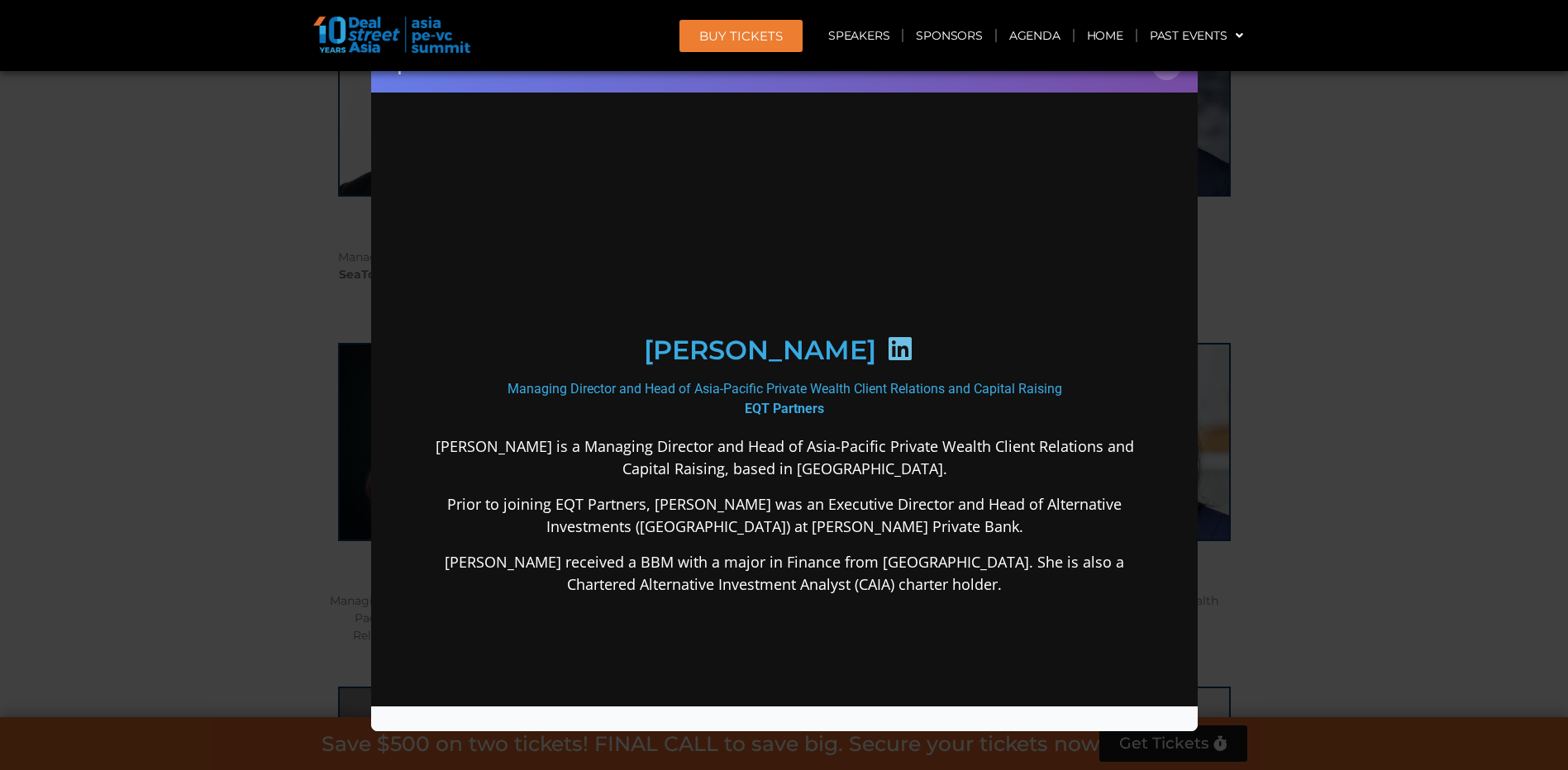
scroll to position [0, 0]
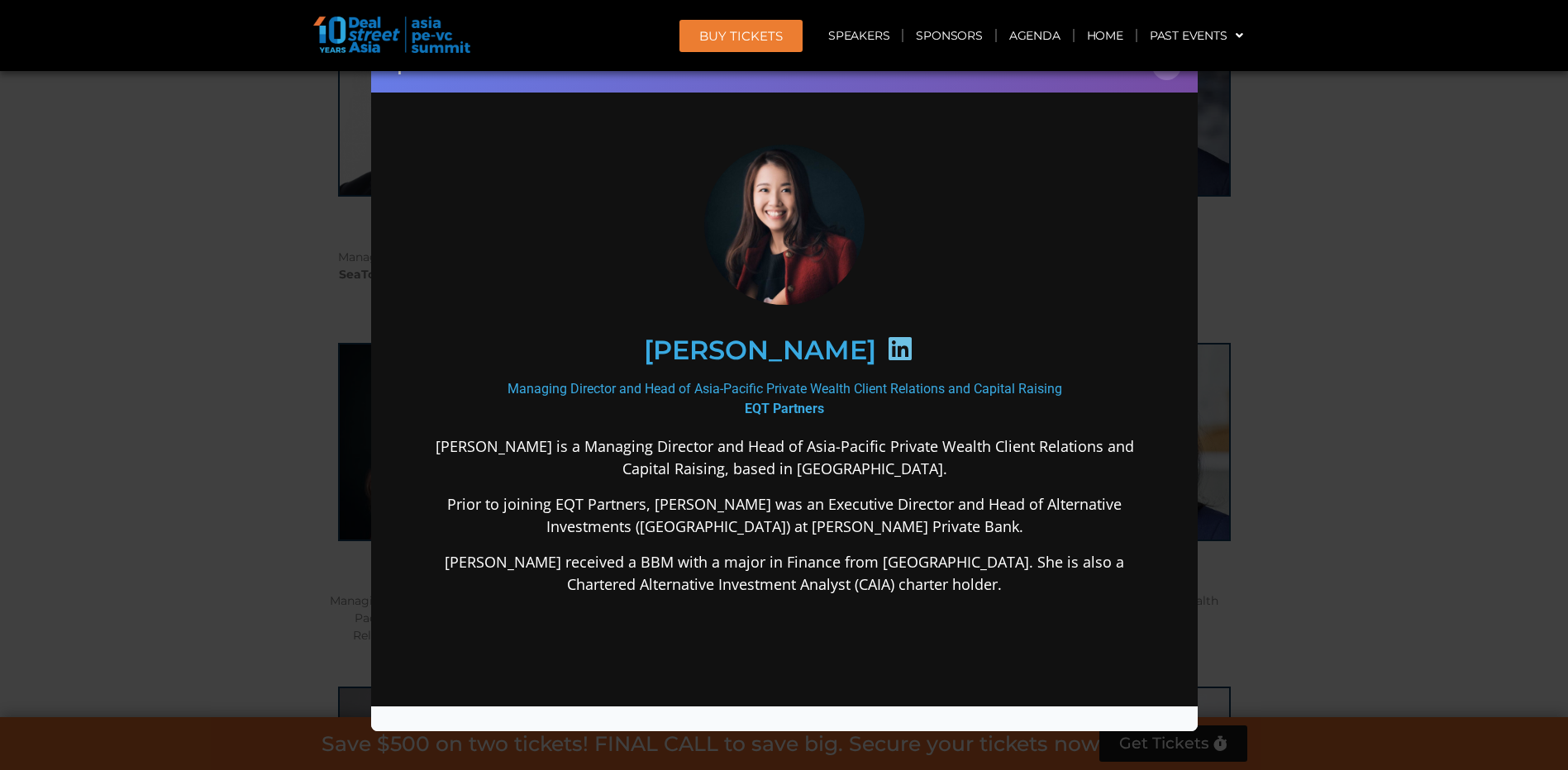
click at [886, 353] on icon at bounding box center [900, 348] width 27 height 27
click at [1168, 72] on button "×" at bounding box center [1167, 66] width 29 height 29
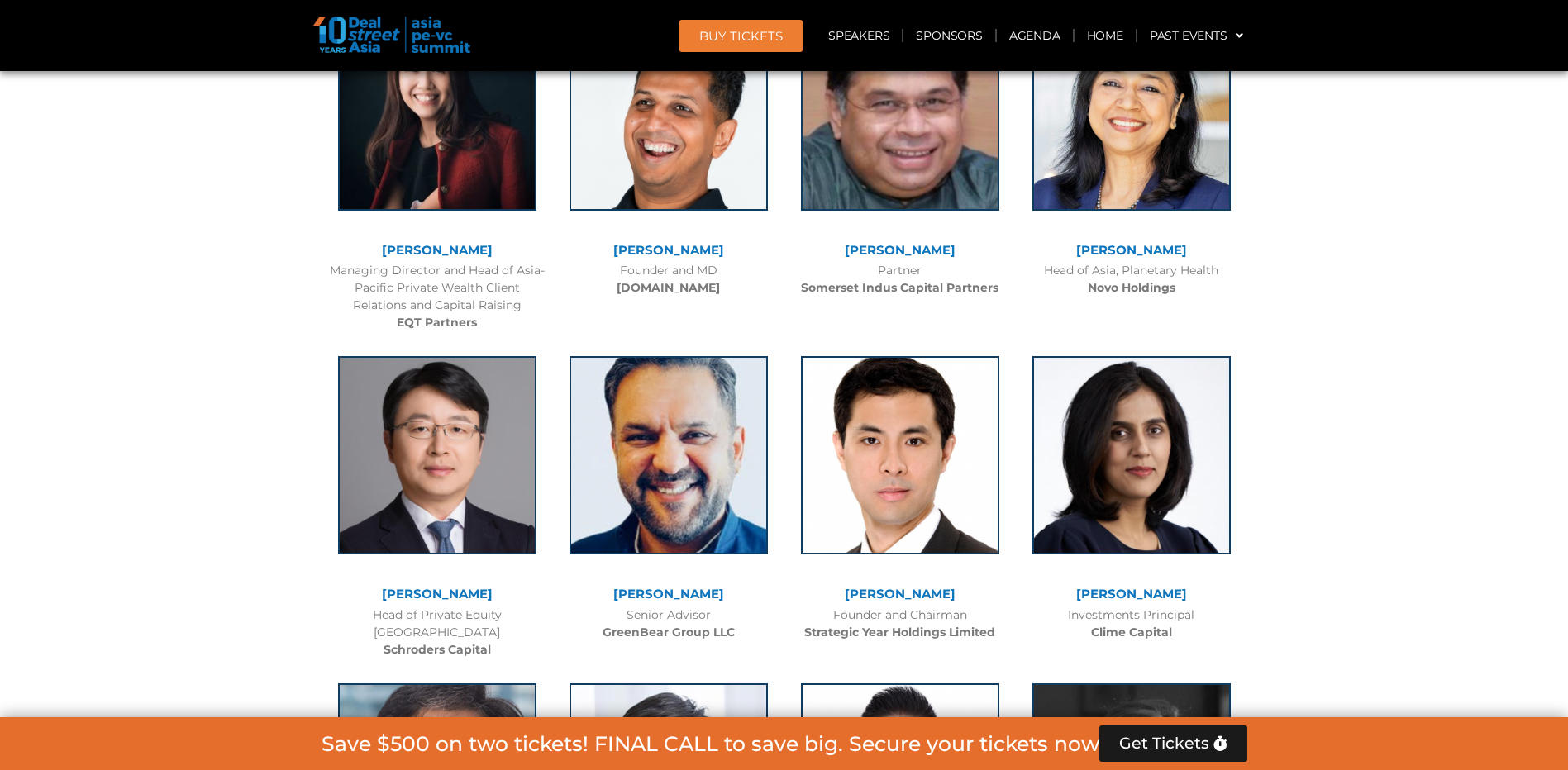
scroll to position [5620, 0]
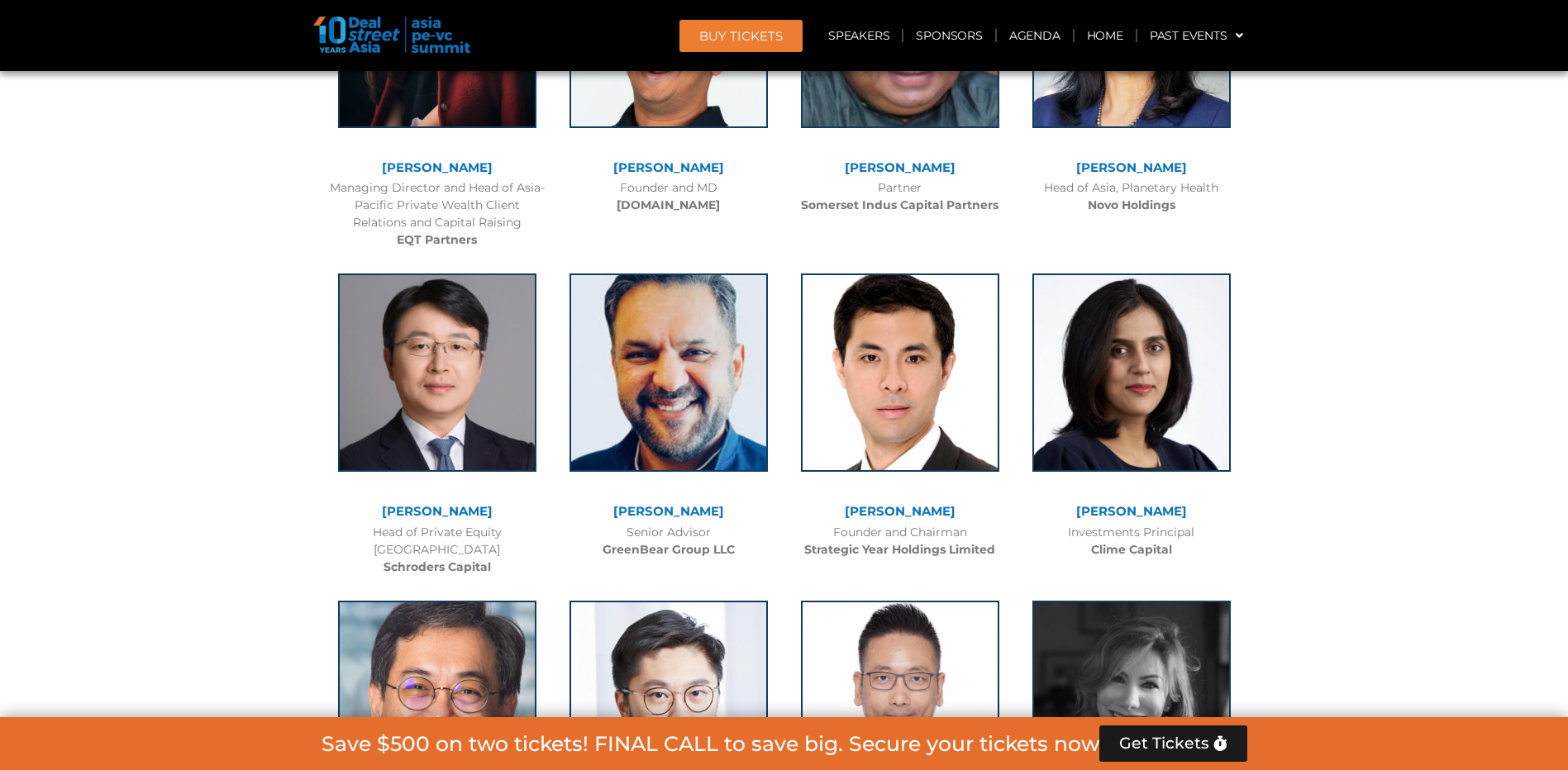
click at [444, 503] on link "[PERSON_NAME]" at bounding box center [437, 511] width 111 height 16
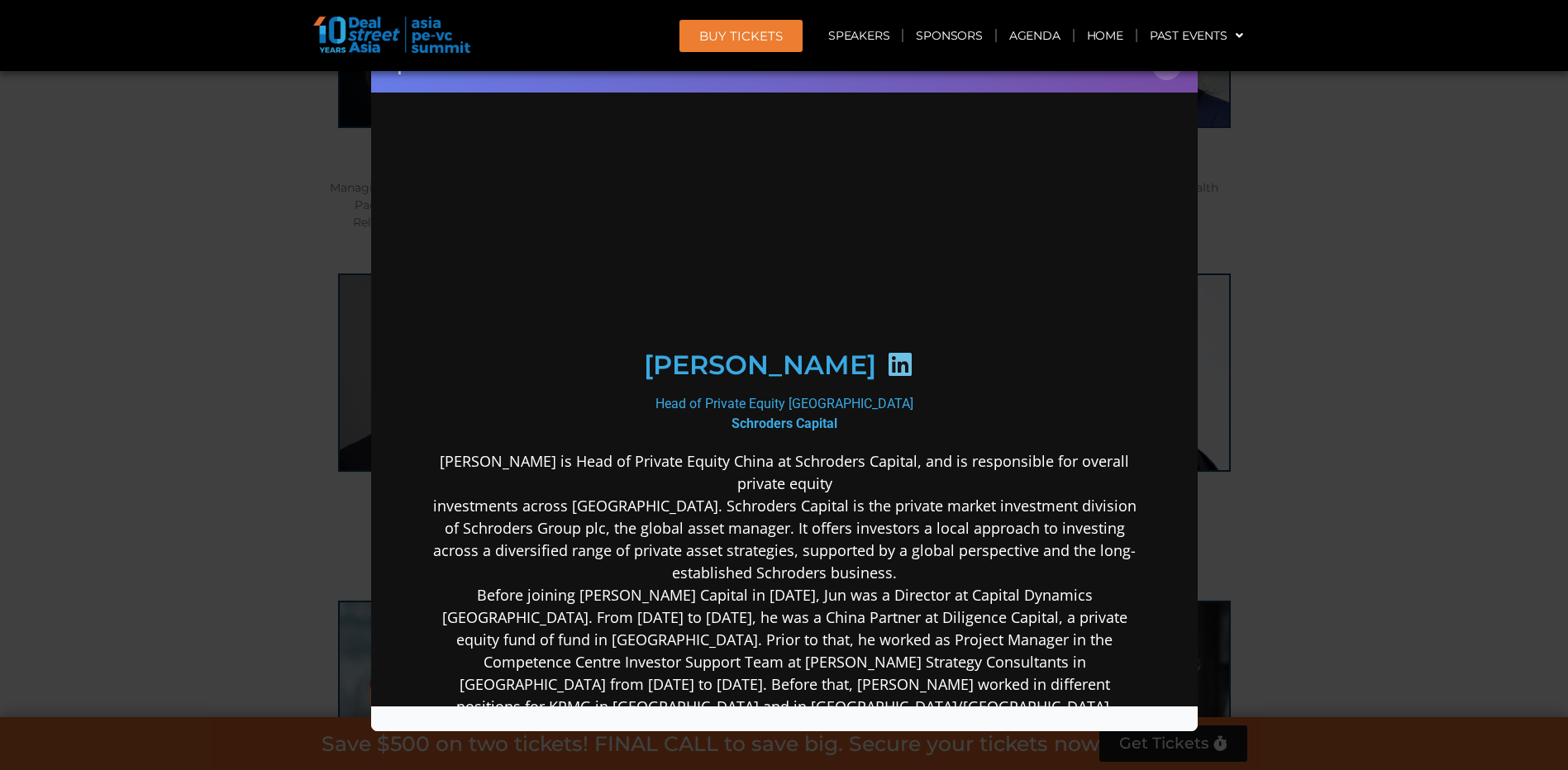
scroll to position [0, 0]
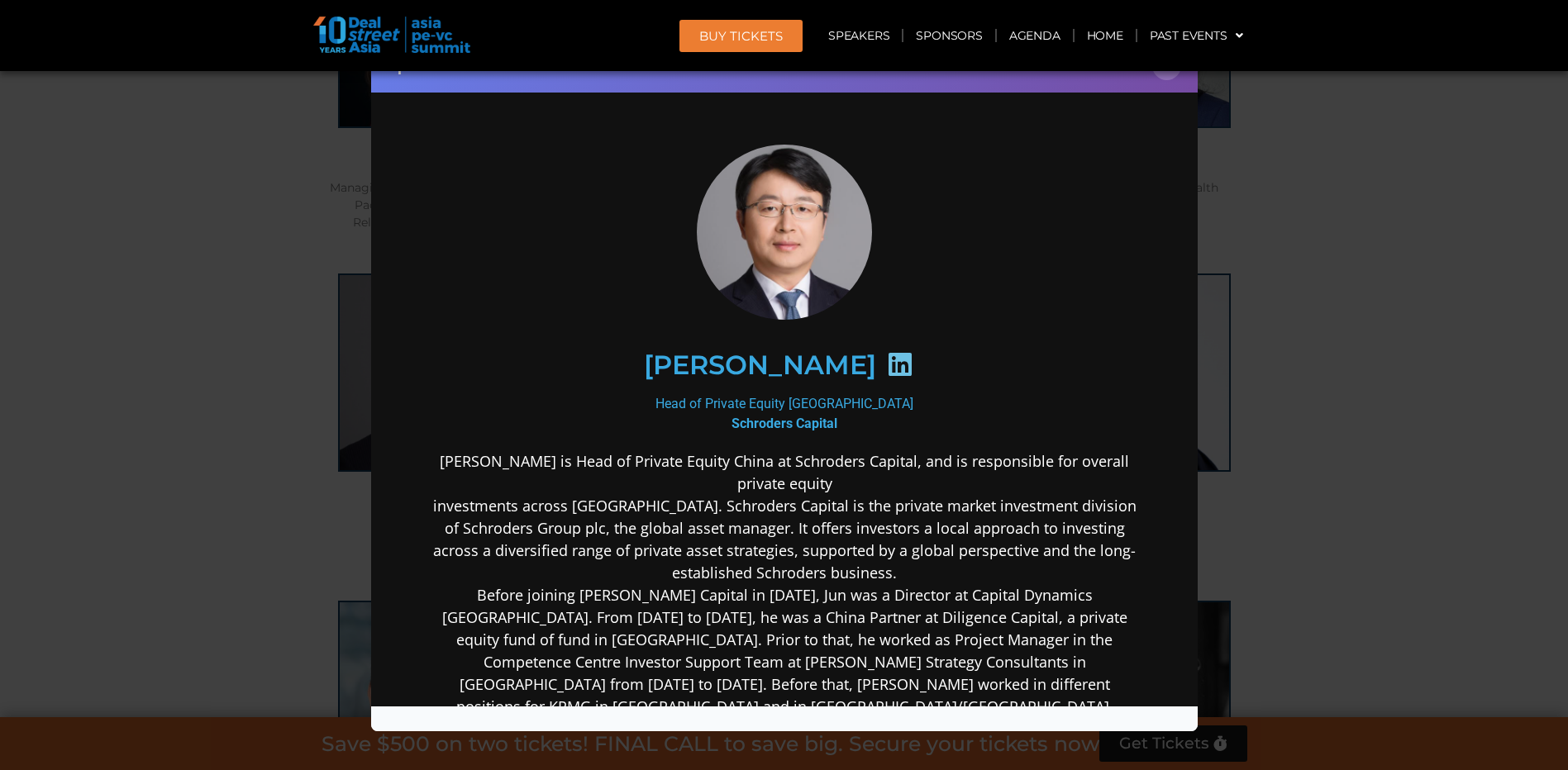
click at [886, 367] on icon at bounding box center [900, 364] width 27 height 27
click at [1165, 71] on button "×" at bounding box center [1167, 66] width 29 height 29
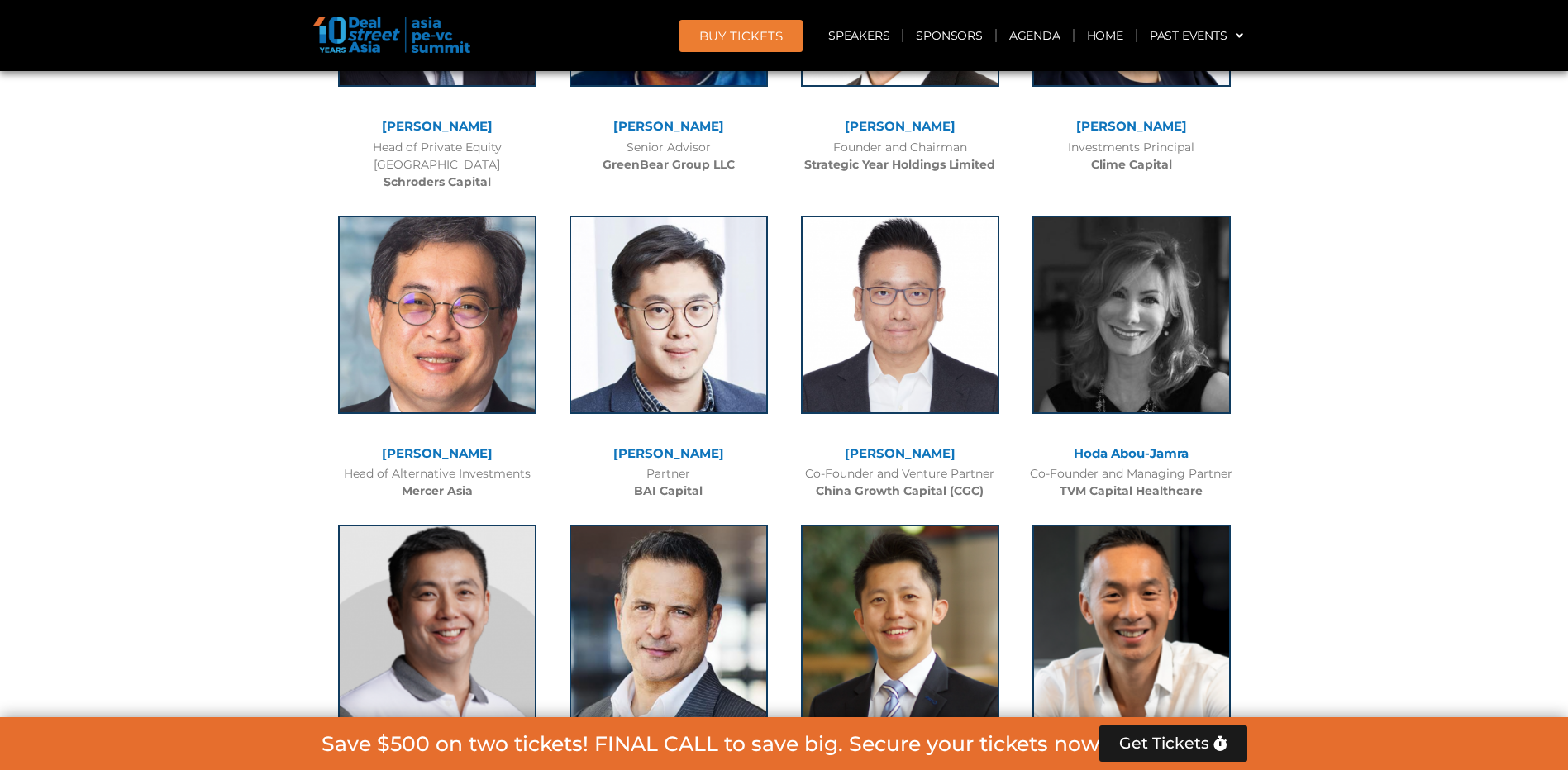
scroll to position [6033, 0]
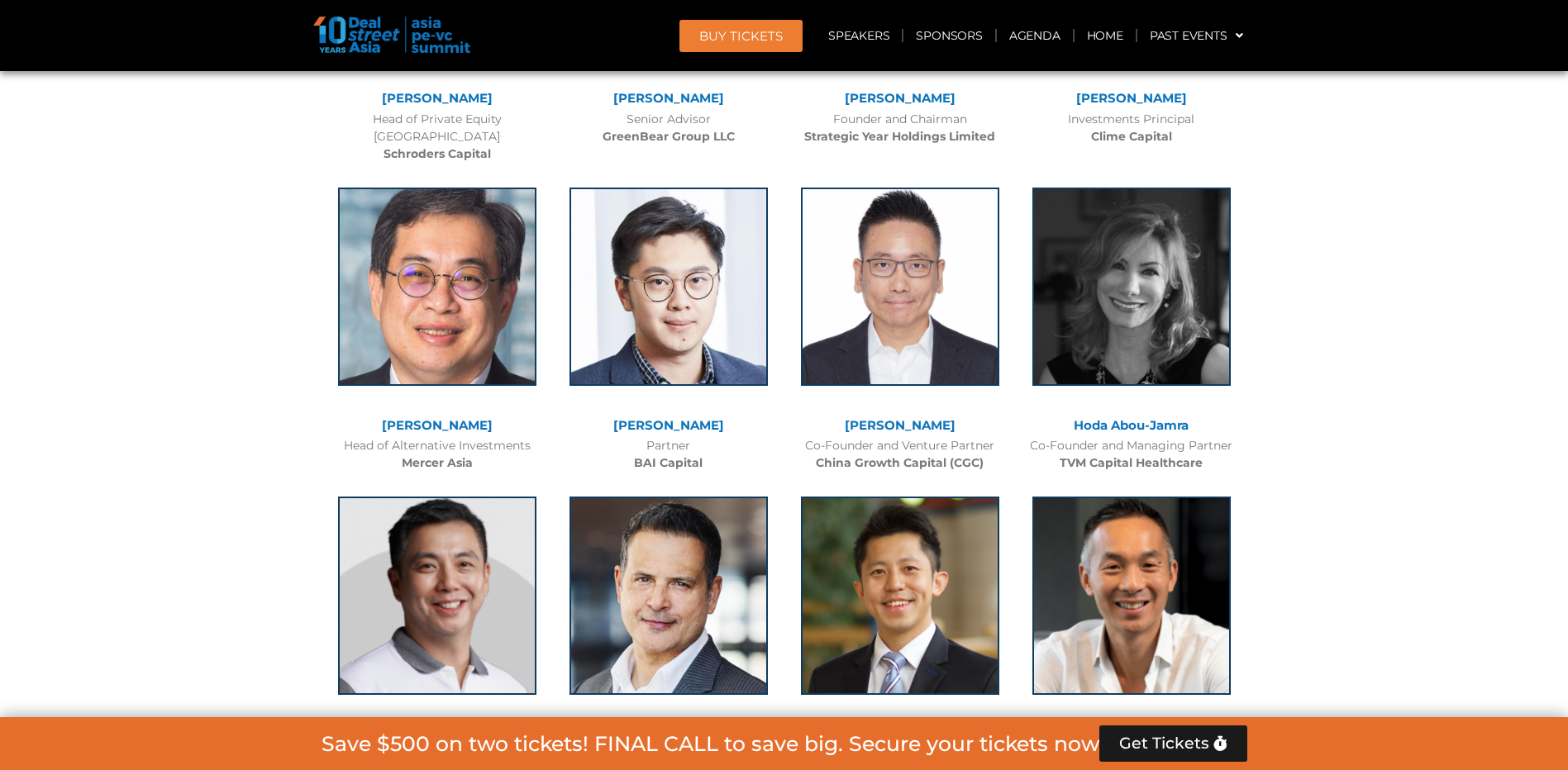
click at [435, 418] on link "[PERSON_NAME]" at bounding box center [437, 426] width 111 height 16
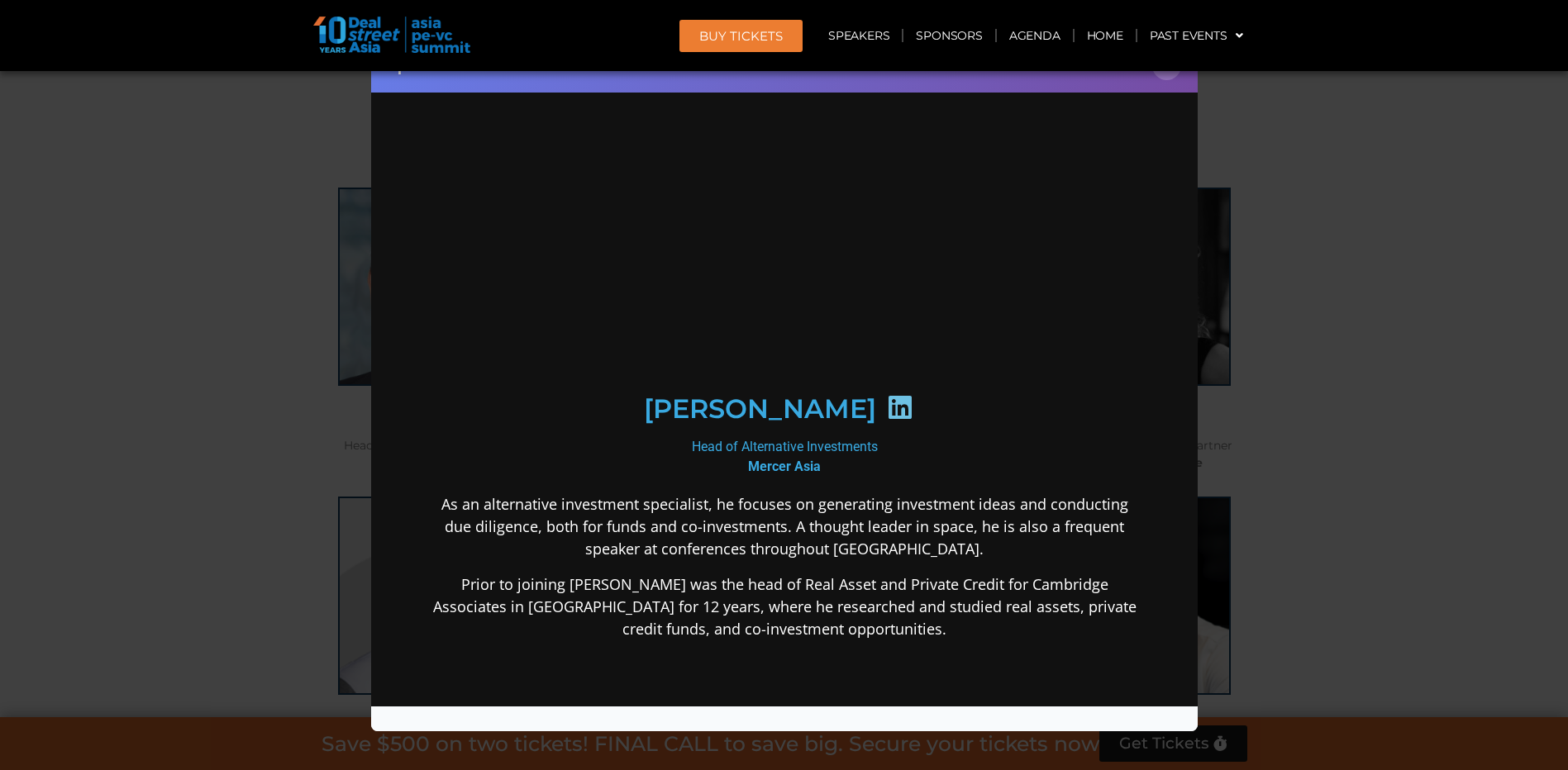
scroll to position [0, 0]
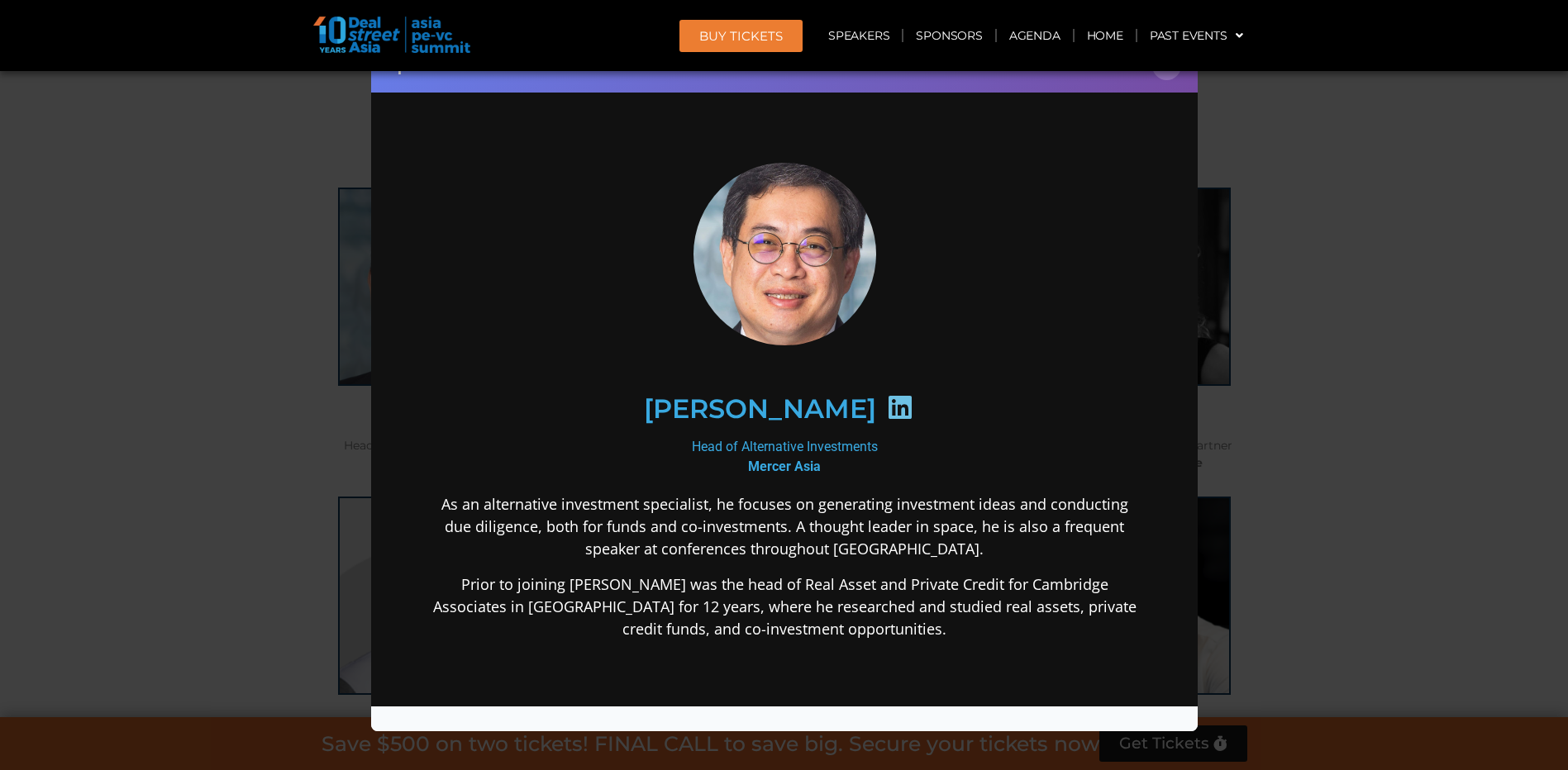
click at [886, 405] on icon at bounding box center [900, 406] width 27 height 27
drag, startPoint x: 1173, startPoint y: 73, endPoint x: 1122, endPoint y: 120, distance: 69.4
click at [1173, 73] on button "×" at bounding box center [1167, 66] width 29 height 29
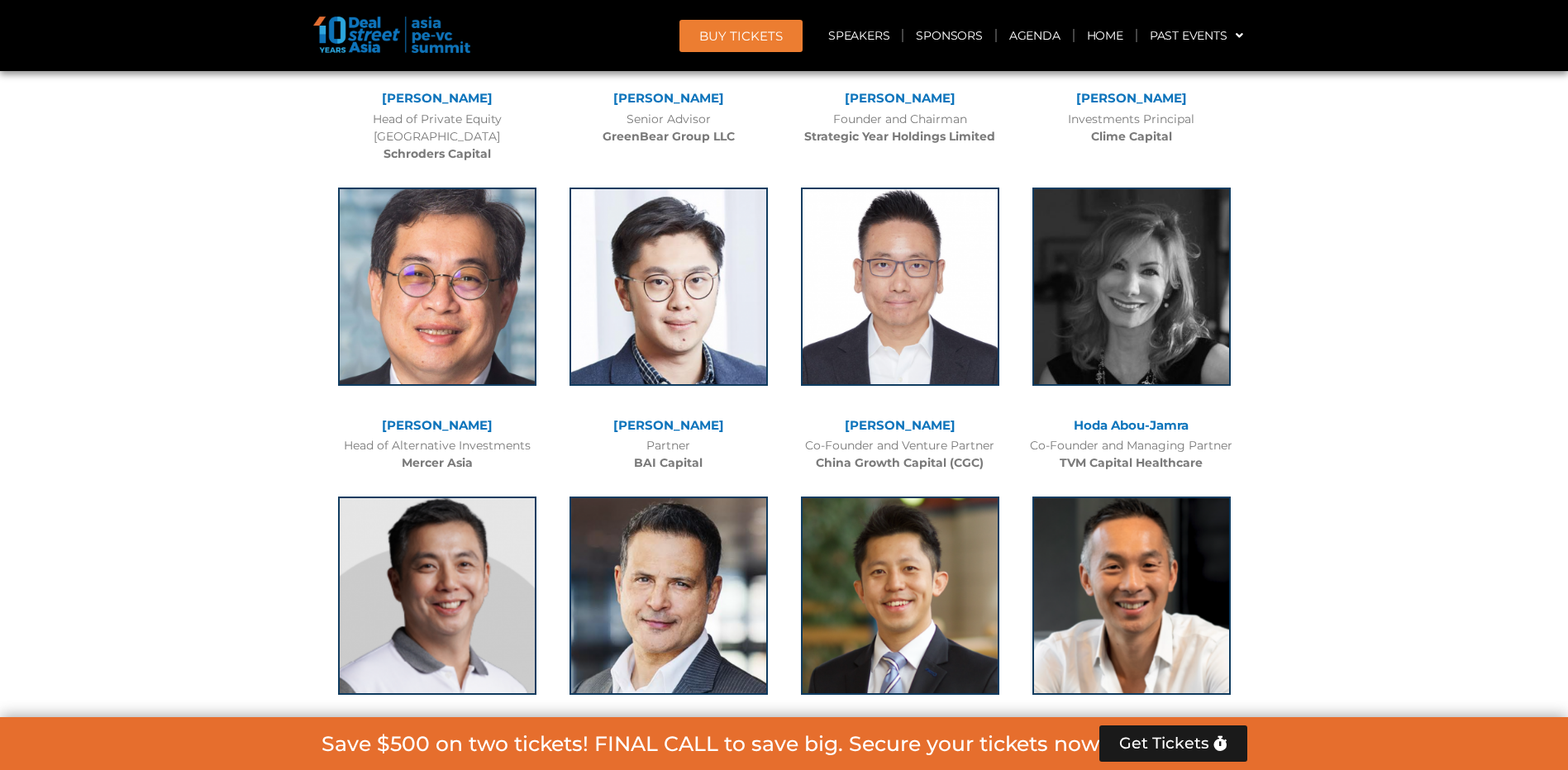
click at [690, 418] on link "[PERSON_NAME]" at bounding box center [668, 426] width 111 height 16
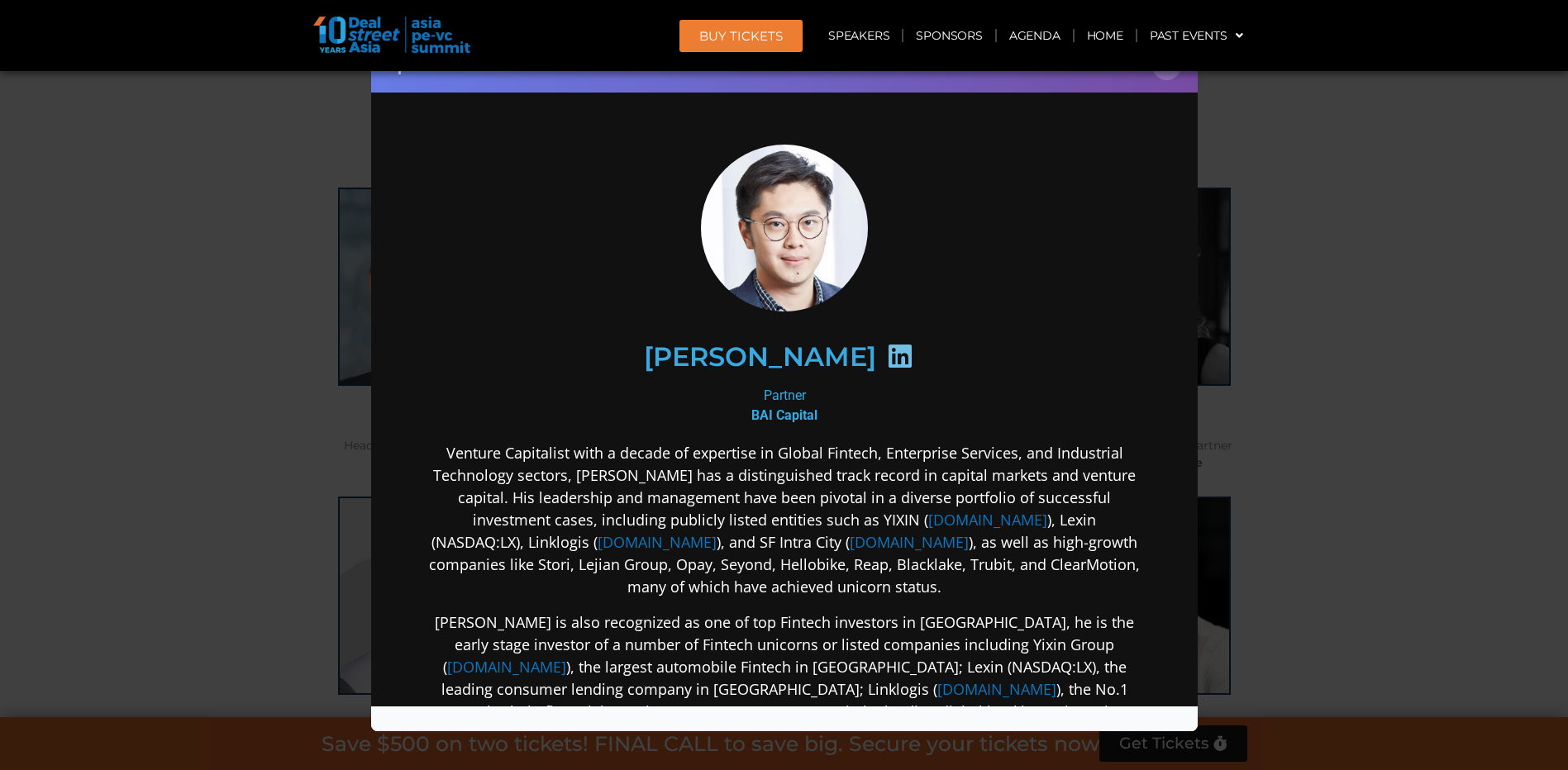
click at [886, 355] on icon at bounding box center [900, 356] width 27 height 27
click at [1168, 71] on button "×" at bounding box center [1167, 66] width 29 height 29
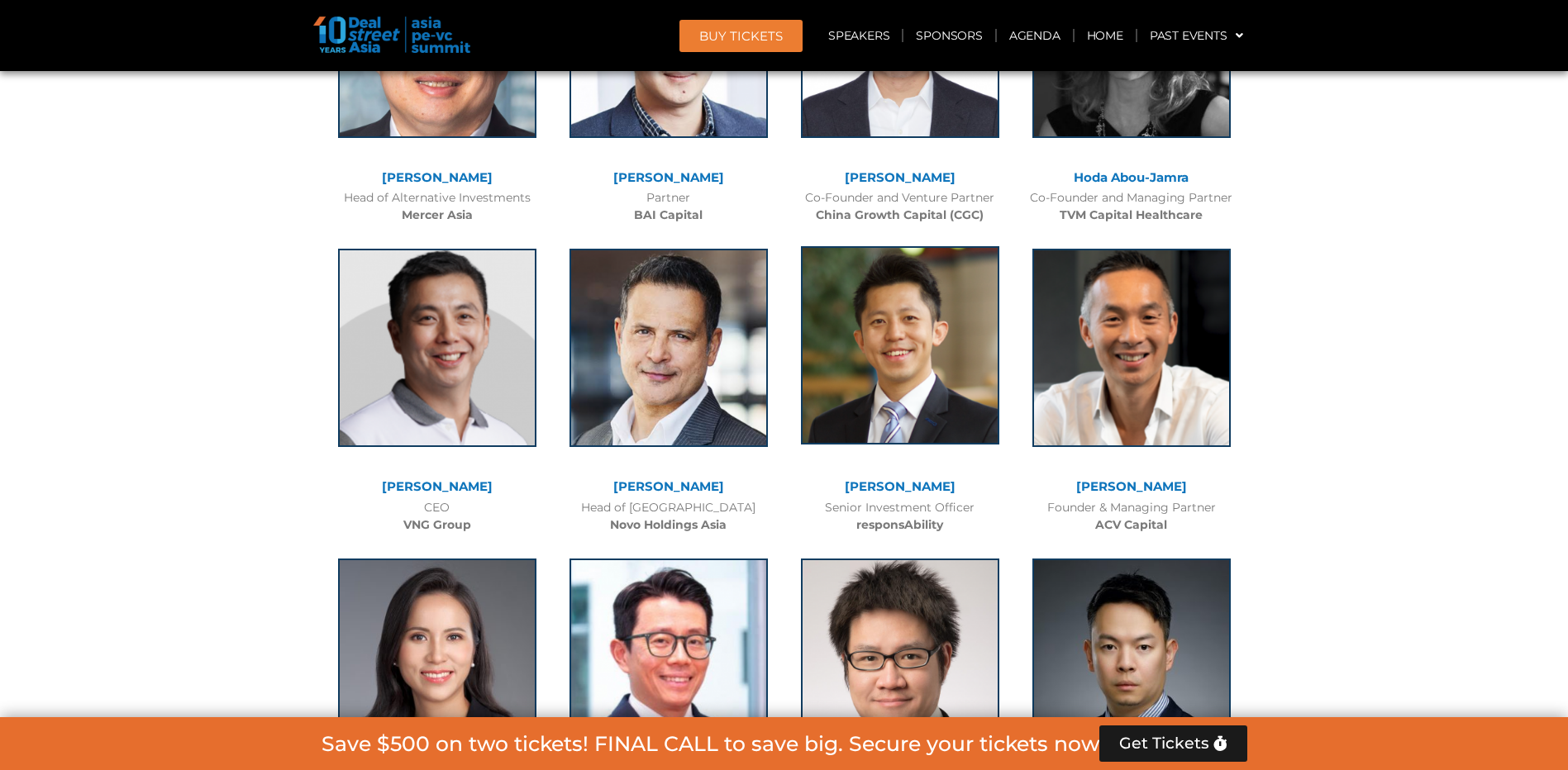
scroll to position [6447, 0]
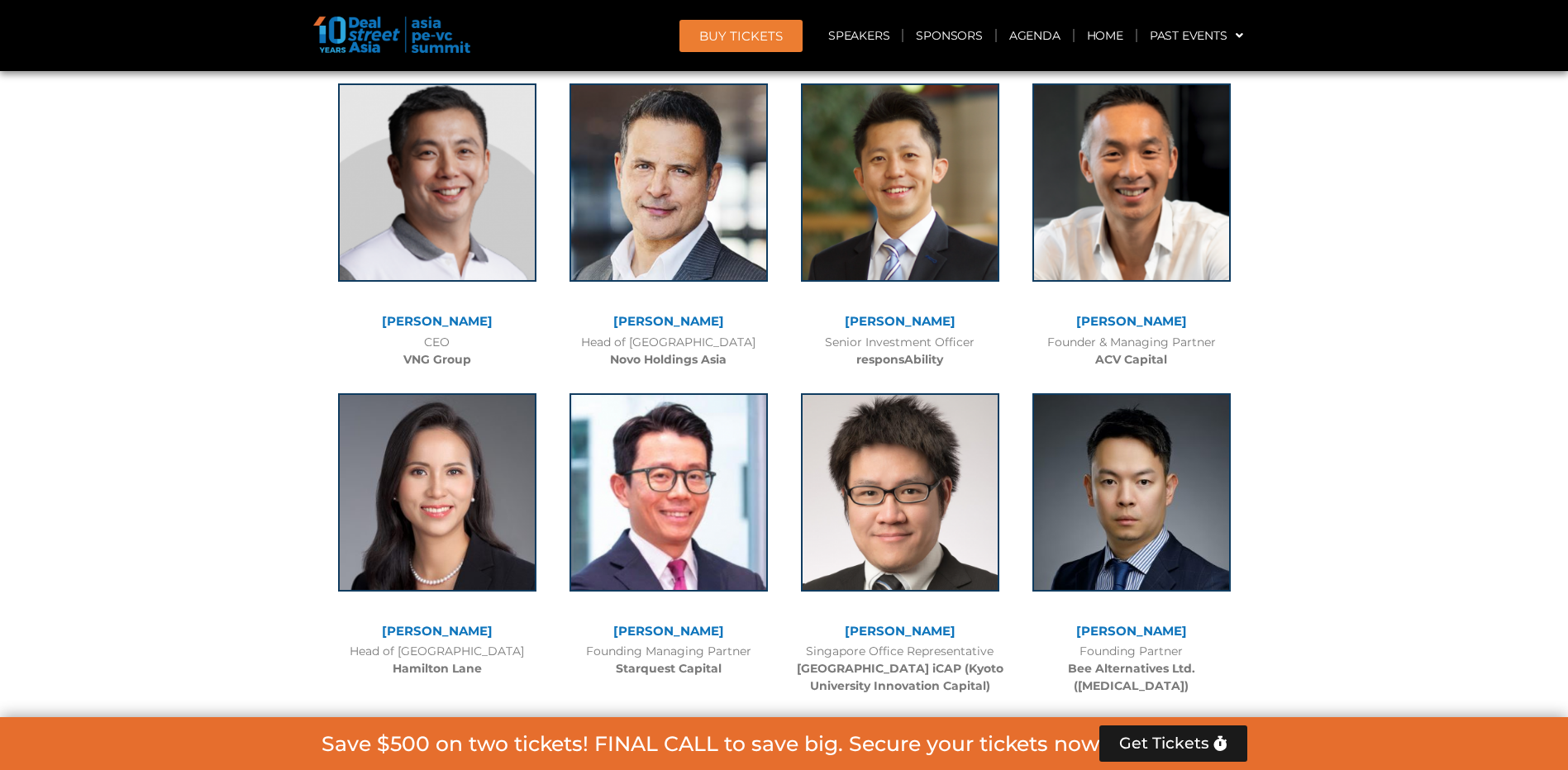
click at [706, 313] on link "[PERSON_NAME]" at bounding box center [668, 321] width 111 height 16
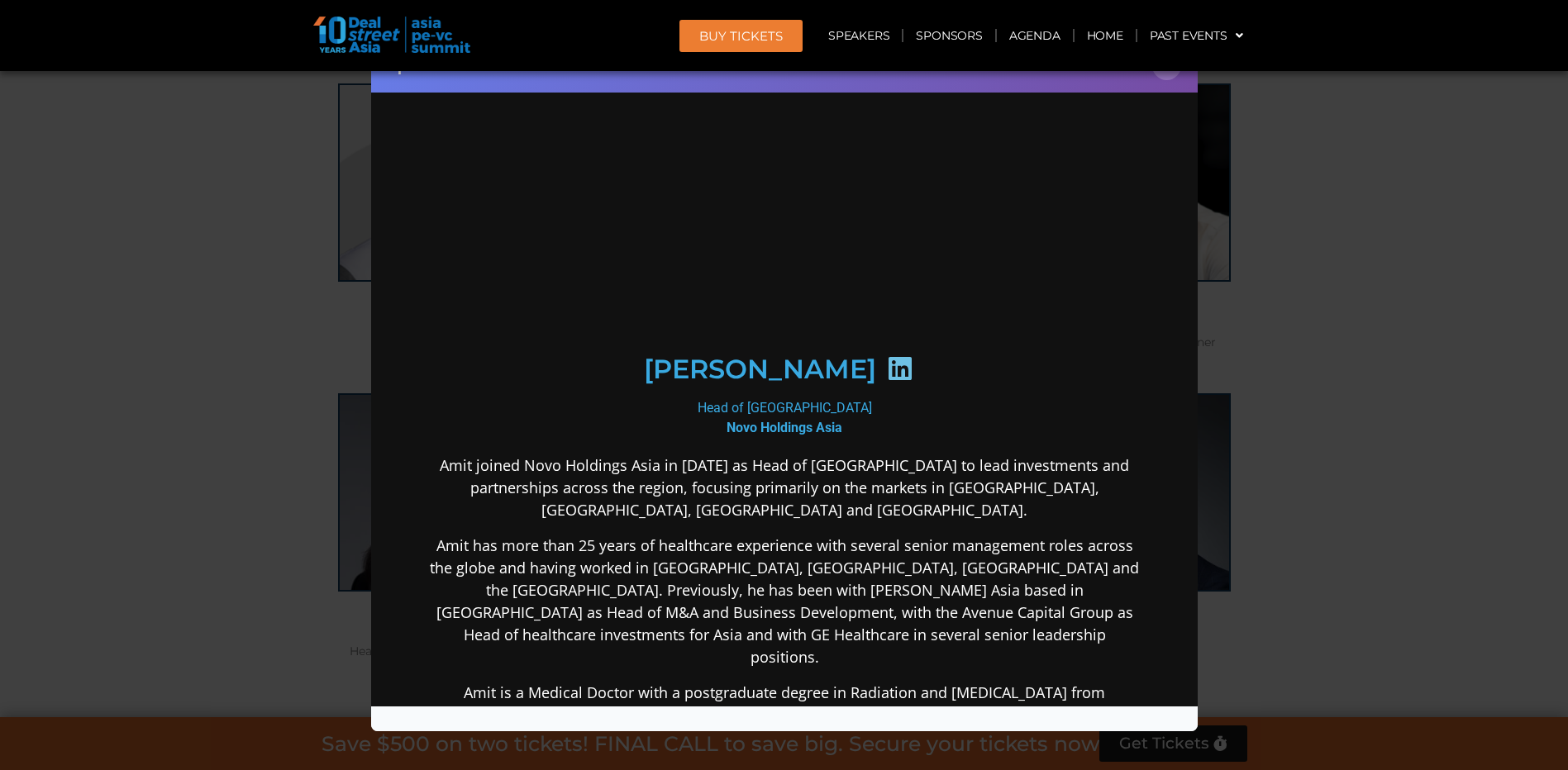
scroll to position [0, 0]
click at [886, 372] on icon at bounding box center [900, 368] width 27 height 27
click at [1156, 73] on button "×" at bounding box center [1167, 66] width 29 height 29
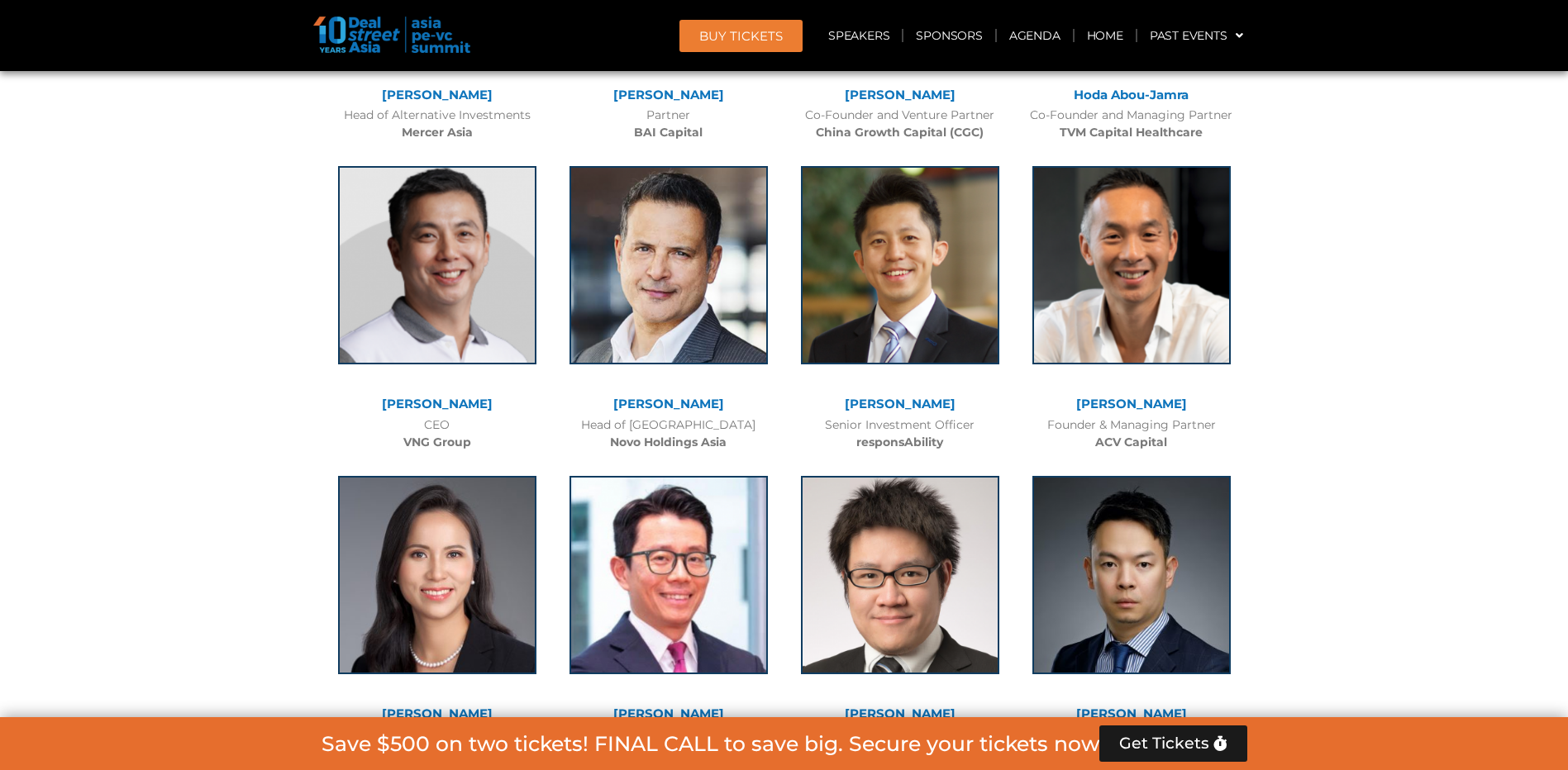
scroll to position [6695, 0]
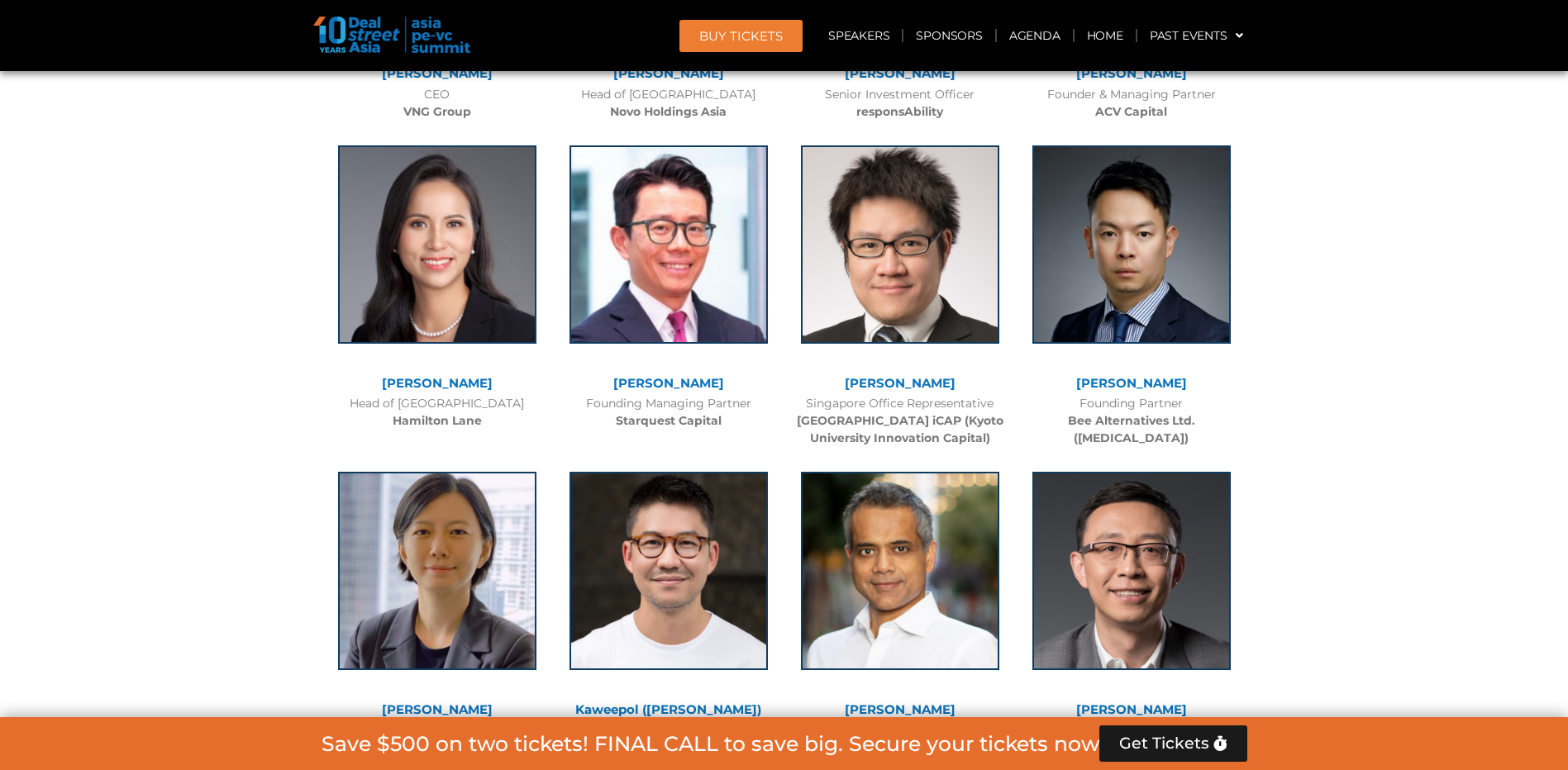
click at [445, 375] on link "[PERSON_NAME]" at bounding box center [437, 383] width 111 height 16
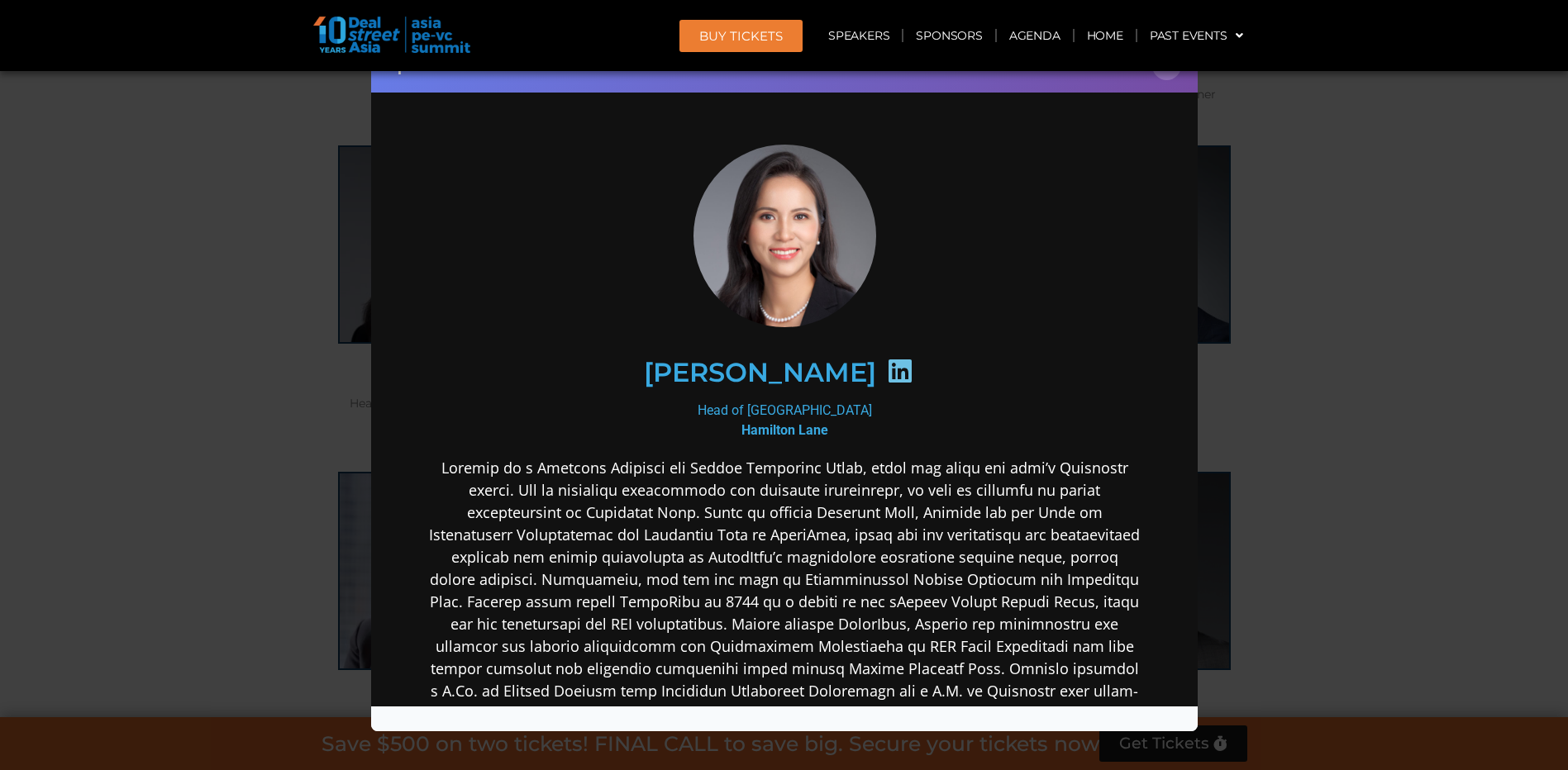
scroll to position [0, 0]
click at [886, 378] on icon at bounding box center [900, 370] width 27 height 27
click at [1170, 75] on button "×" at bounding box center [1167, 66] width 29 height 29
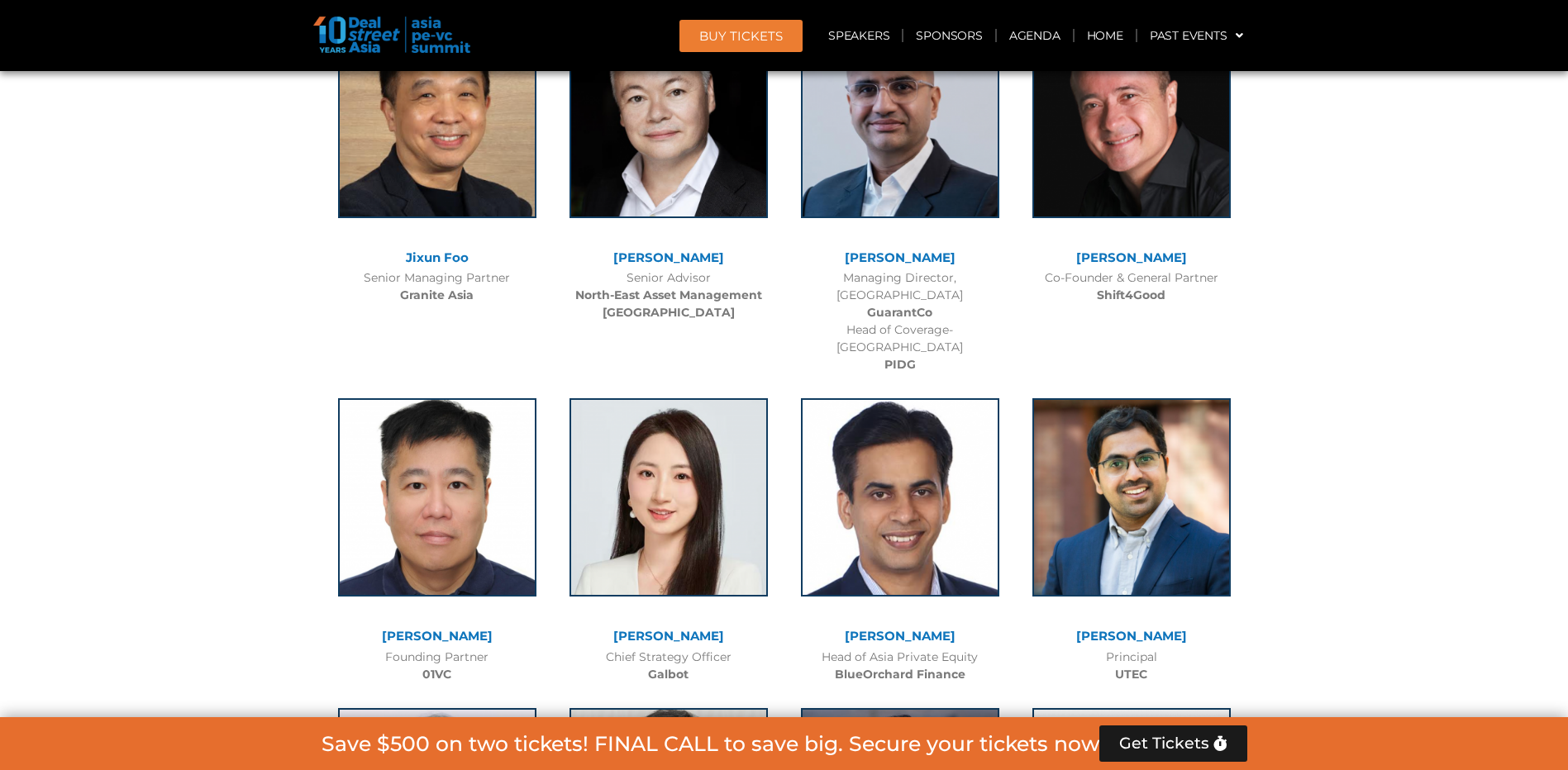
scroll to position [9257, 0]
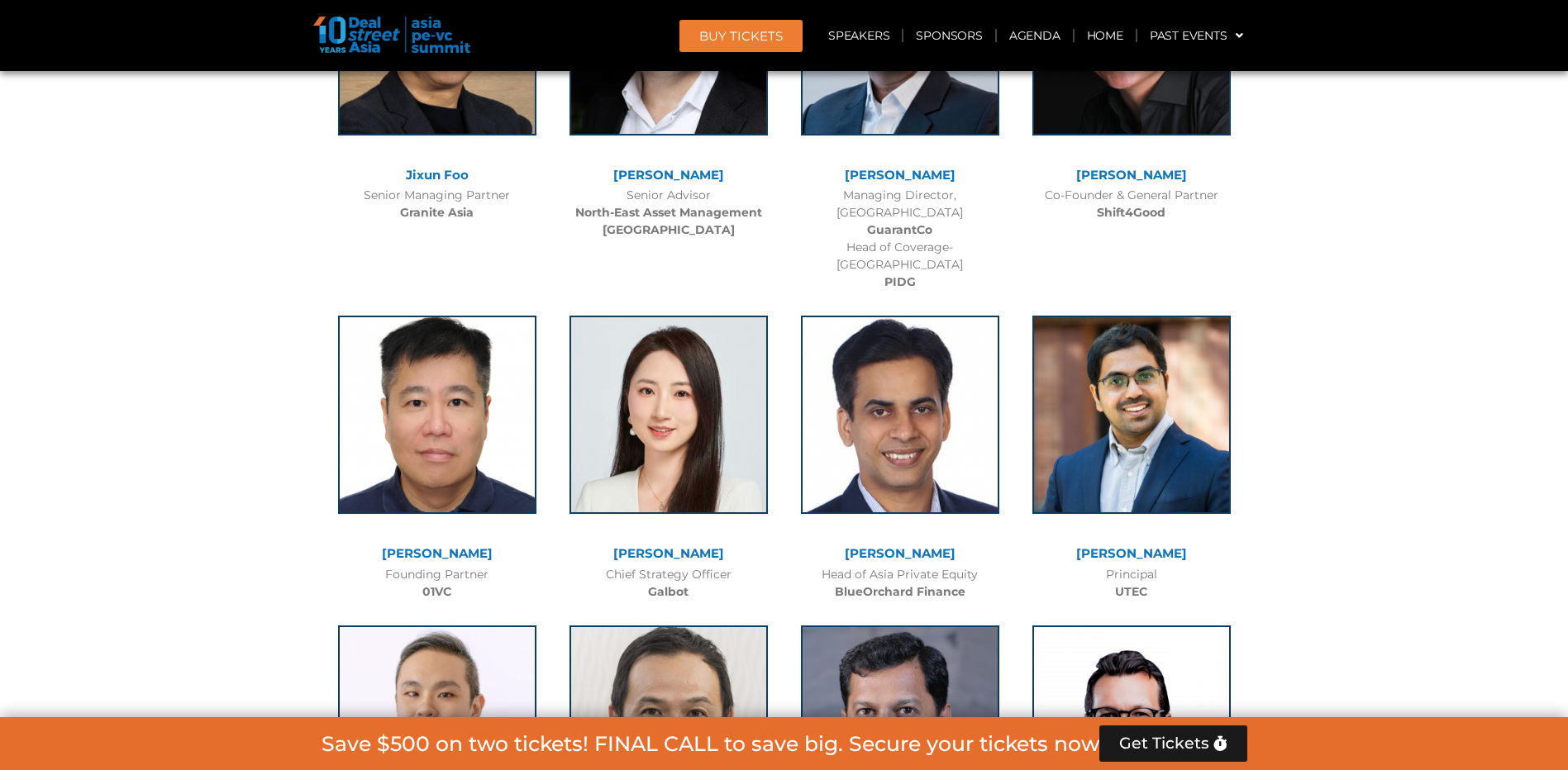
click at [684, 546] on link "[PERSON_NAME]" at bounding box center [668, 554] width 111 height 16
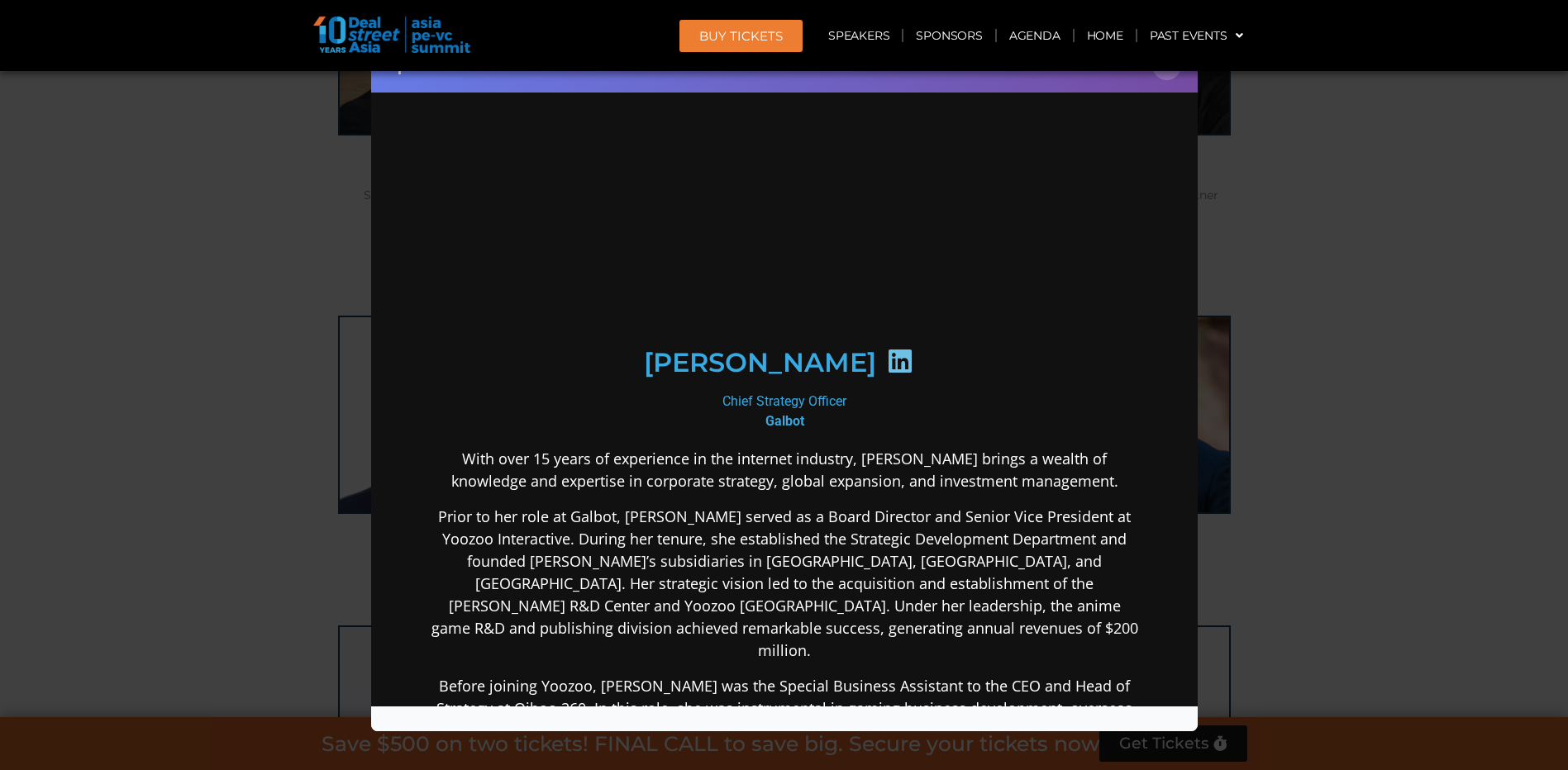
scroll to position [0, 0]
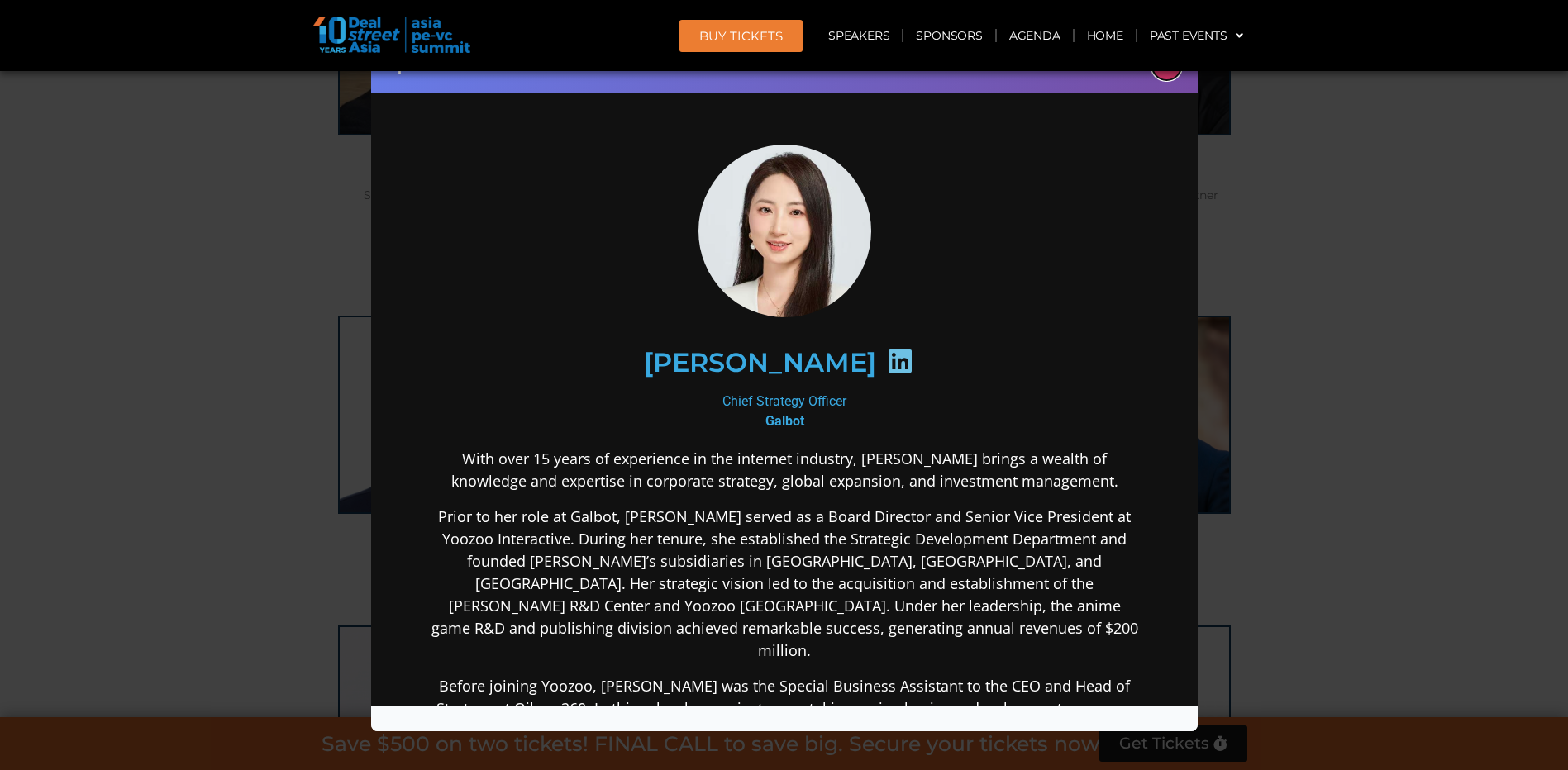
click at [1170, 73] on button "×" at bounding box center [1167, 66] width 29 height 29
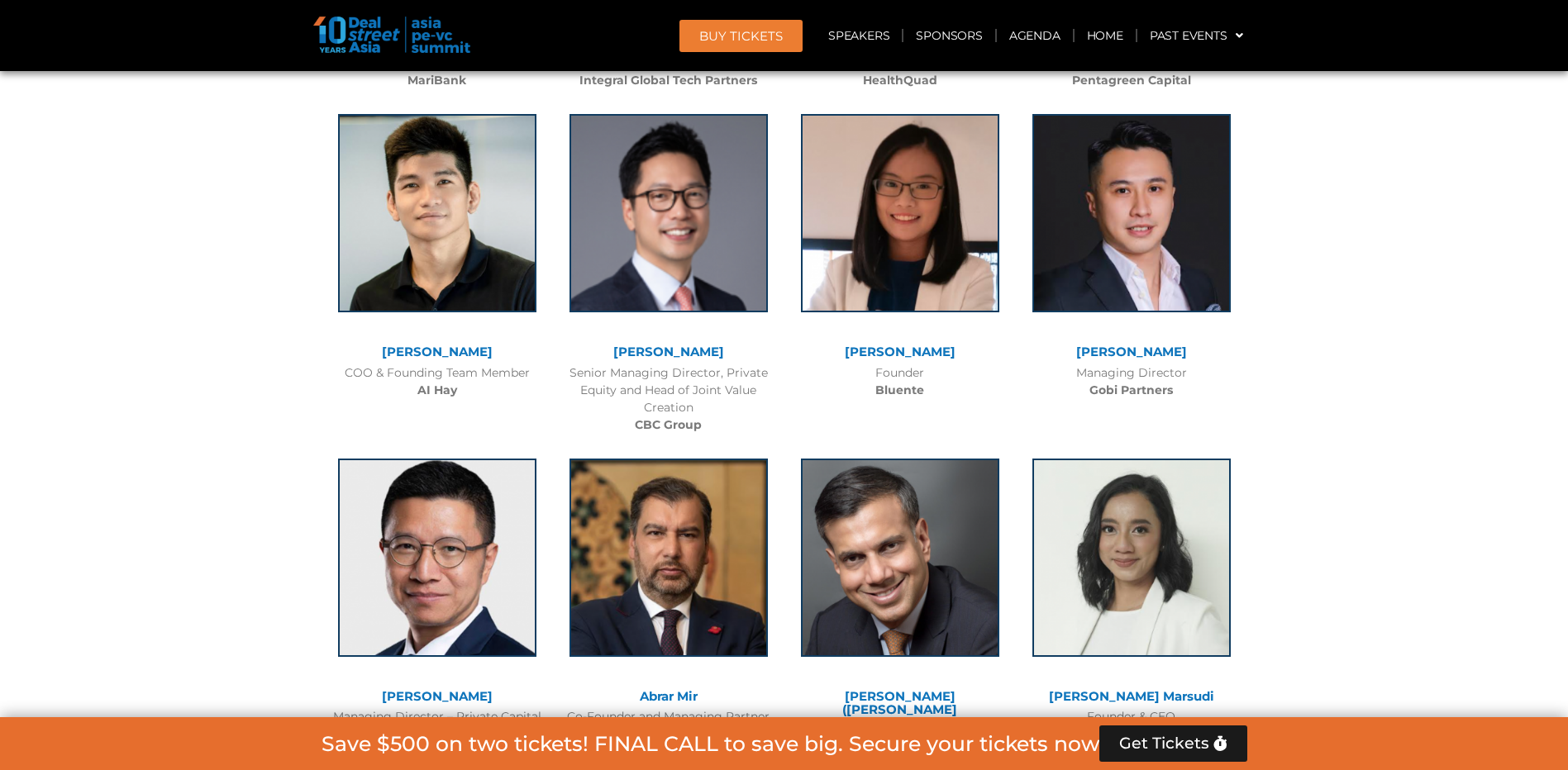
scroll to position [10166, 0]
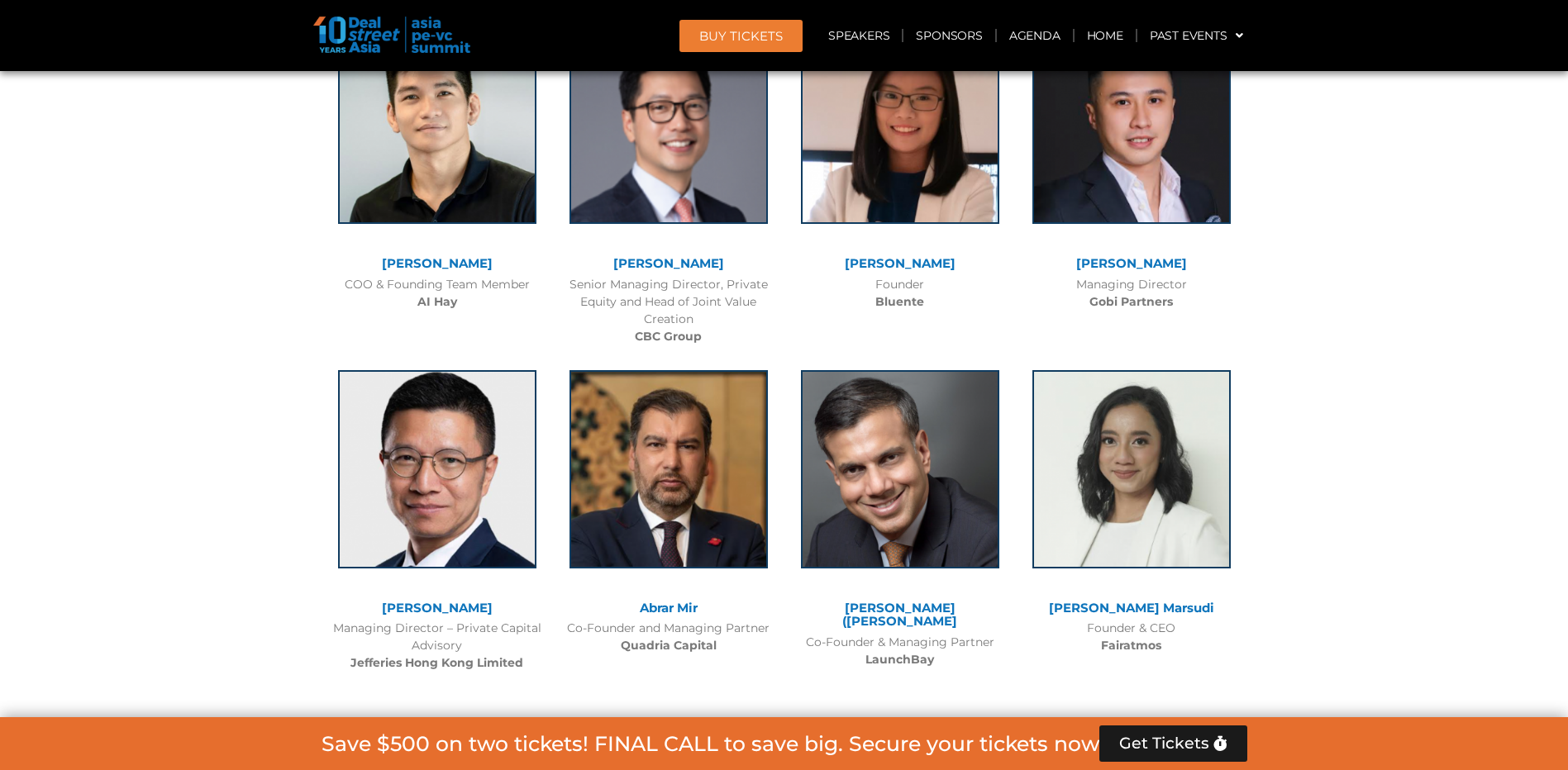
click at [429, 600] on link "[PERSON_NAME]" at bounding box center [437, 608] width 111 height 16
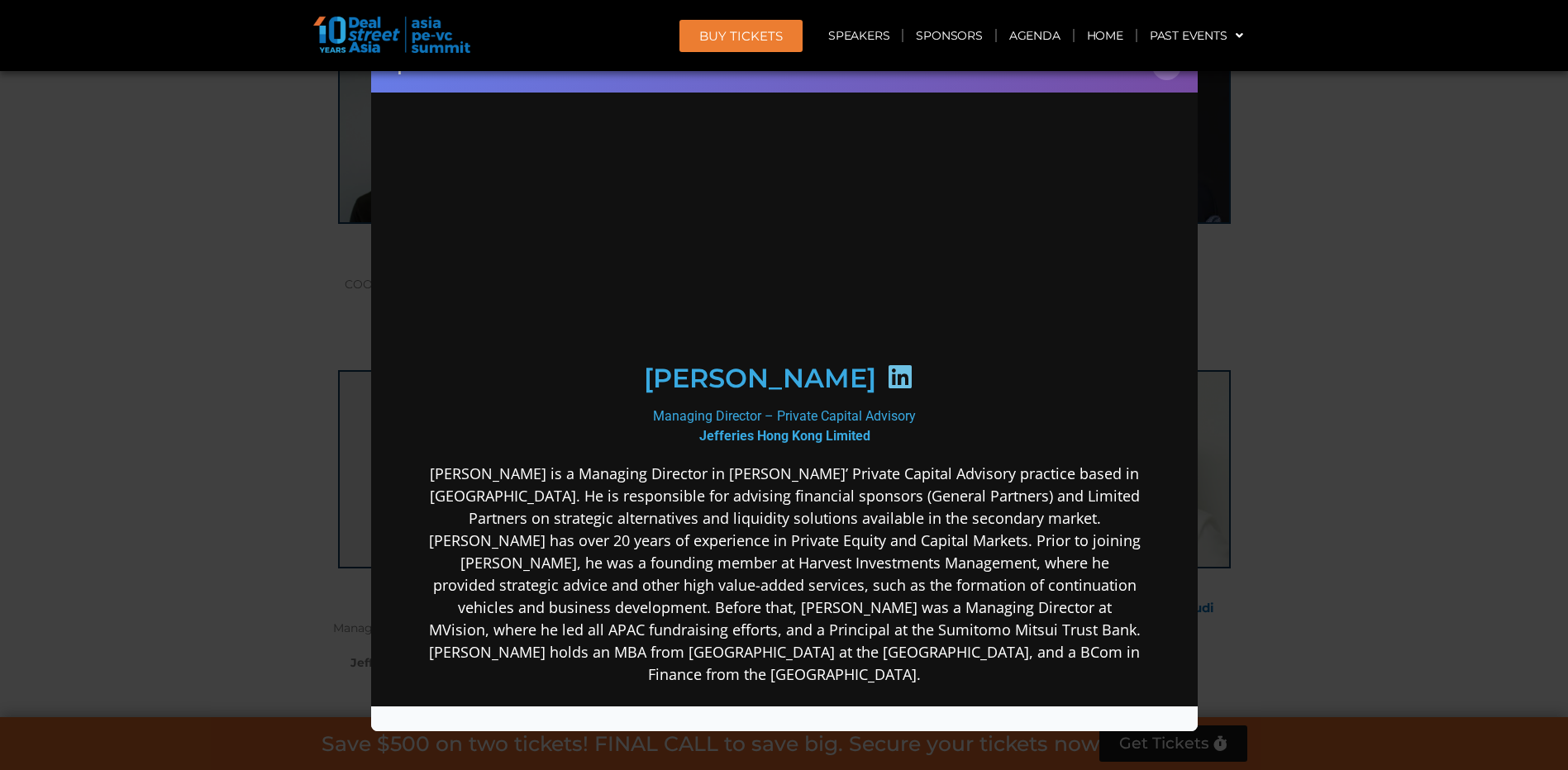
scroll to position [0, 0]
click at [886, 373] on icon at bounding box center [900, 376] width 27 height 27
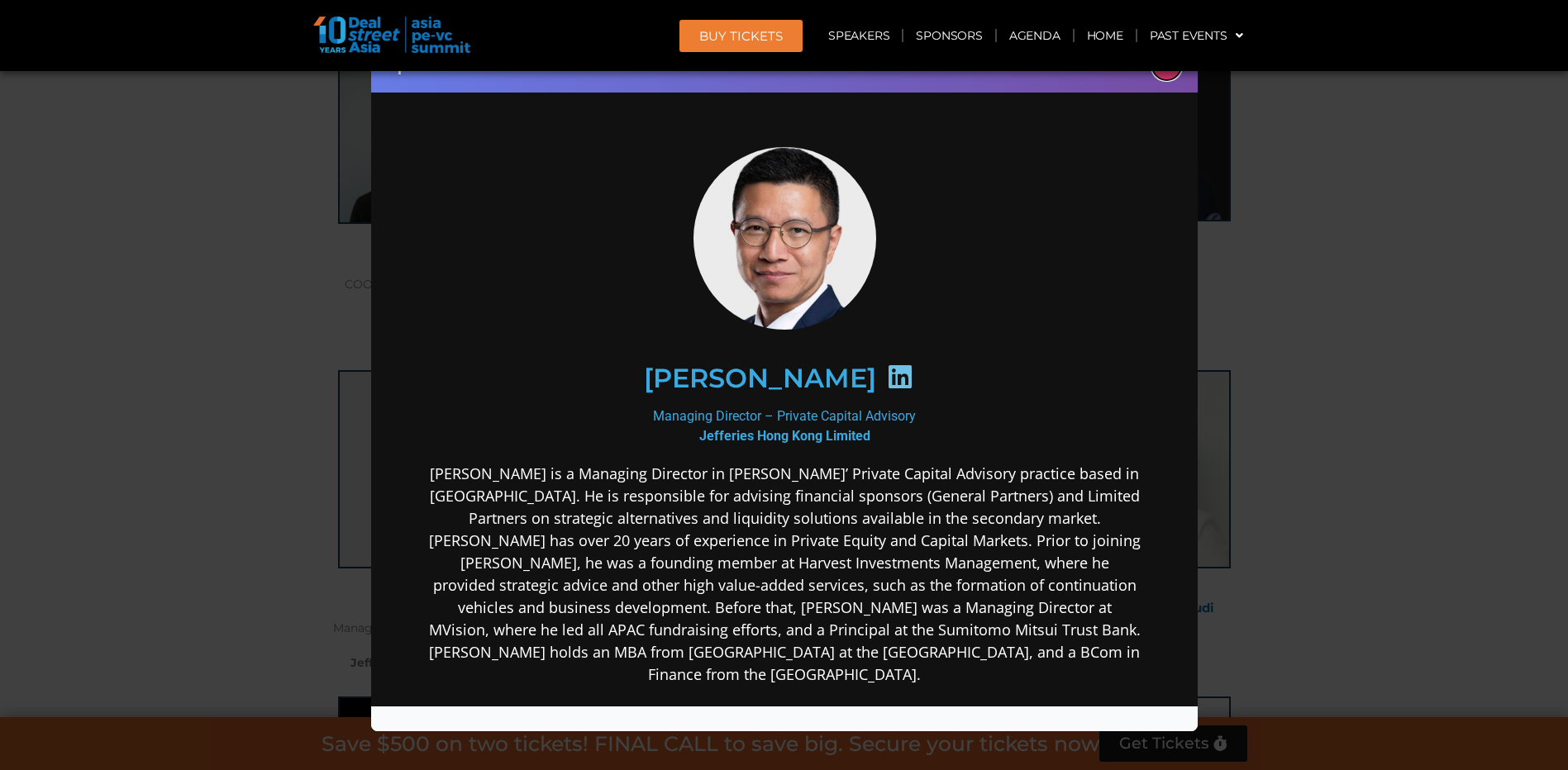
click at [1170, 75] on button "×" at bounding box center [1167, 66] width 29 height 29
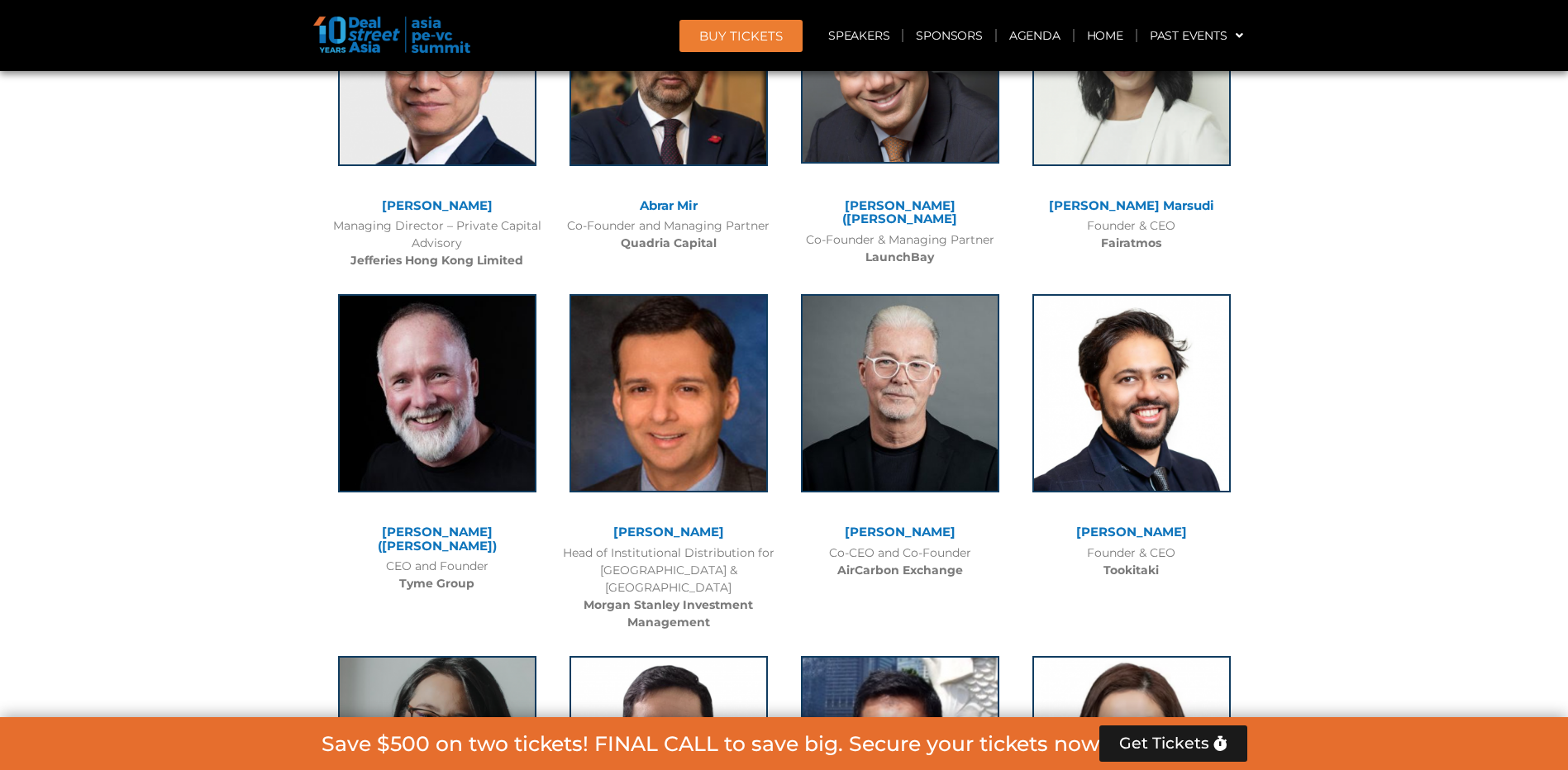
scroll to position [10580, 0]
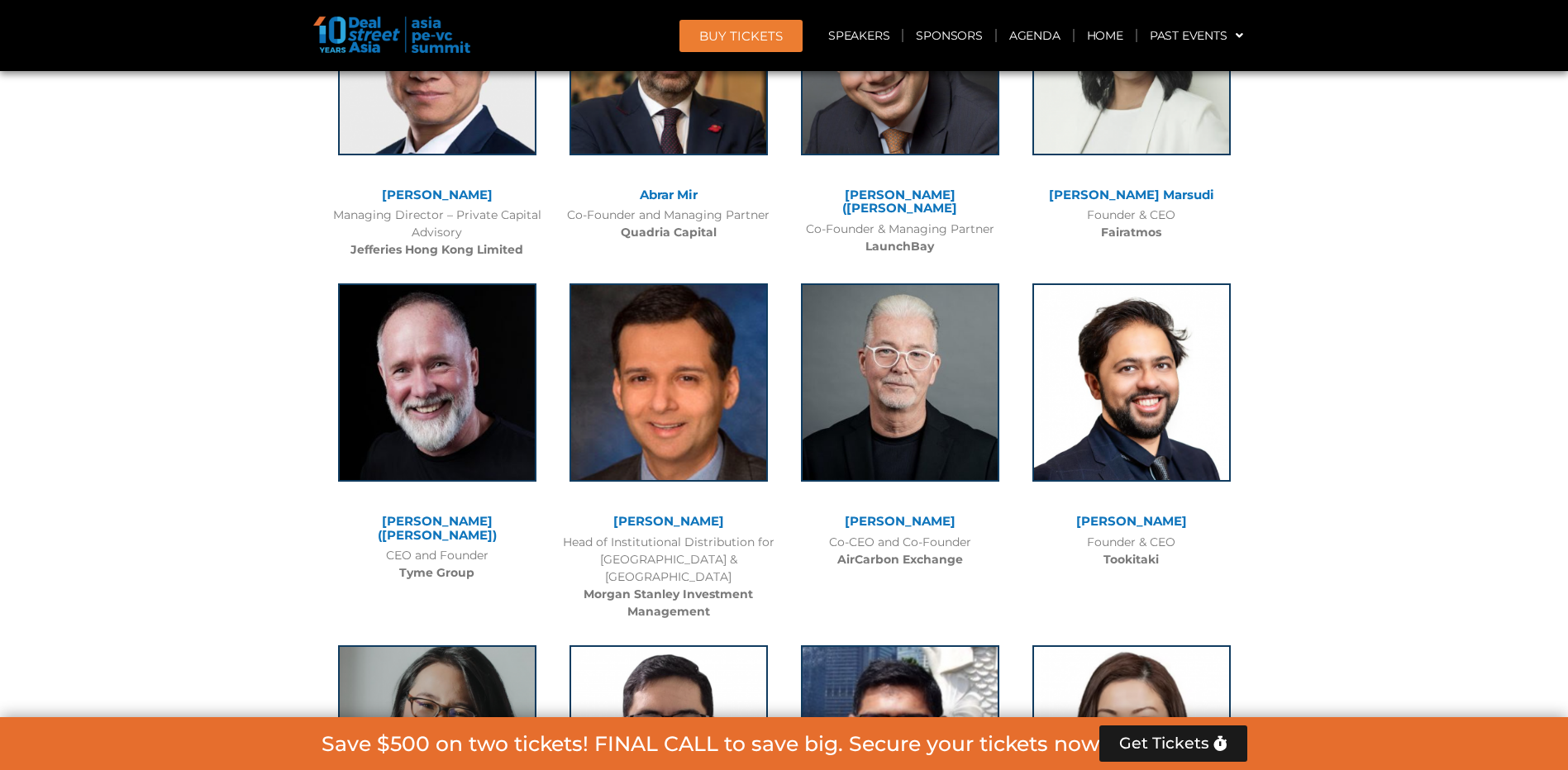
click at [687, 514] on link "[PERSON_NAME]" at bounding box center [668, 522] width 111 height 16
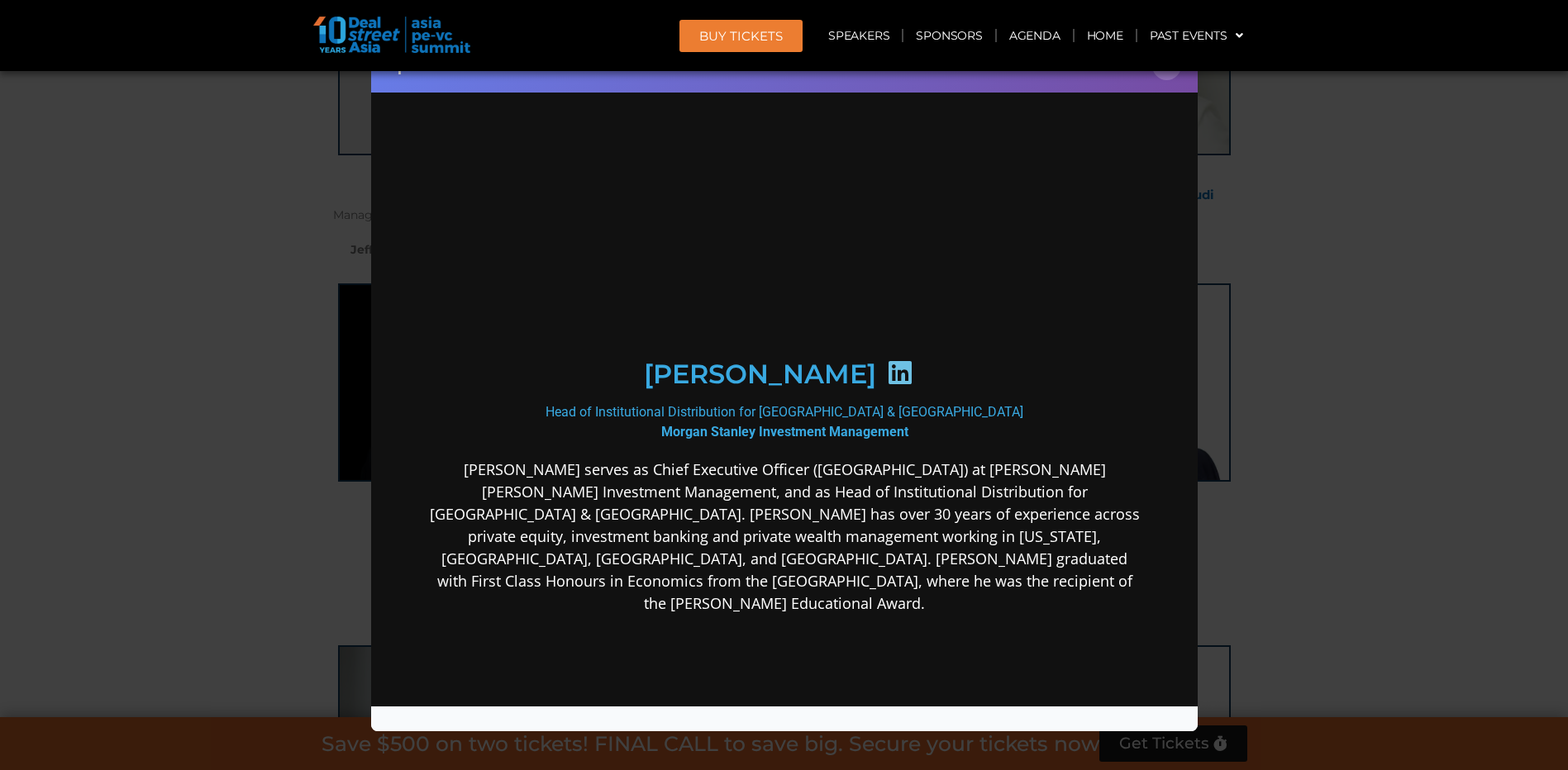
scroll to position [0, 0]
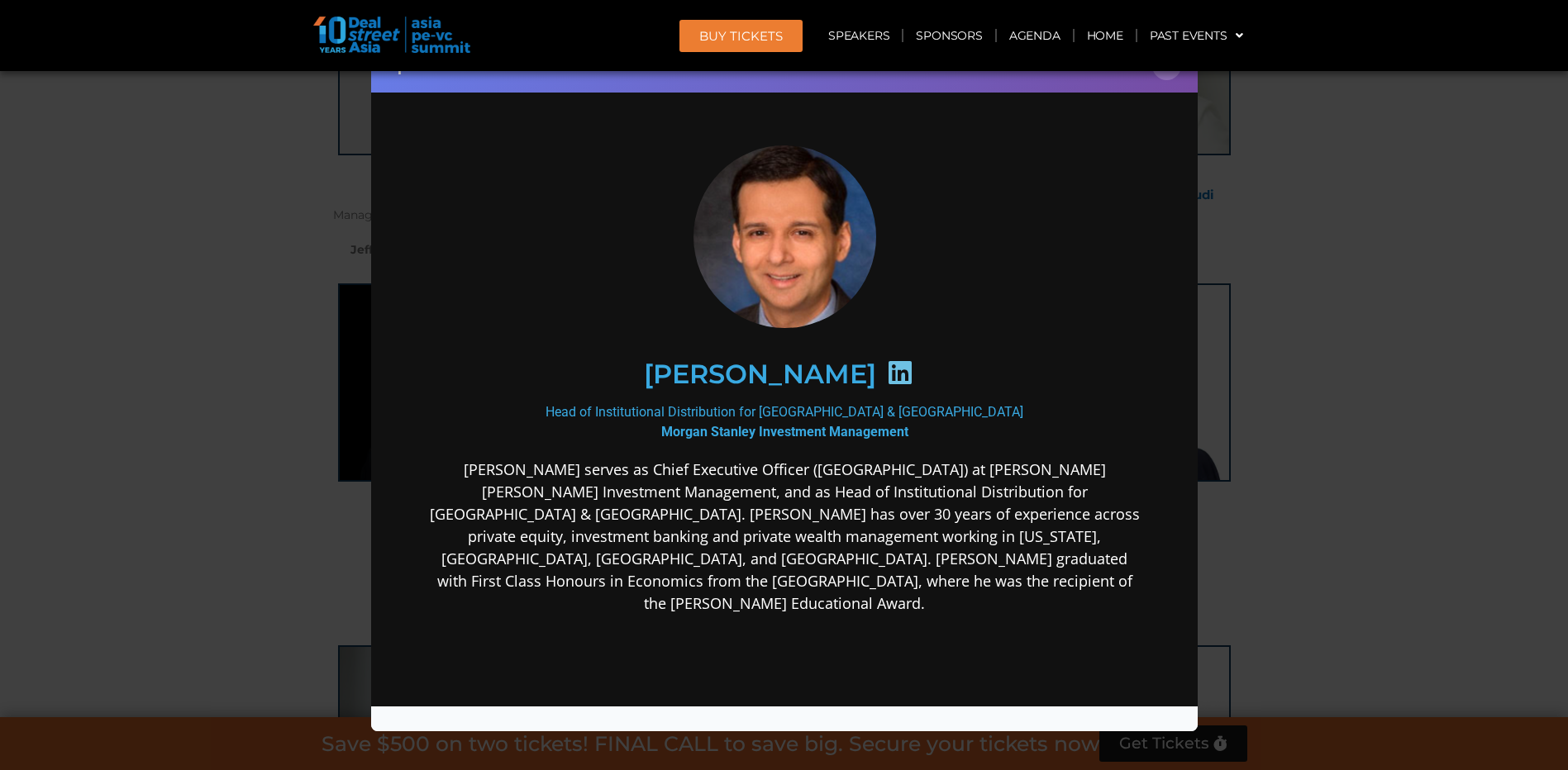
click at [886, 371] on icon at bounding box center [900, 372] width 27 height 27
click at [886, 372] on icon at bounding box center [900, 372] width 27 height 27
click at [1170, 75] on button "×" at bounding box center [1167, 66] width 29 height 29
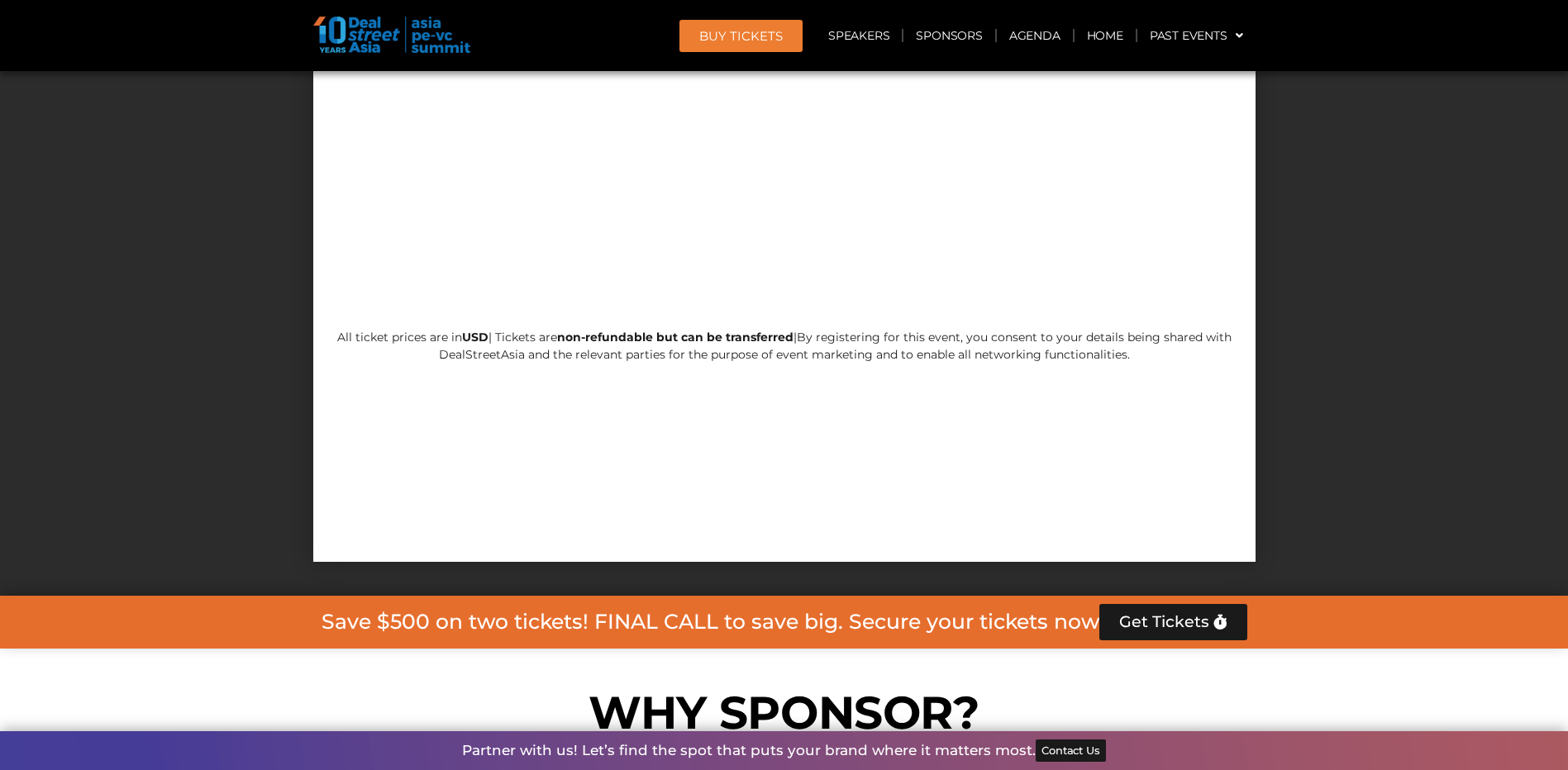
scroll to position [15908, 0]
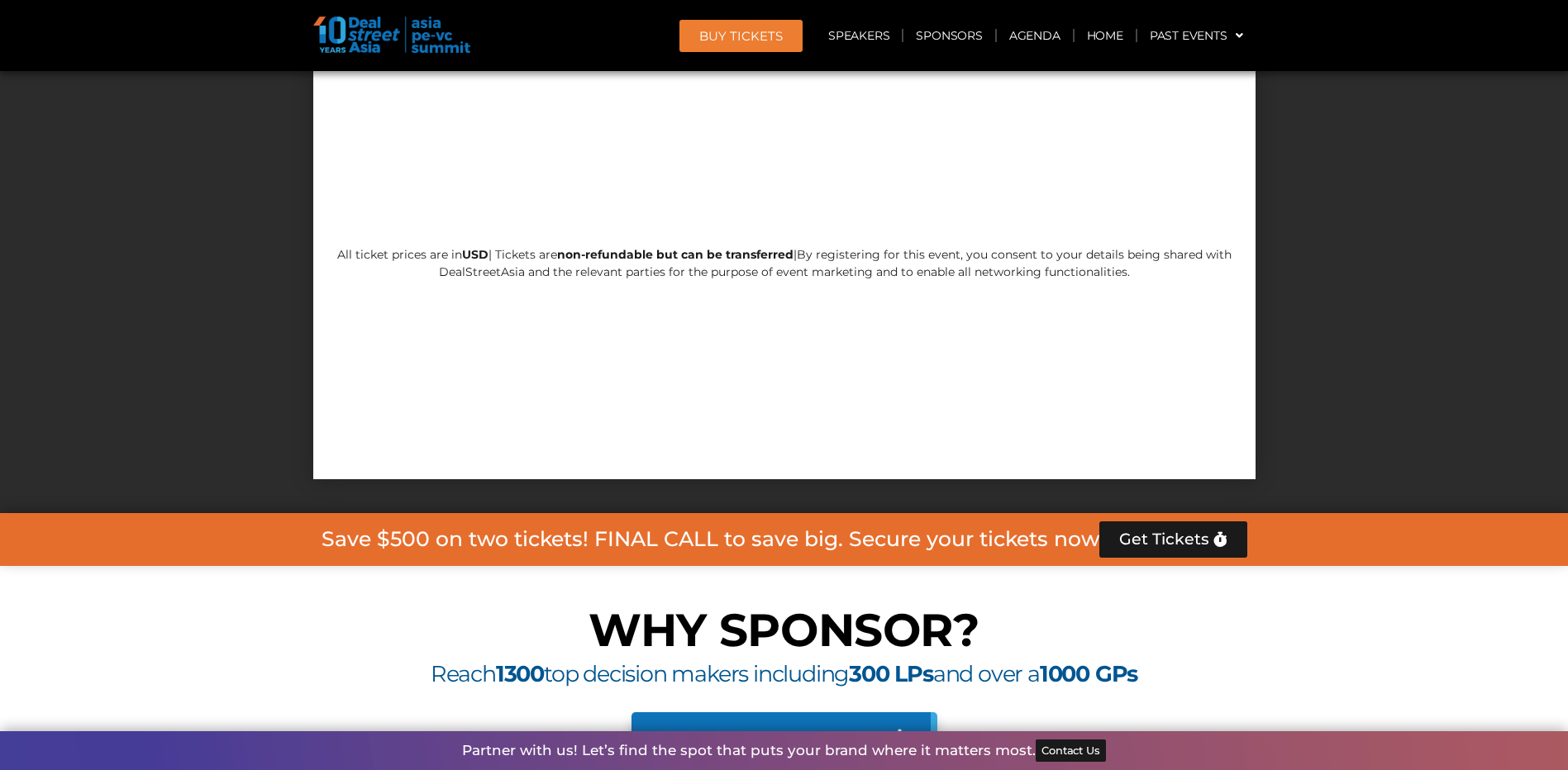
click at [792, 712] on link "Download sponsorship deck" at bounding box center [784, 736] width 306 height 48
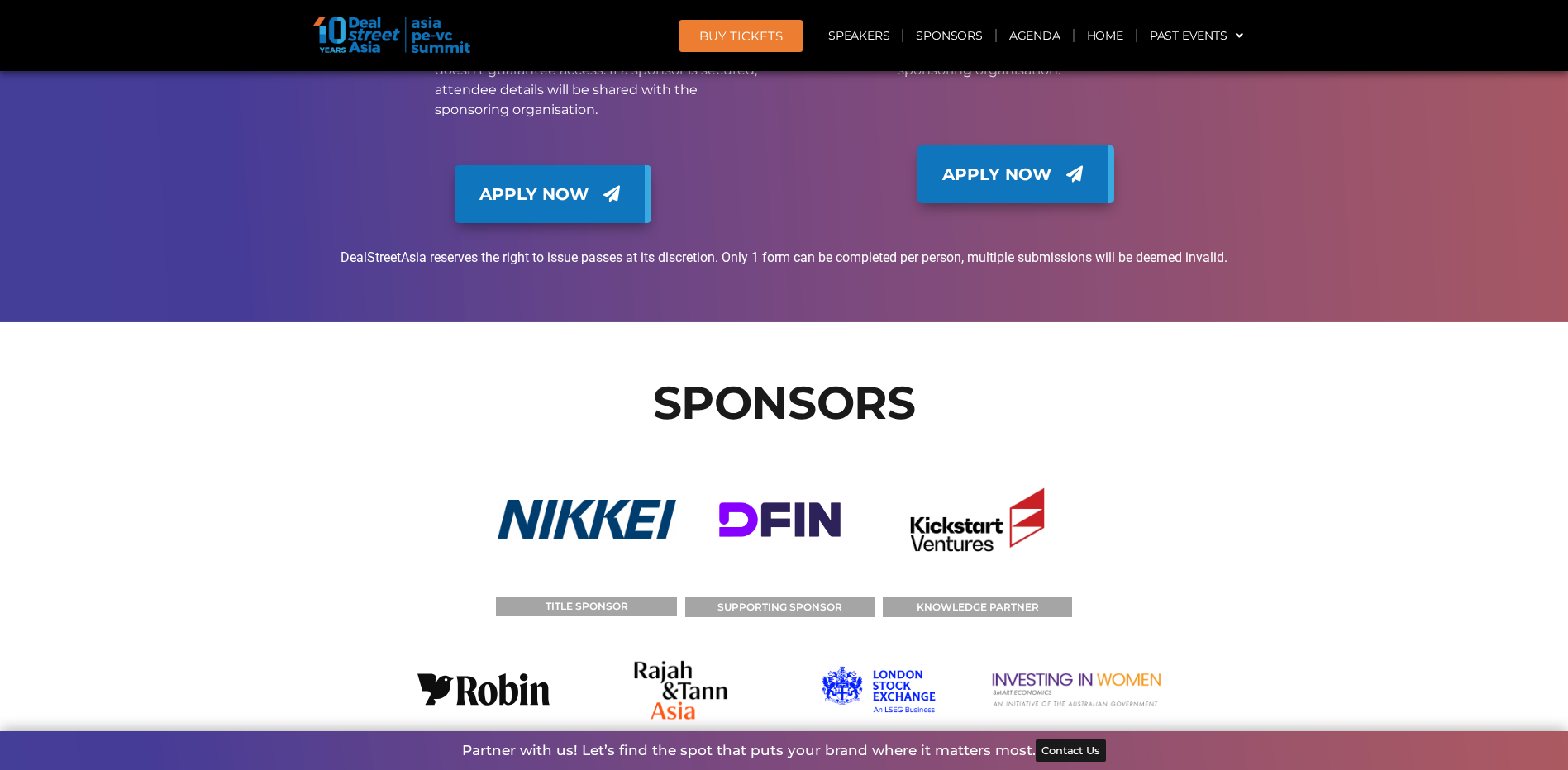
scroll to position [17727, 0]
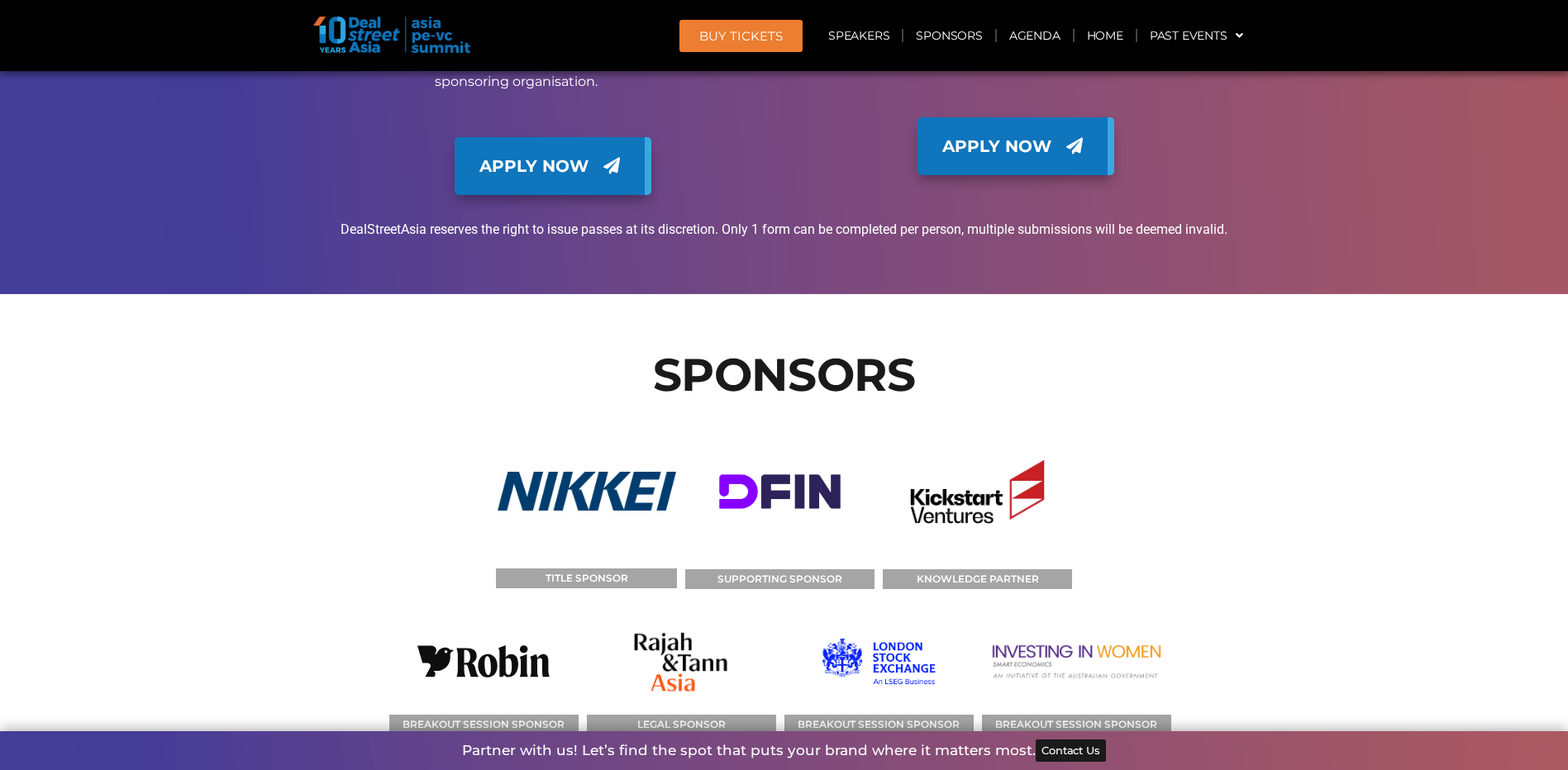
drag, startPoint x: 1367, startPoint y: 265, endPoint x: 1351, endPoint y: 245, distance: 25.6
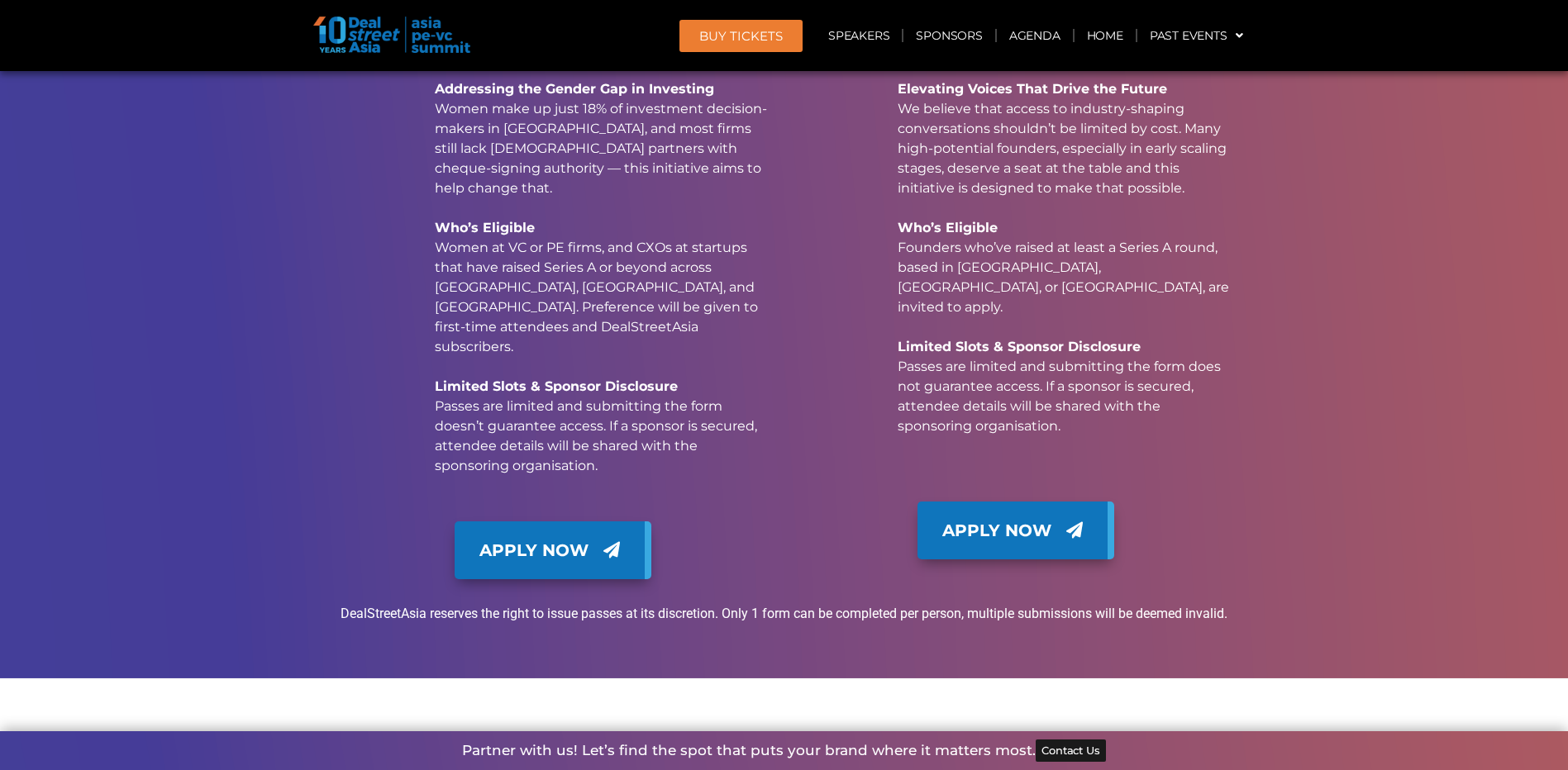
scroll to position [17313, 0]
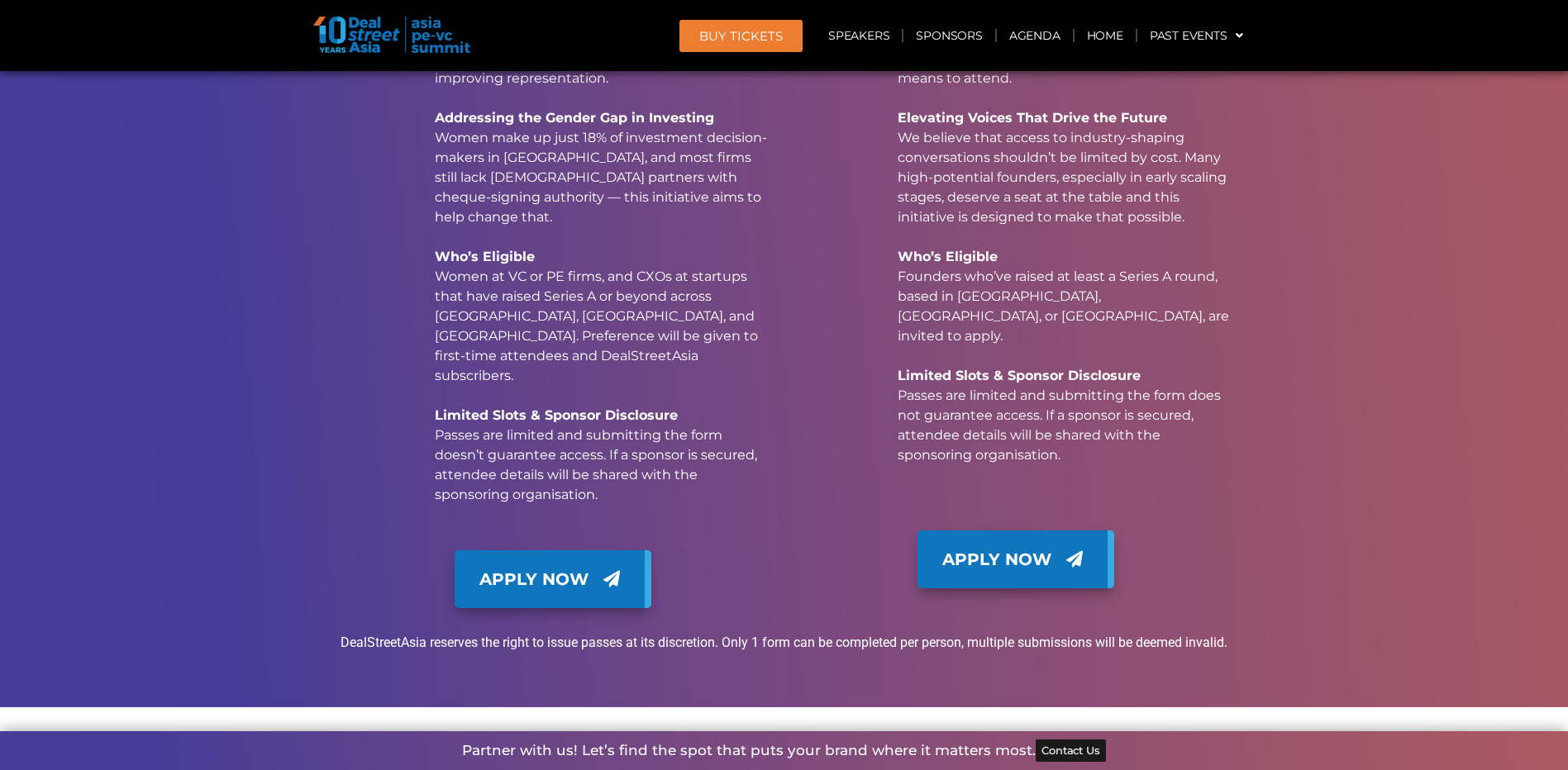
click at [722, 37] on span "BUY Tickets" at bounding box center [741, 36] width 83 height 12
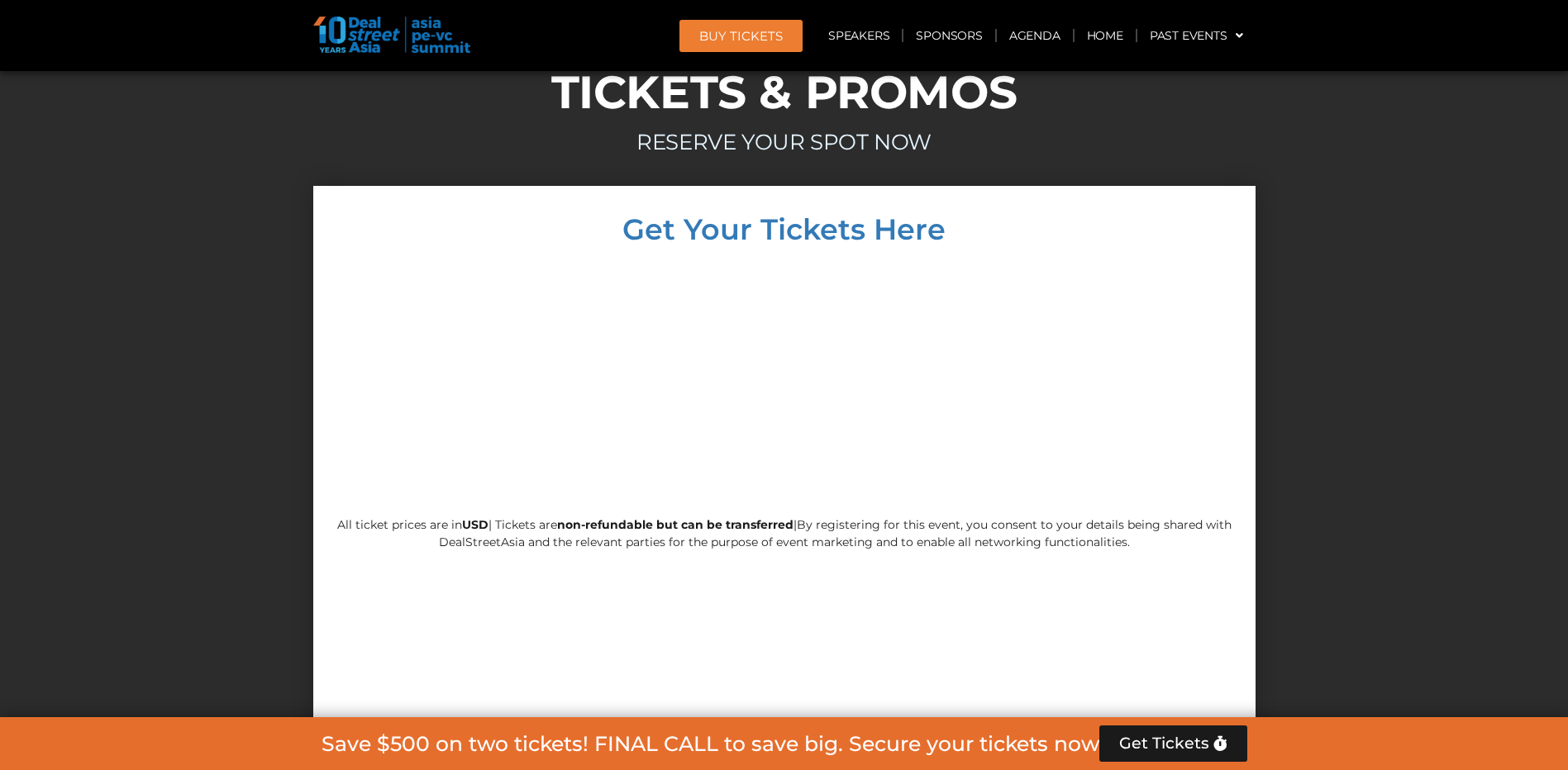
scroll to position [15396, 0]
